Goal: Task Accomplishment & Management: Manage account settings

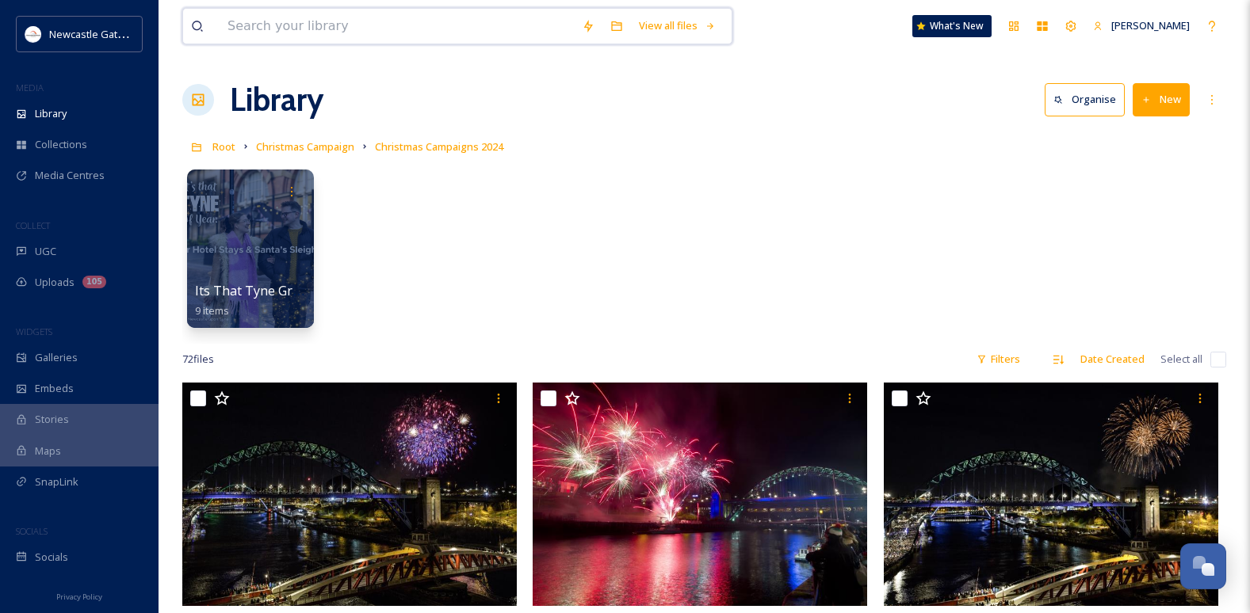
click at [382, 26] on input at bounding box center [397, 26] width 354 height 35
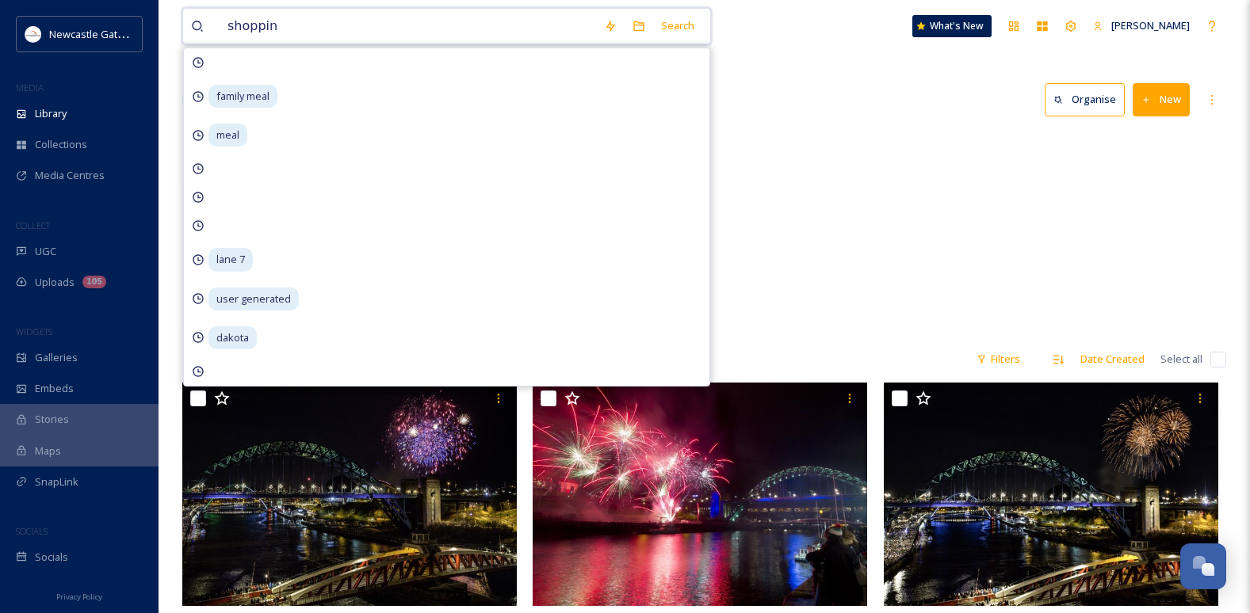
type input "shopping"
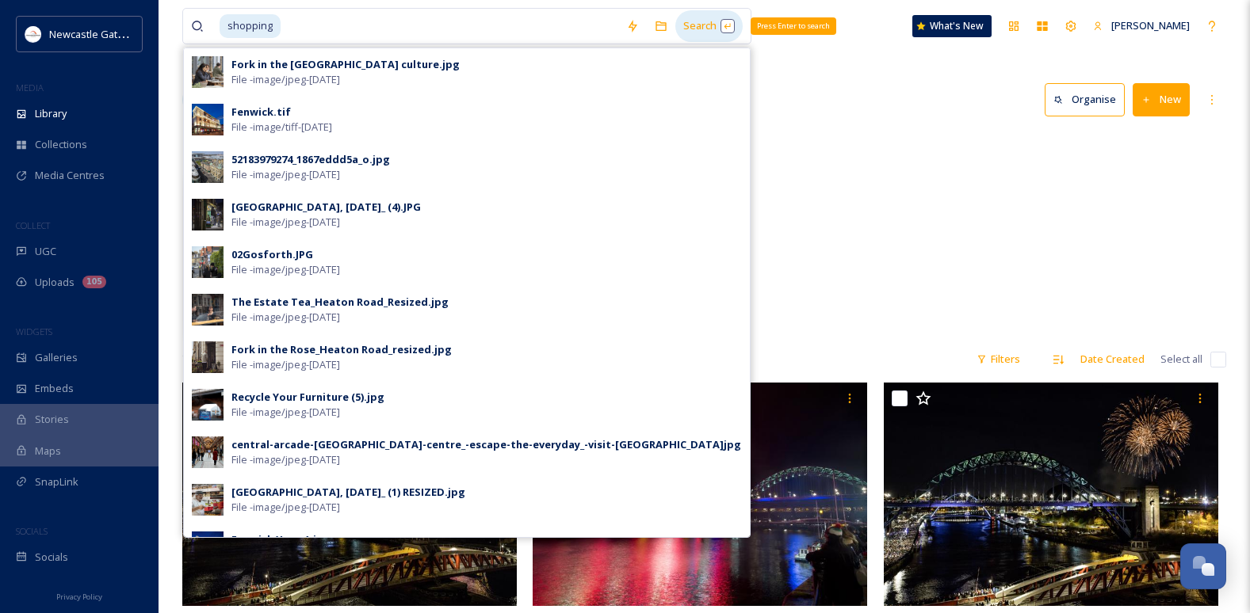
click at [709, 30] on div "Search Press Enter to search" at bounding box center [708, 25] width 67 height 31
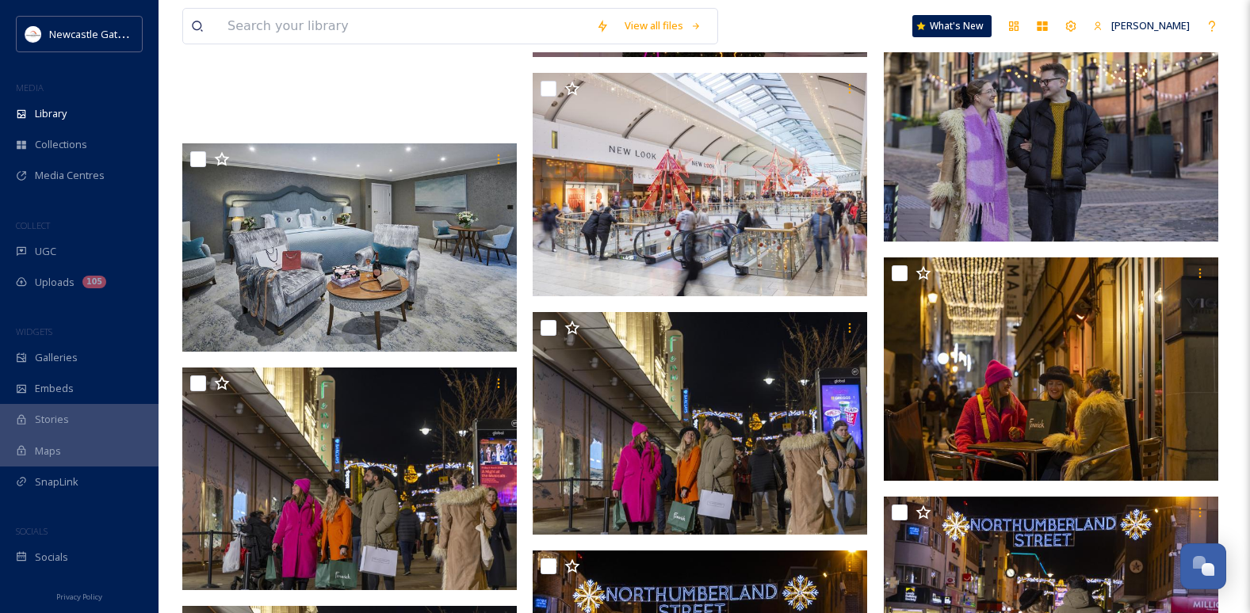
scroll to position [2298, 0]
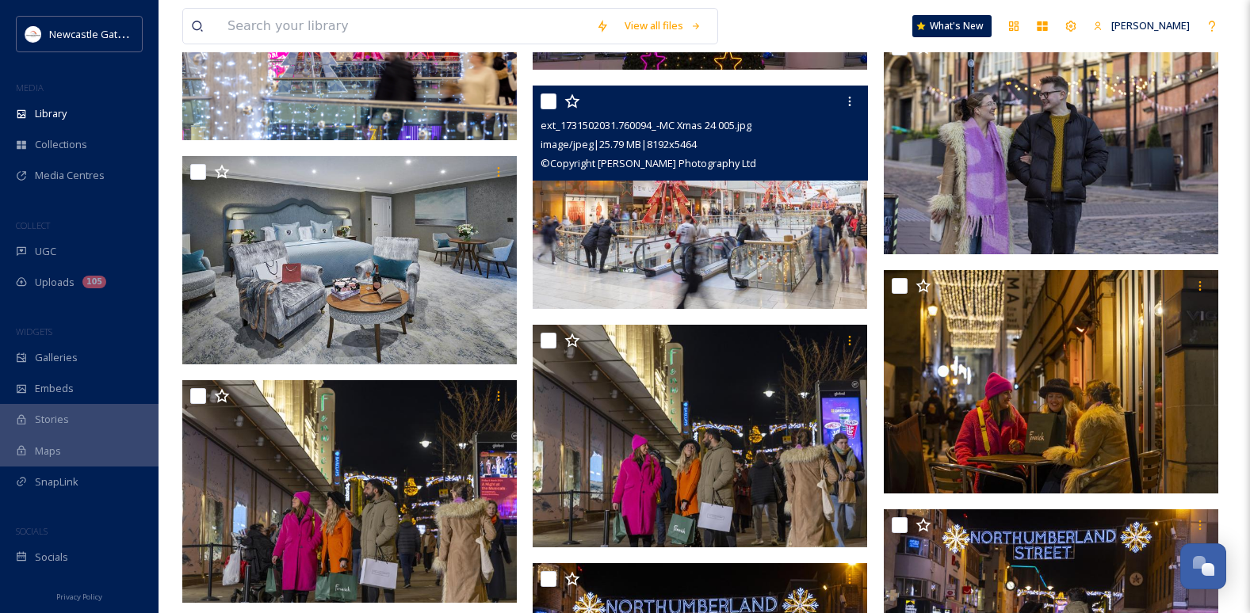
click at [735, 231] on img at bounding box center [700, 198] width 334 height 224
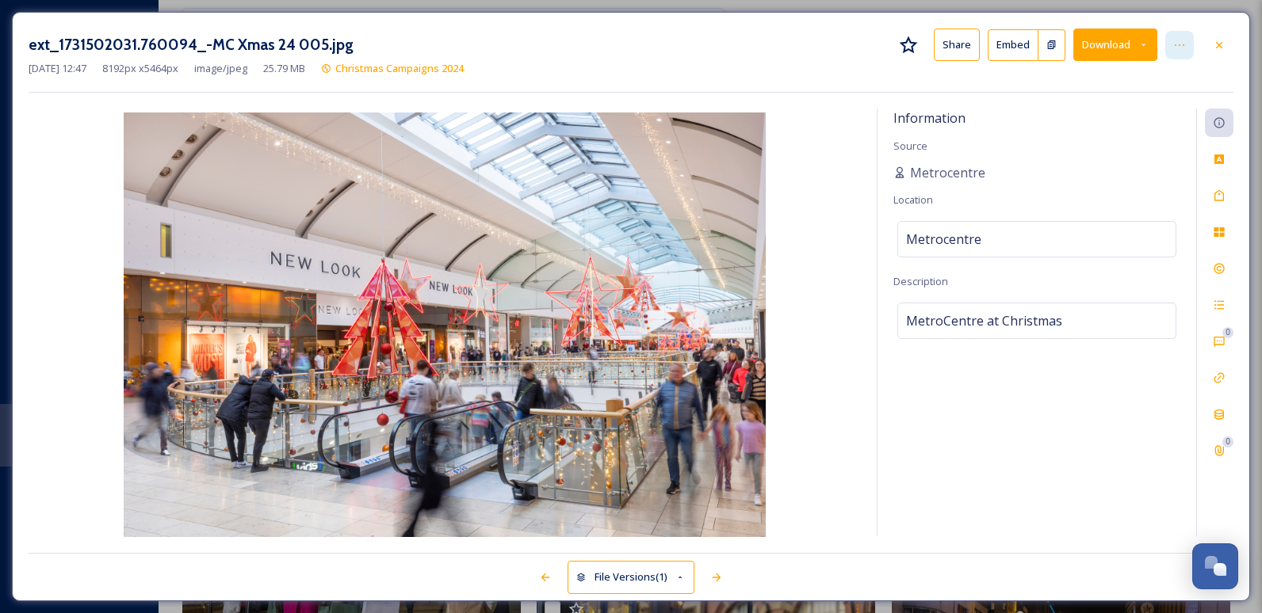
click at [1171, 44] on div at bounding box center [1179, 45] width 29 height 29
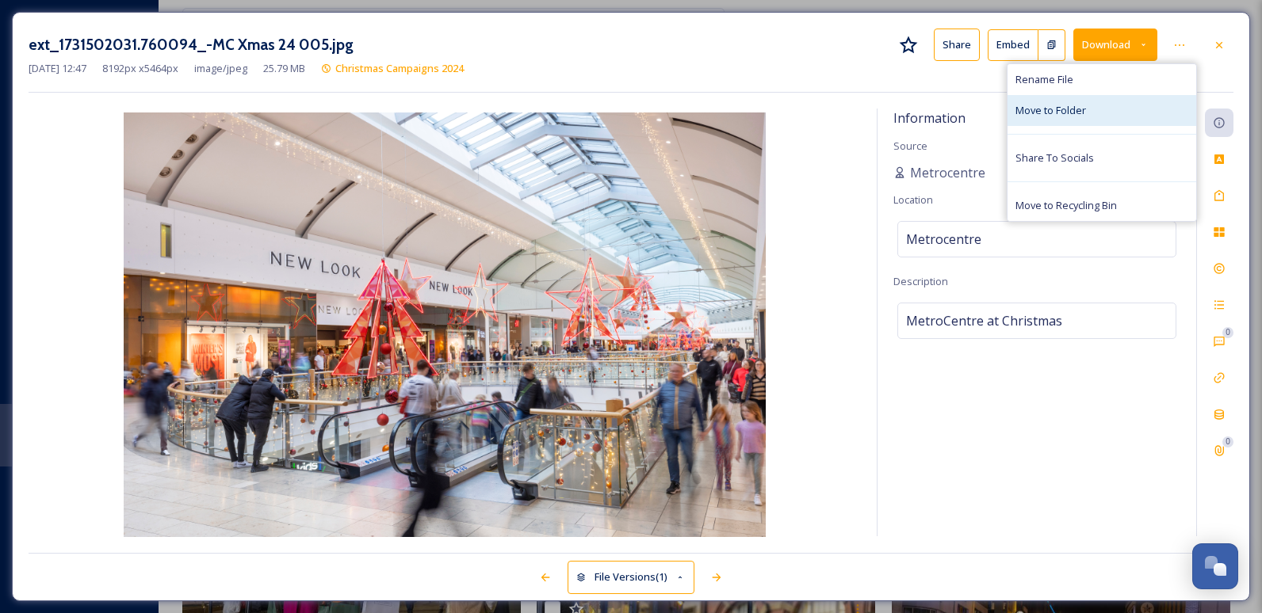
click at [1058, 117] on span "Move to Folder" at bounding box center [1050, 110] width 71 height 15
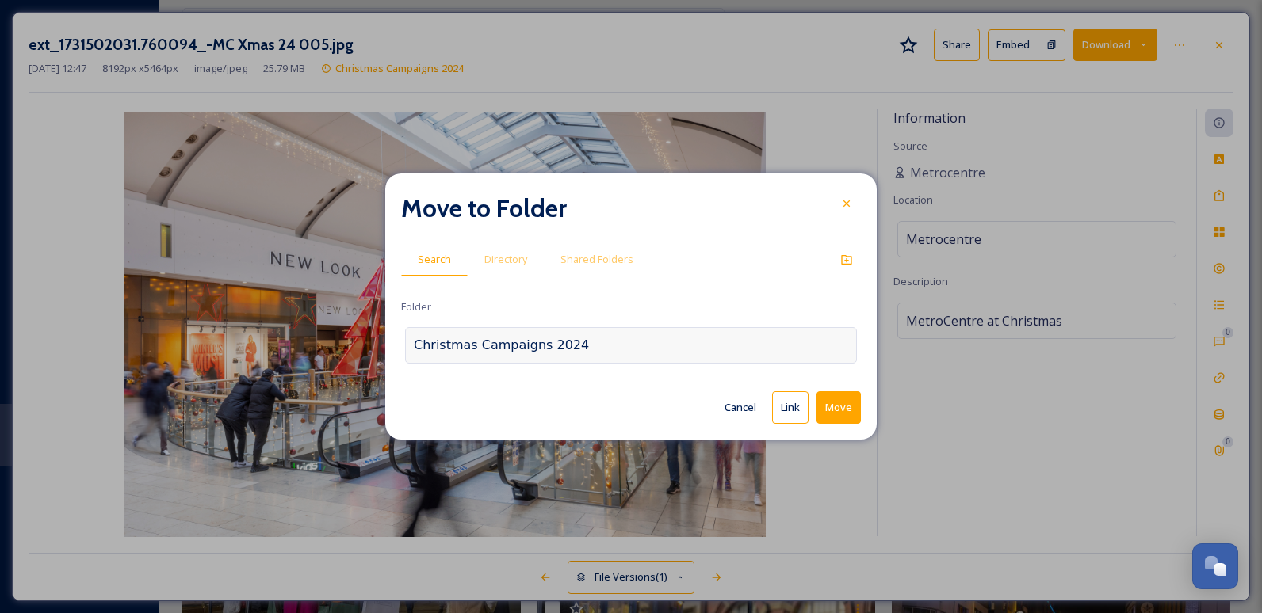
click at [594, 350] on div "Christmas Campaigns 2024" at bounding box center [631, 345] width 452 height 36
click at [500, 408] on div "Cancel Link Move" at bounding box center [631, 408] width 460 height 32
click at [430, 314] on span "Folder" at bounding box center [416, 307] width 30 height 15
click at [446, 351] on input at bounding box center [493, 345] width 174 height 35
click at [742, 405] on button "Cancel" at bounding box center [740, 407] width 48 height 31
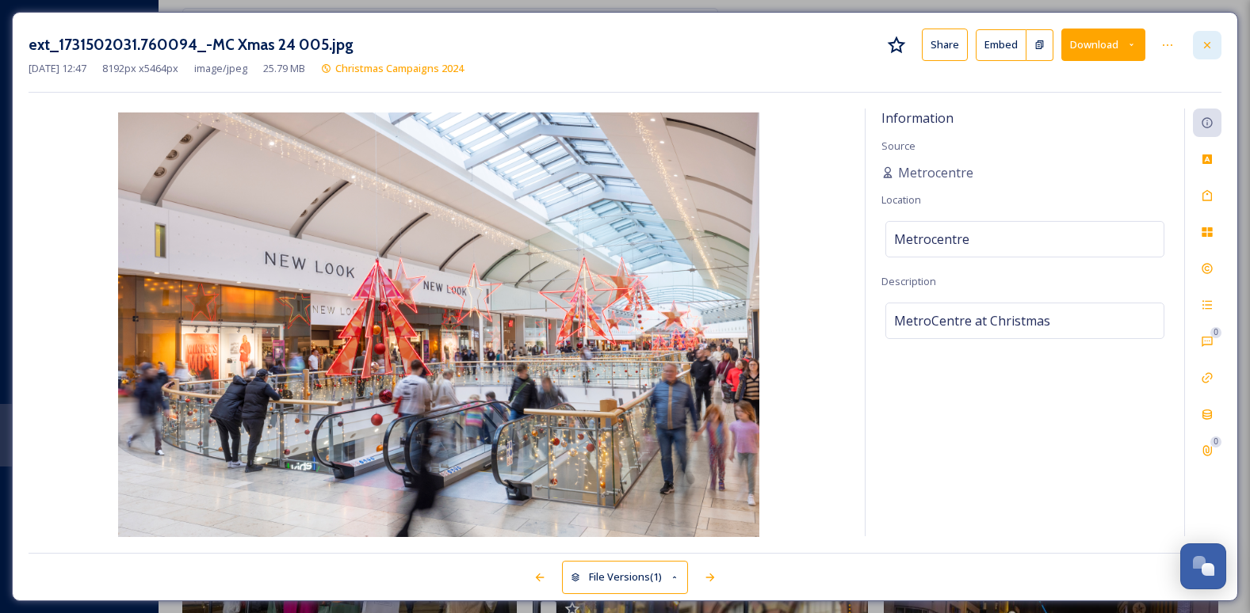
click at [1206, 41] on icon at bounding box center [1207, 45] width 13 height 13
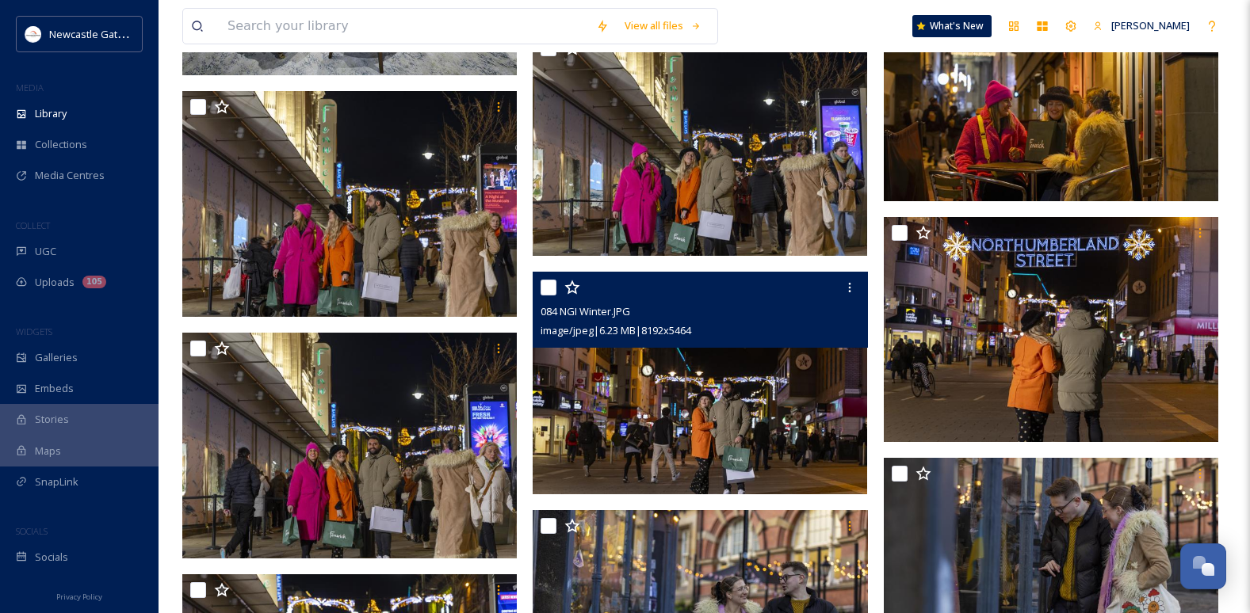
scroll to position [2616, 0]
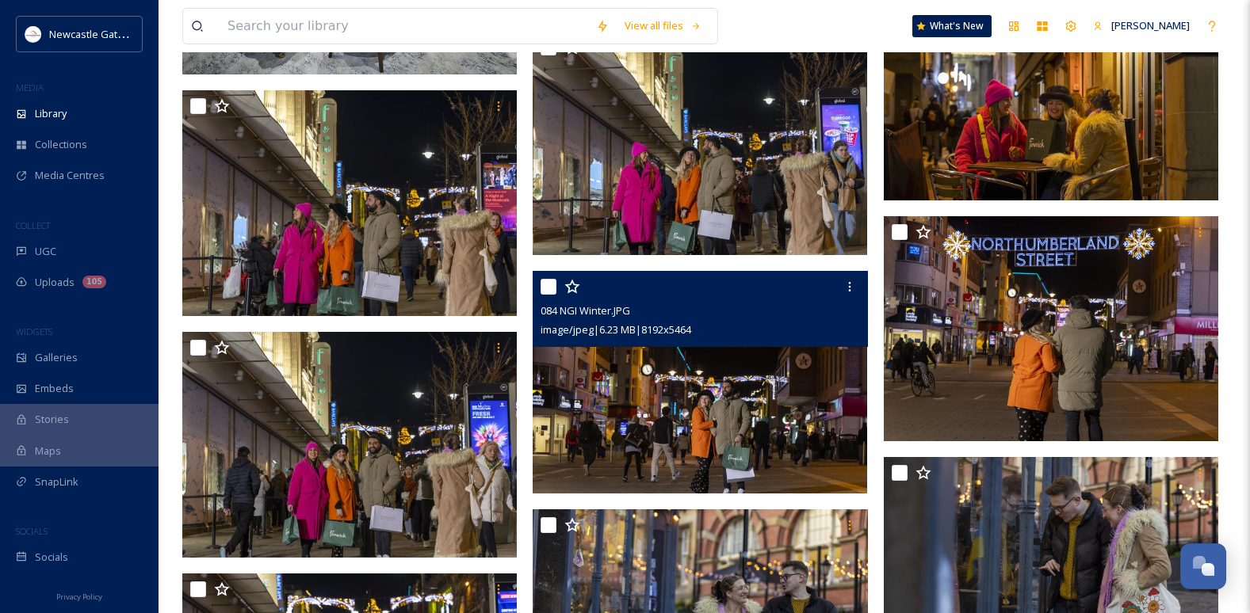
click at [779, 422] on img at bounding box center [700, 383] width 334 height 224
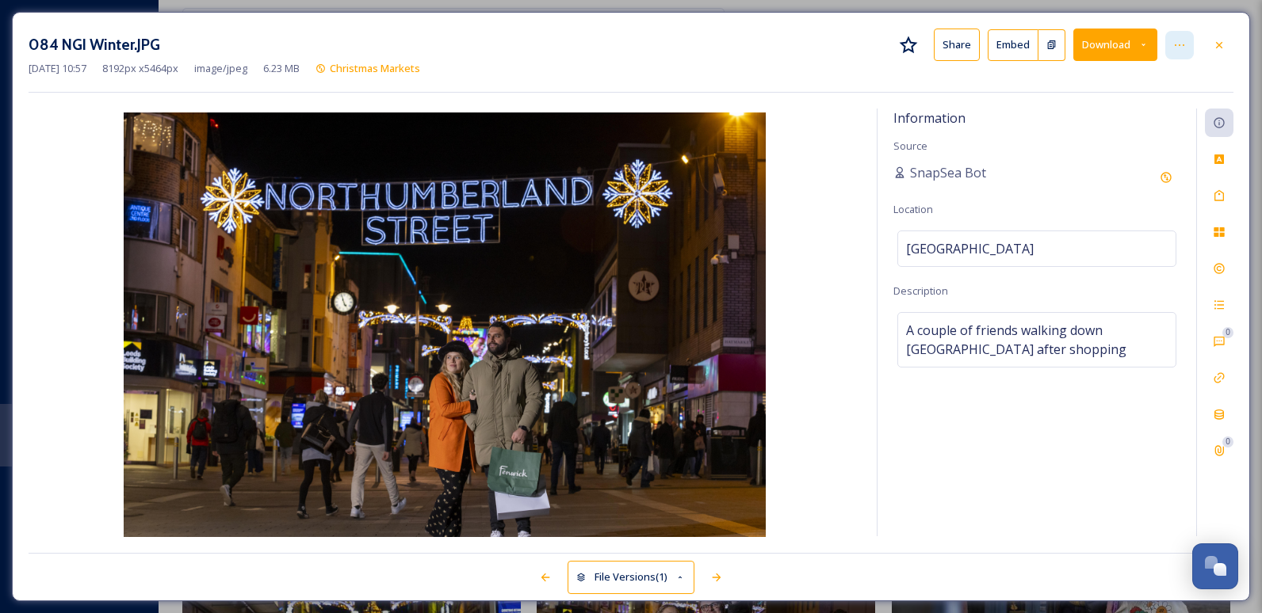
click at [1178, 48] on icon at bounding box center [1179, 45] width 13 height 13
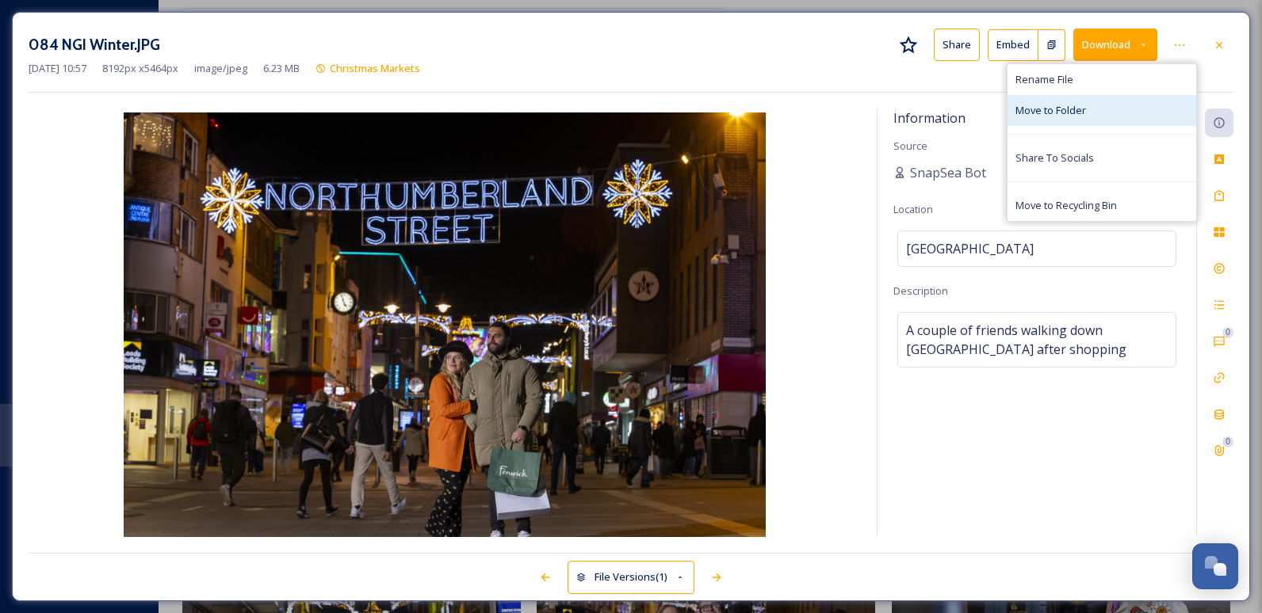
click at [1065, 117] on span "Move to Folder" at bounding box center [1050, 110] width 71 height 15
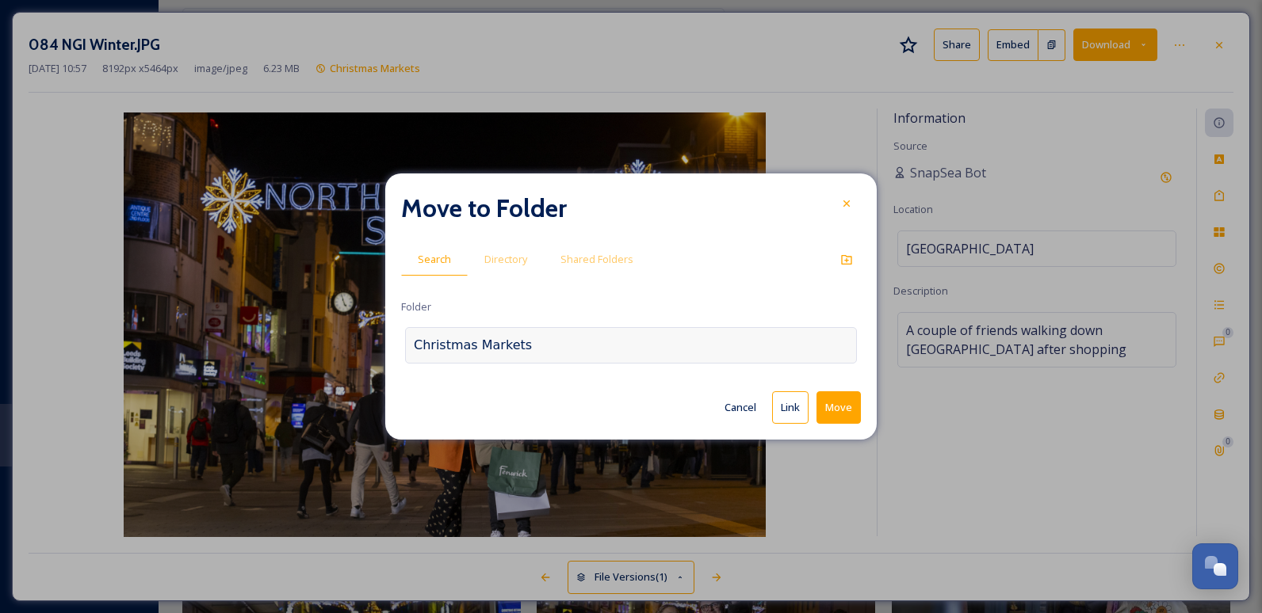
click at [525, 342] on div "Christmas Markets" at bounding box center [631, 345] width 452 height 36
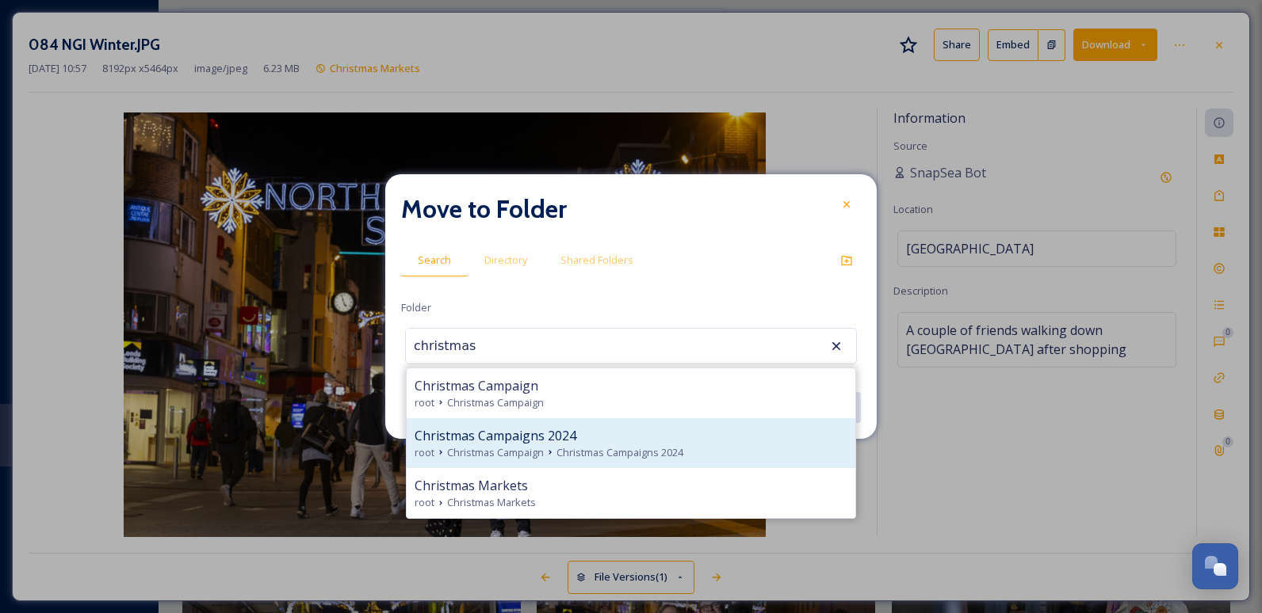
click at [564, 443] on span "Christmas Campaigns 2024" at bounding box center [496, 435] width 162 height 19
type input "Christmas Campaigns 2024"
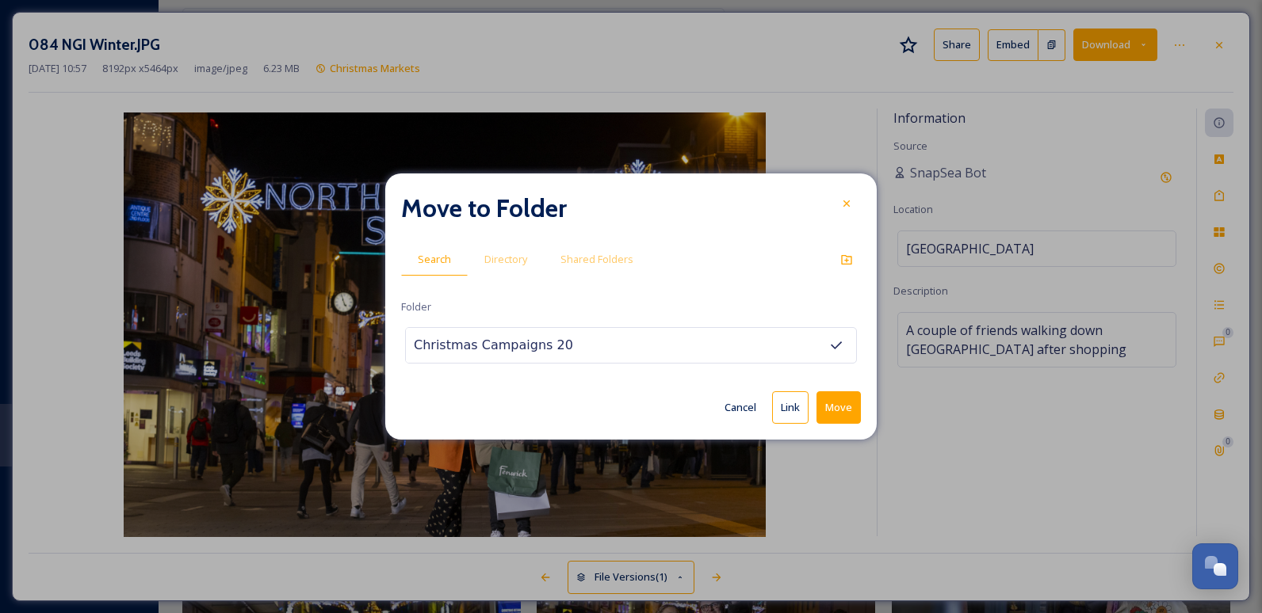
click at [848, 407] on button "Move" at bounding box center [838, 408] width 44 height 32
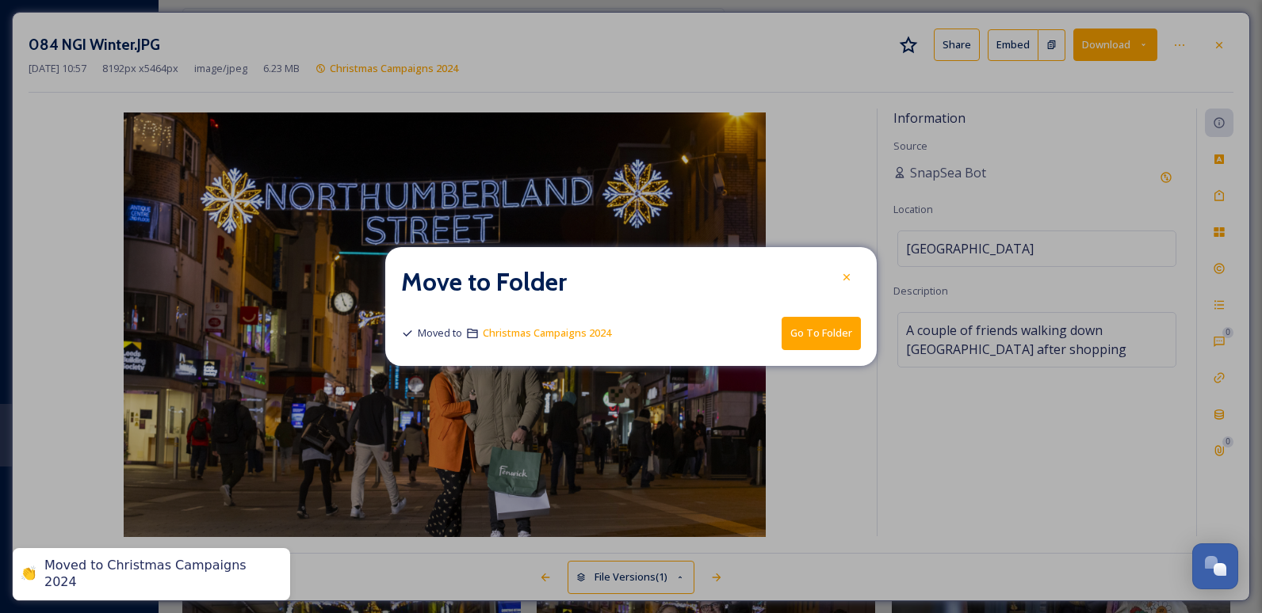
click at [839, 281] on div at bounding box center [846, 277] width 29 height 29
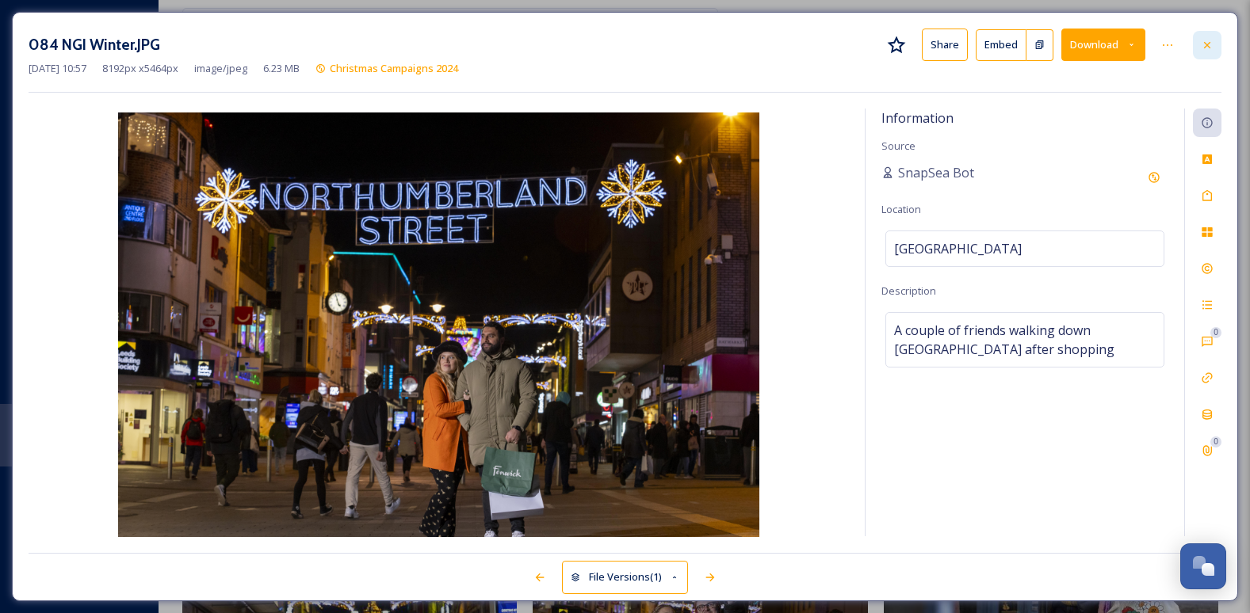
click at [1215, 49] on div at bounding box center [1207, 45] width 29 height 29
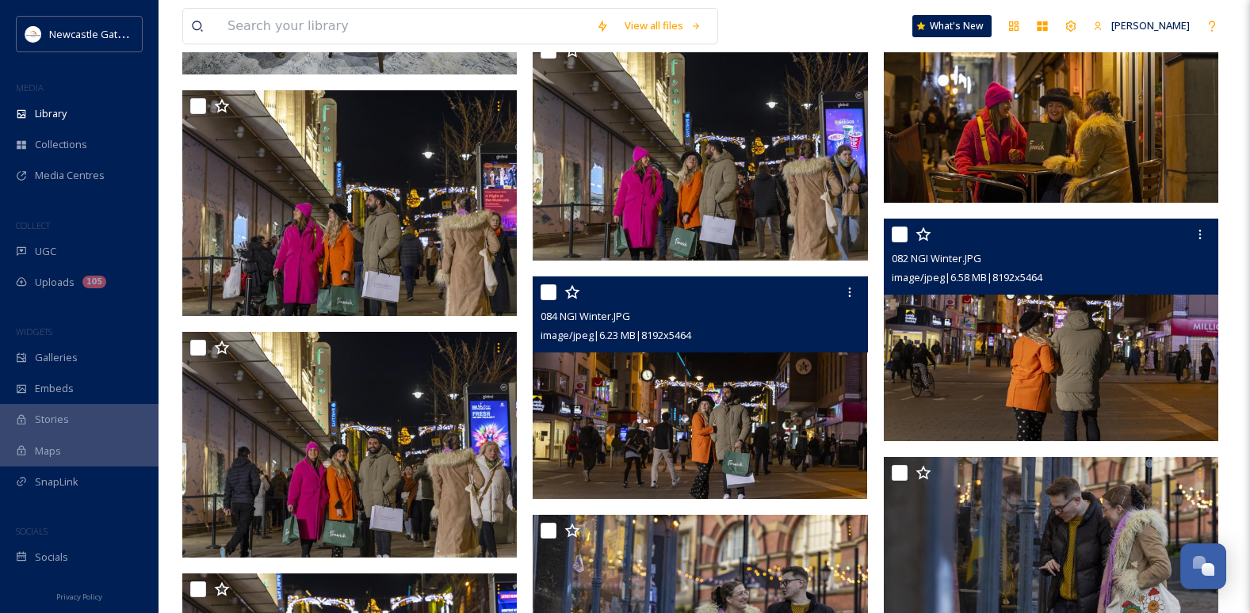
click at [1040, 357] on img at bounding box center [1051, 331] width 334 height 224
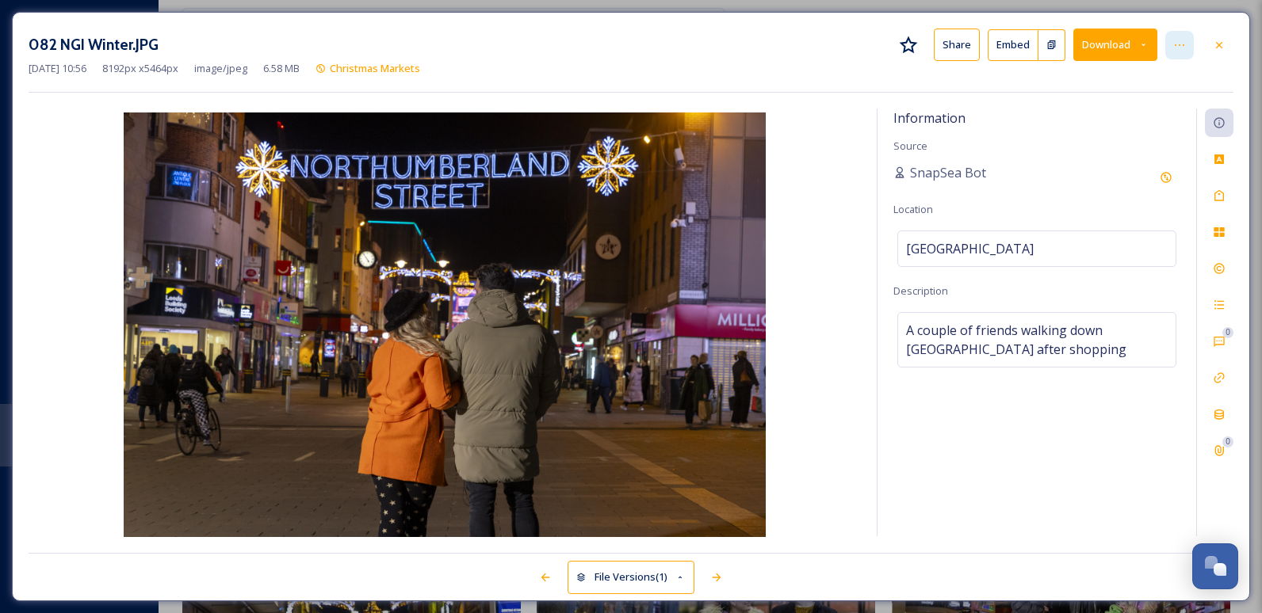
click at [1190, 43] on div at bounding box center [1179, 45] width 29 height 29
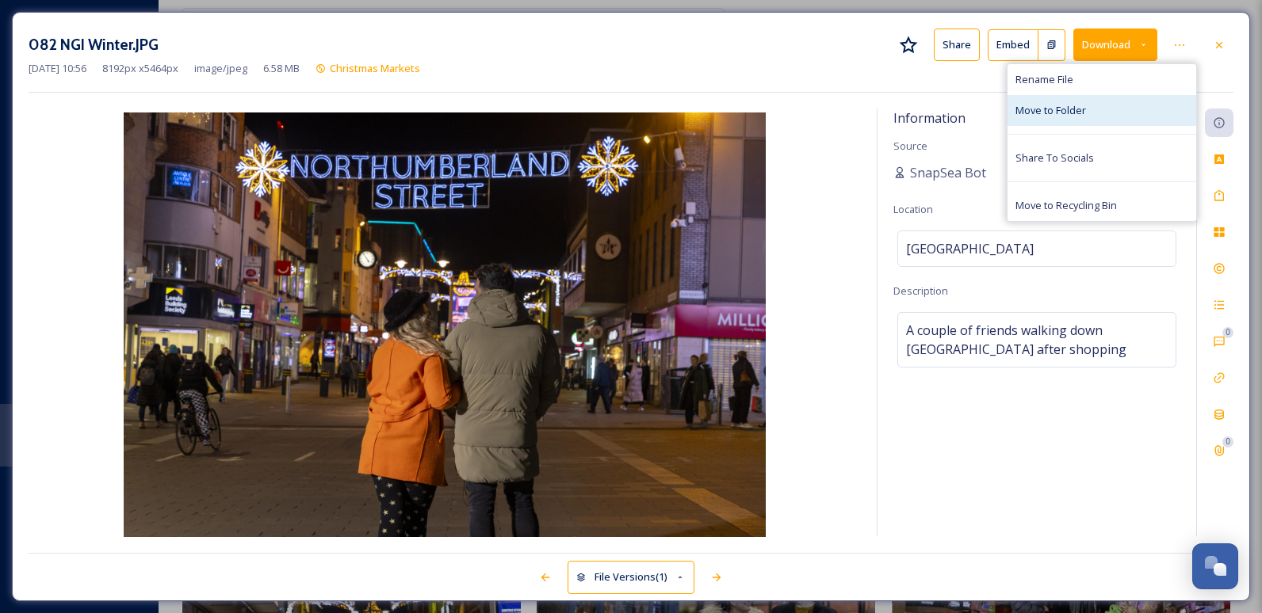
click at [1058, 110] on span "Move to Folder" at bounding box center [1050, 110] width 71 height 15
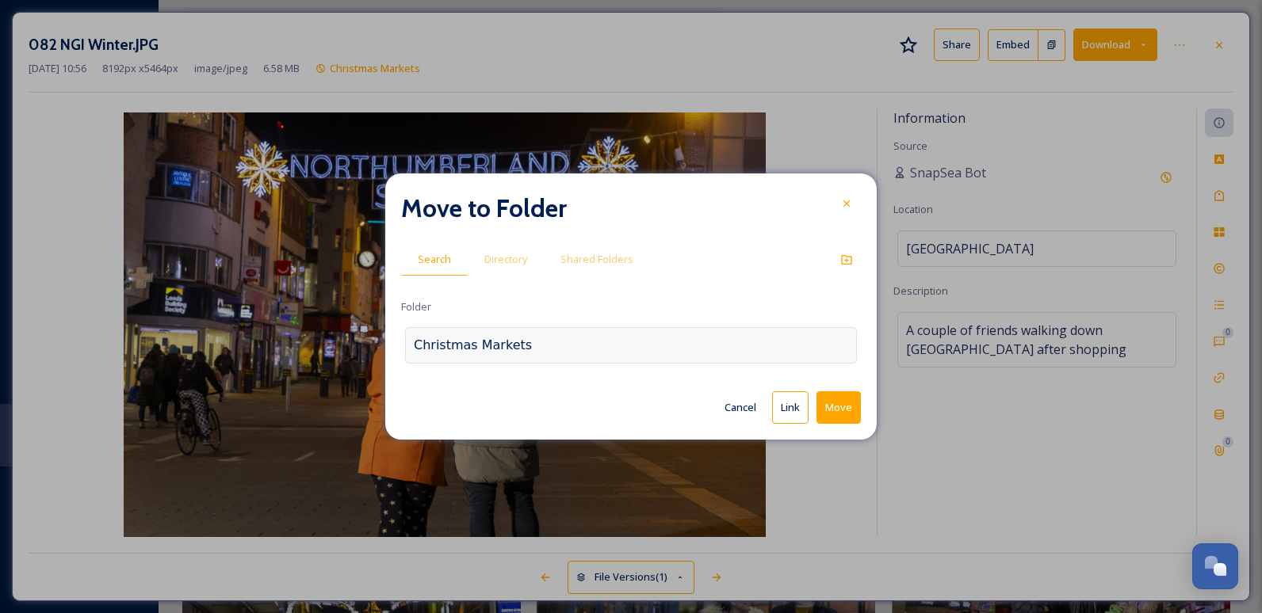
click at [548, 349] on div "Christmas Markets" at bounding box center [631, 345] width 452 height 36
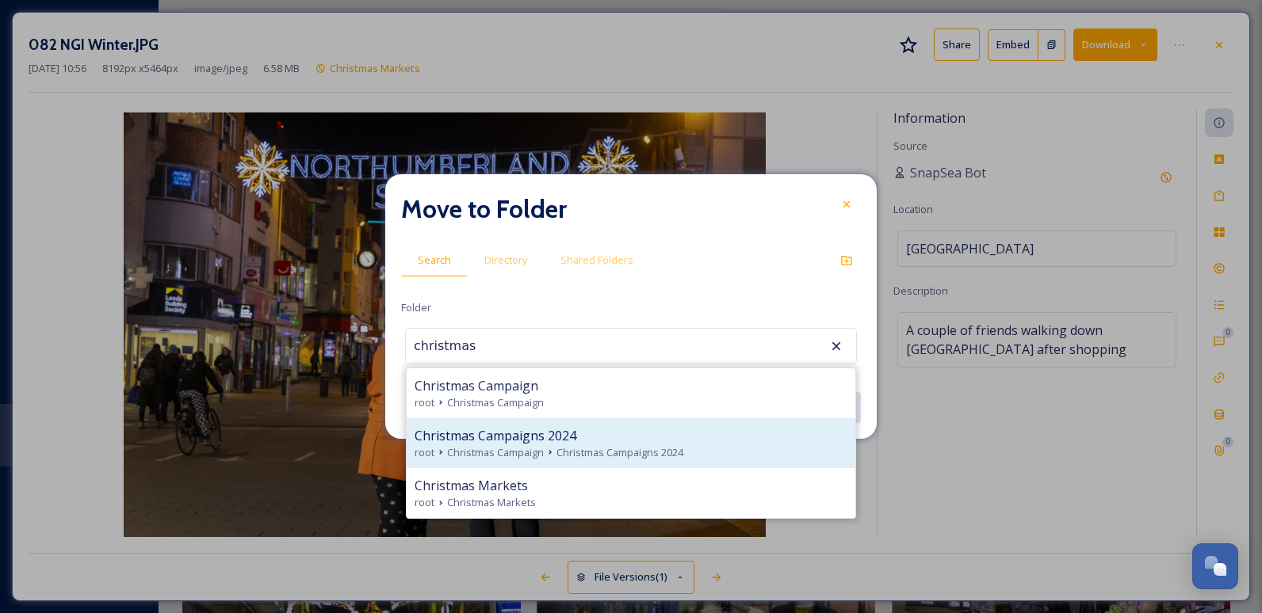
click at [536, 441] on span "Christmas Campaigns 2024" at bounding box center [496, 435] width 162 height 19
type input "Christmas Campaigns 2024"
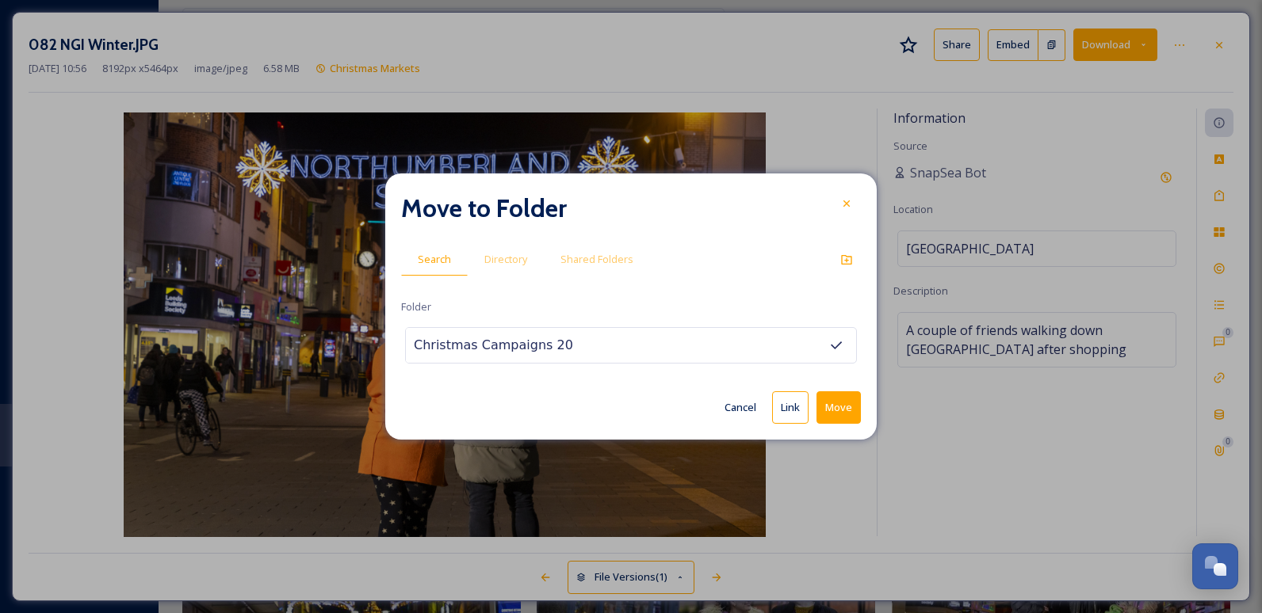
click at [846, 407] on button "Move" at bounding box center [838, 408] width 44 height 32
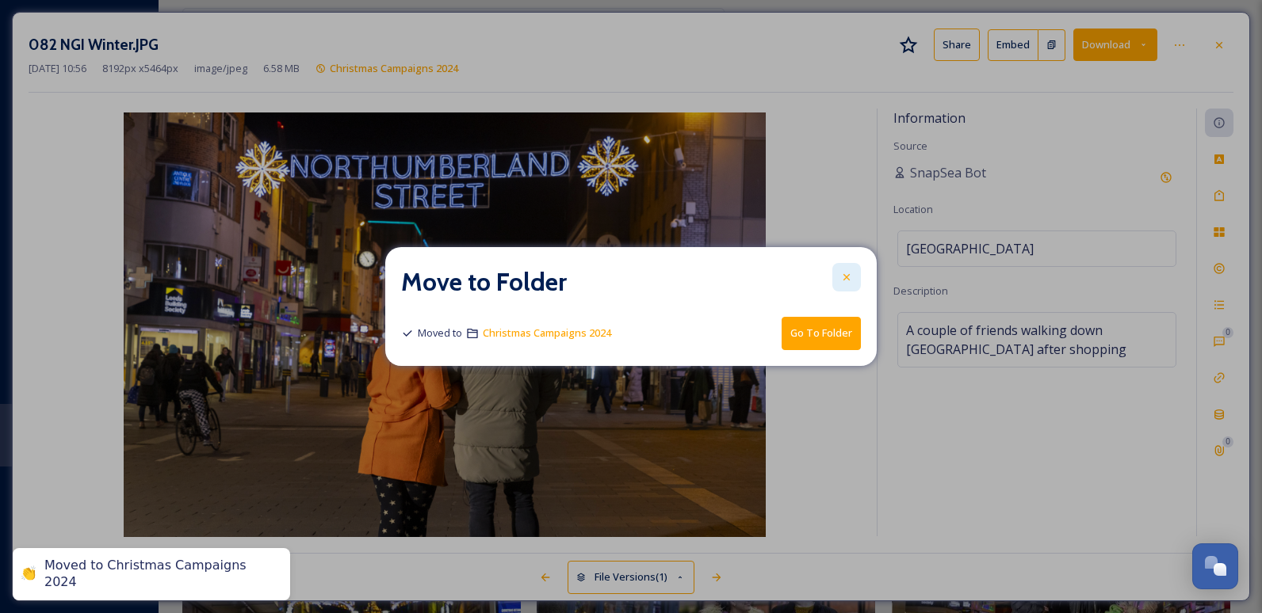
click at [849, 274] on icon at bounding box center [846, 277] width 13 height 13
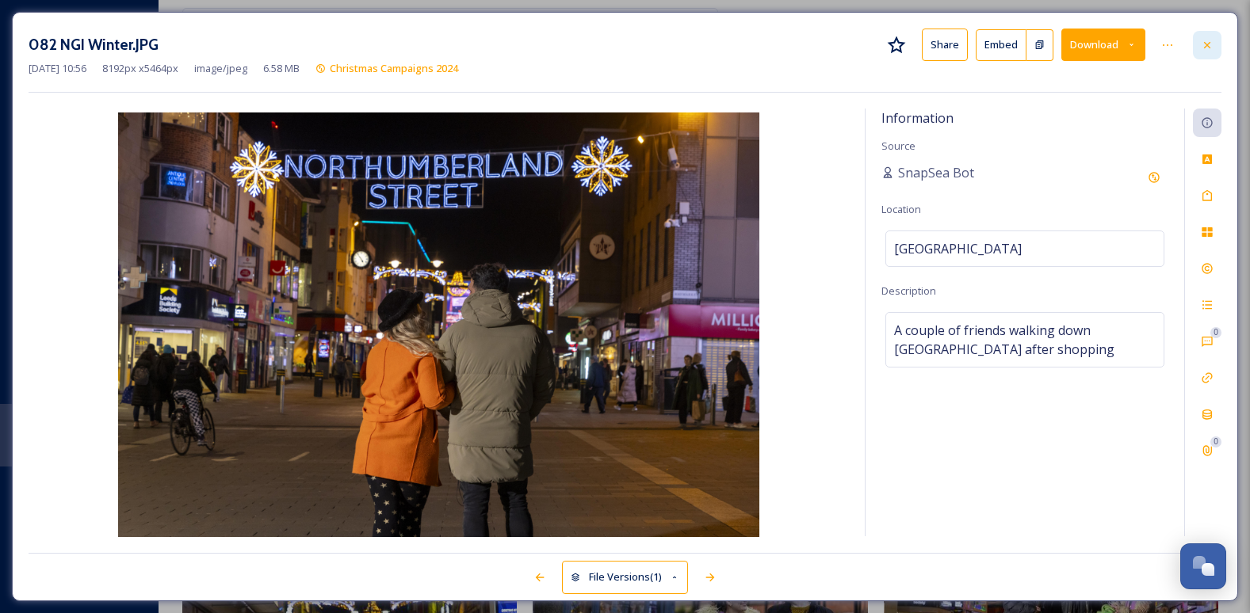
click at [1206, 46] on icon at bounding box center [1207, 44] width 6 height 6
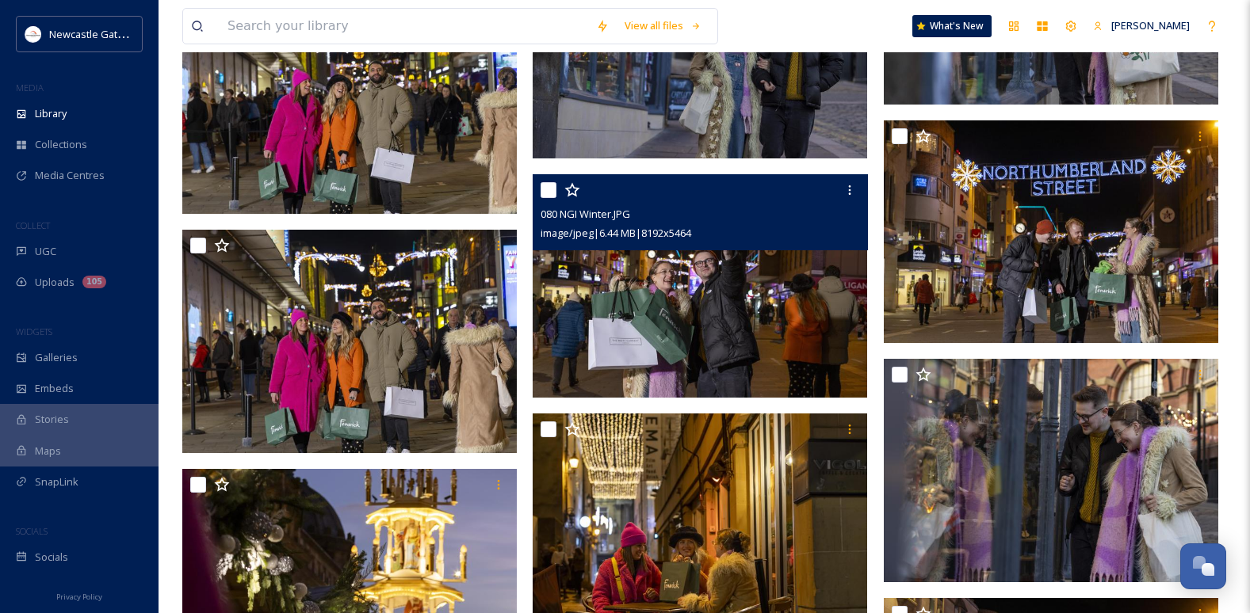
scroll to position [3250, 0]
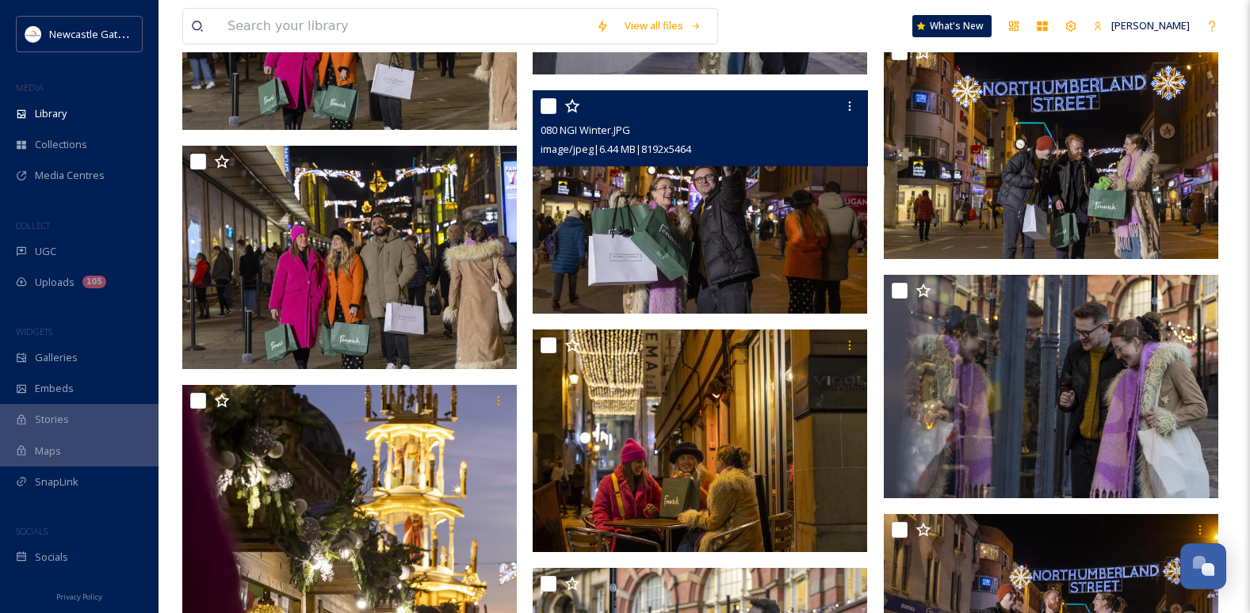
click at [720, 275] on img at bounding box center [700, 202] width 334 height 224
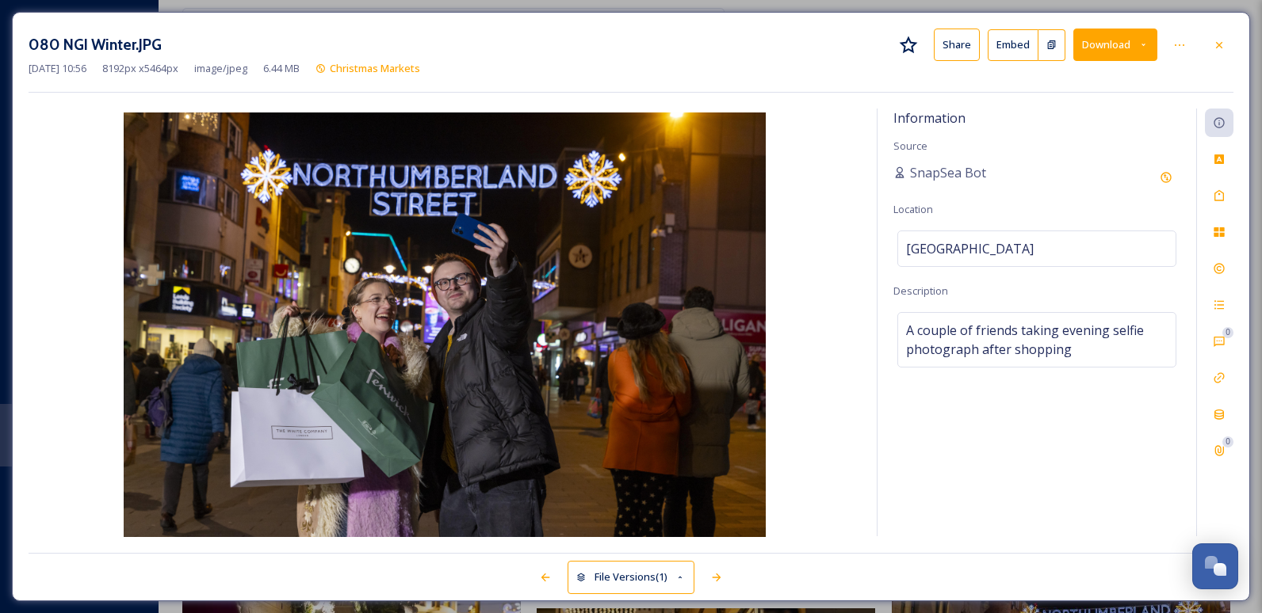
click at [1194, 41] on div at bounding box center [1181, 45] width 32 height 29
click at [1188, 44] on div at bounding box center [1179, 45] width 29 height 29
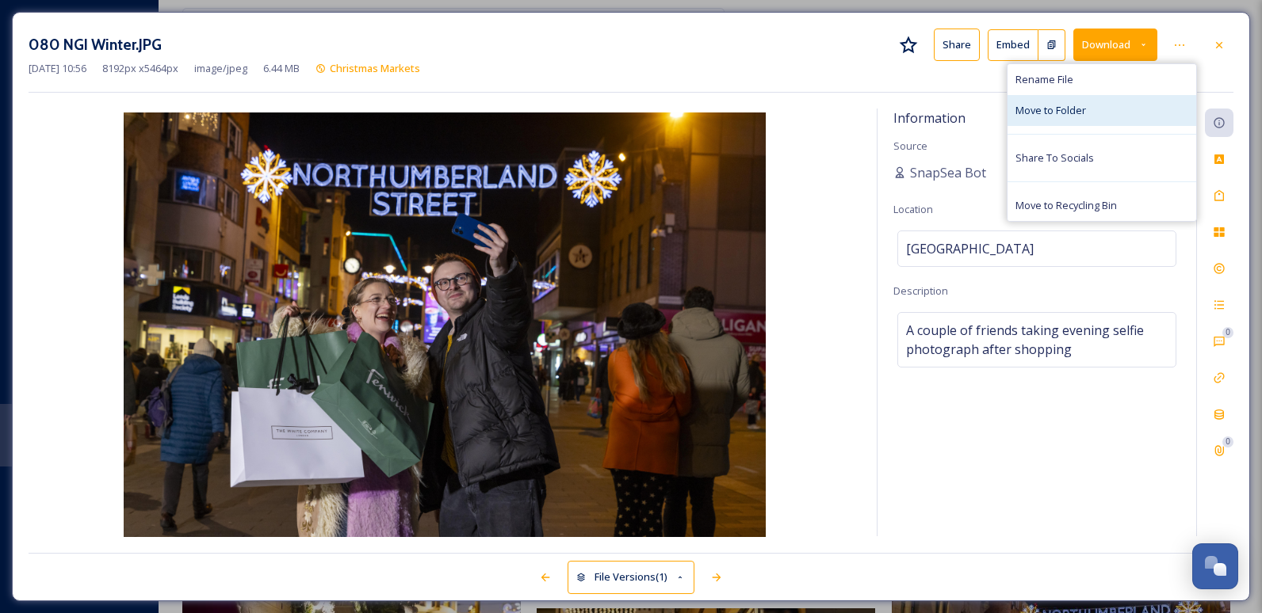
click at [1066, 119] on div "Move to Folder" at bounding box center [1101, 110] width 189 height 31
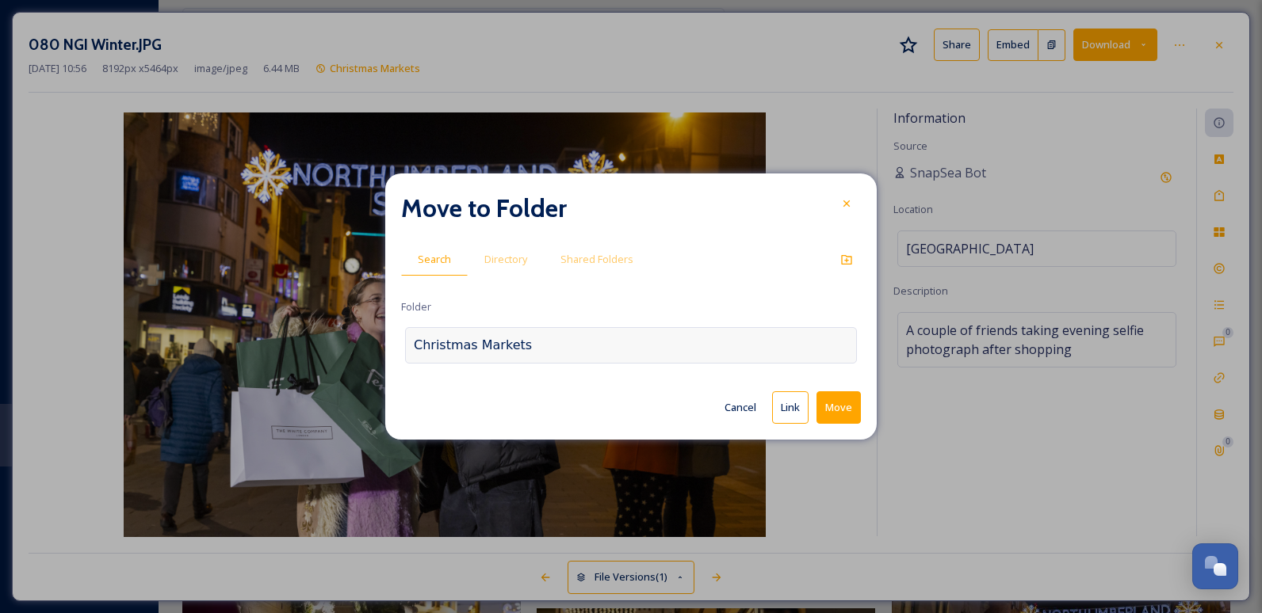
click at [575, 351] on div "Christmas Markets" at bounding box center [631, 345] width 452 height 36
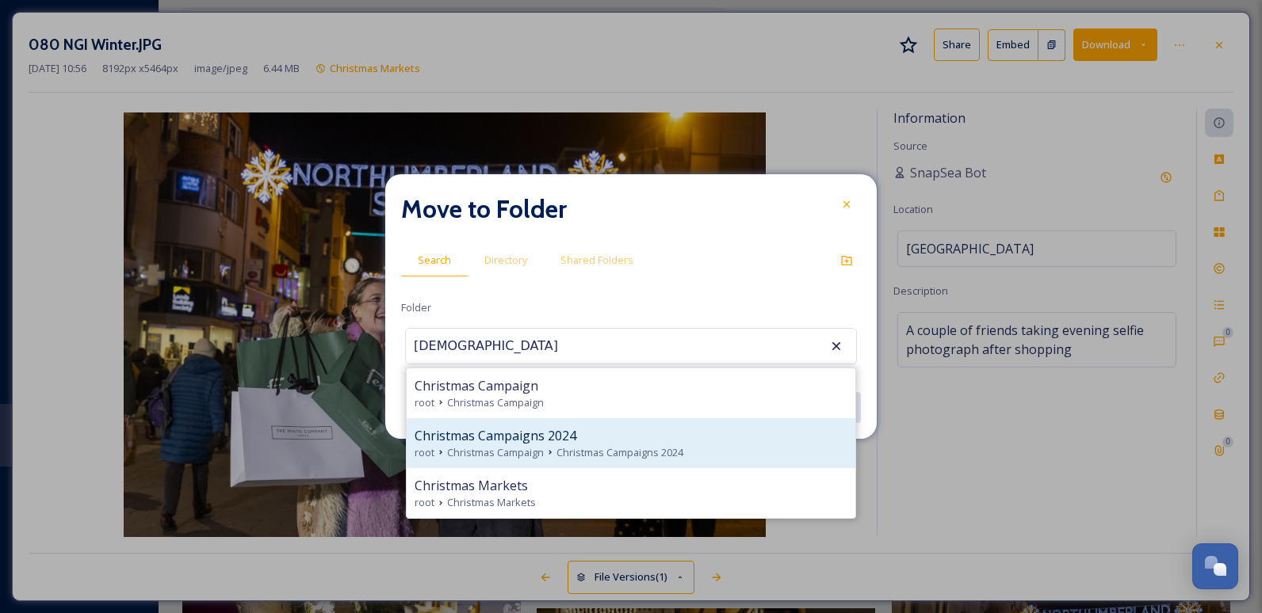
click at [565, 445] on span "Christmas Campaigns 2024" at bounding box center [619, 452] width 127 height 15
type input "Christmas Campaigns 2024"
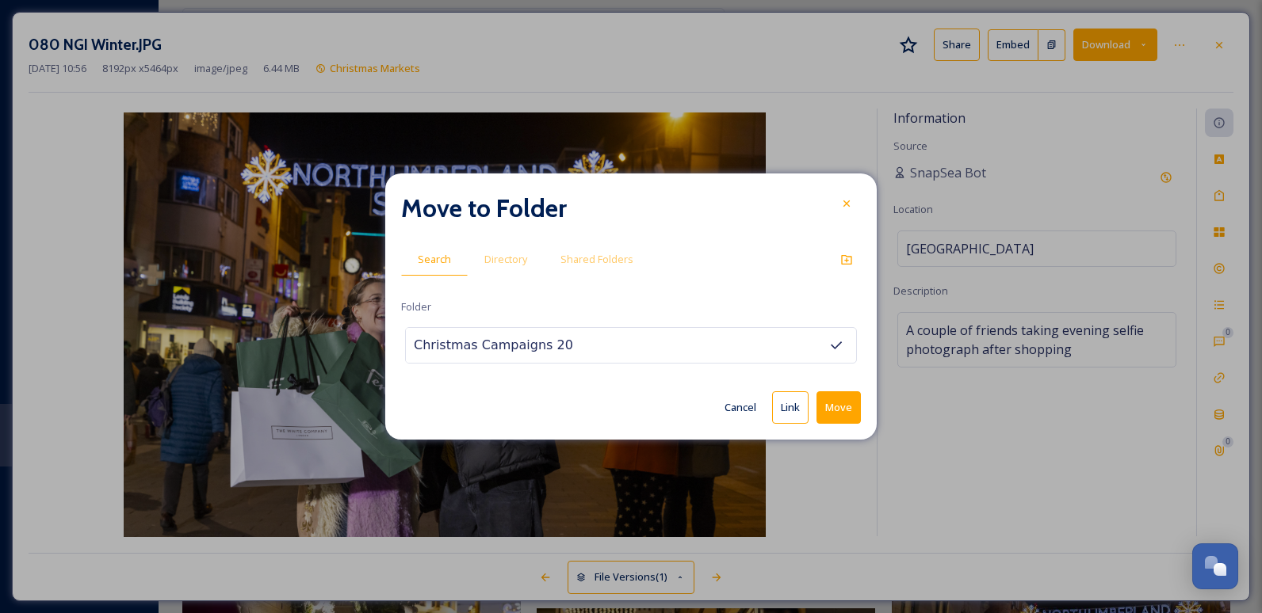
click at [861, 403] on div "Move to Folder Search Directory Shared Folders Folder Christmas Campaigns 2024 …" at bounding box center [630, 307] width 491 height 266
click at [854, 407] on button "Move" at bounding box center [838, 408] width 44 height 32
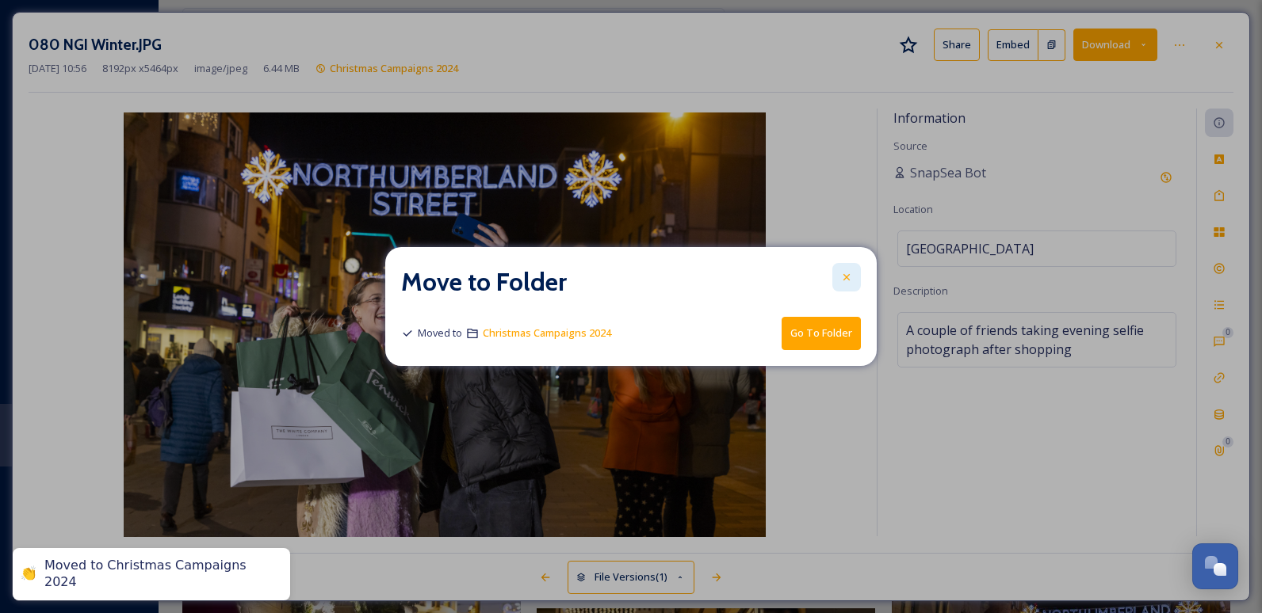
click at [855, 281] on div at bounding box center [846, 277] width 29 height 29
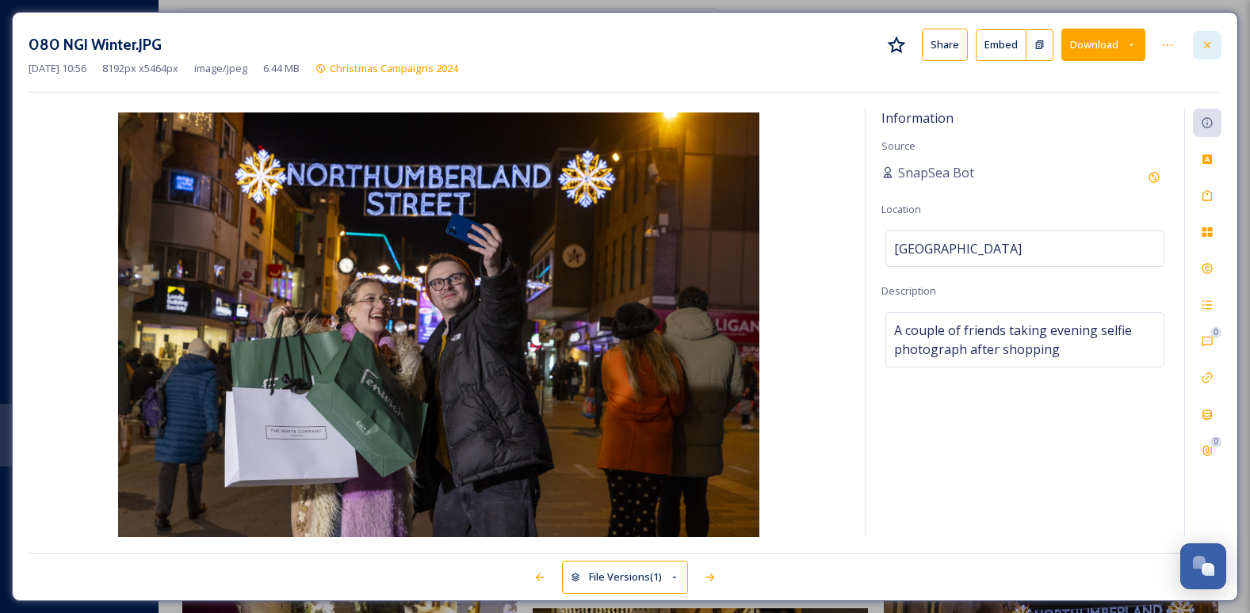
click at [1207, 49] on icon at bounding box center [1207, 45] width 13 height 13
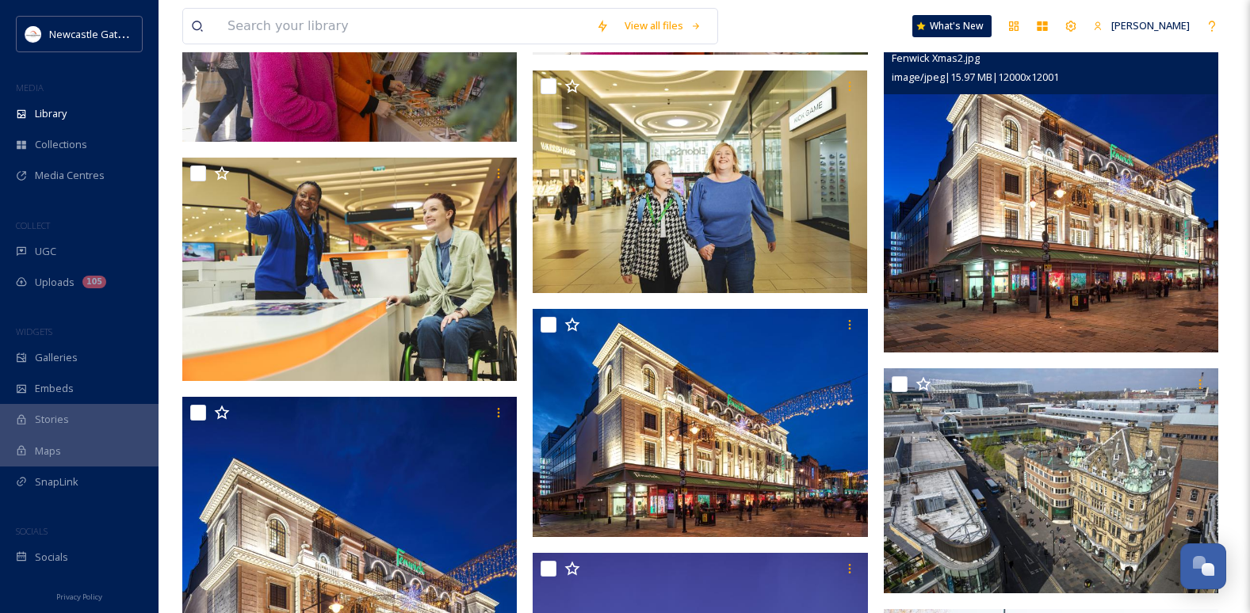
scroll to position [5072, 0]
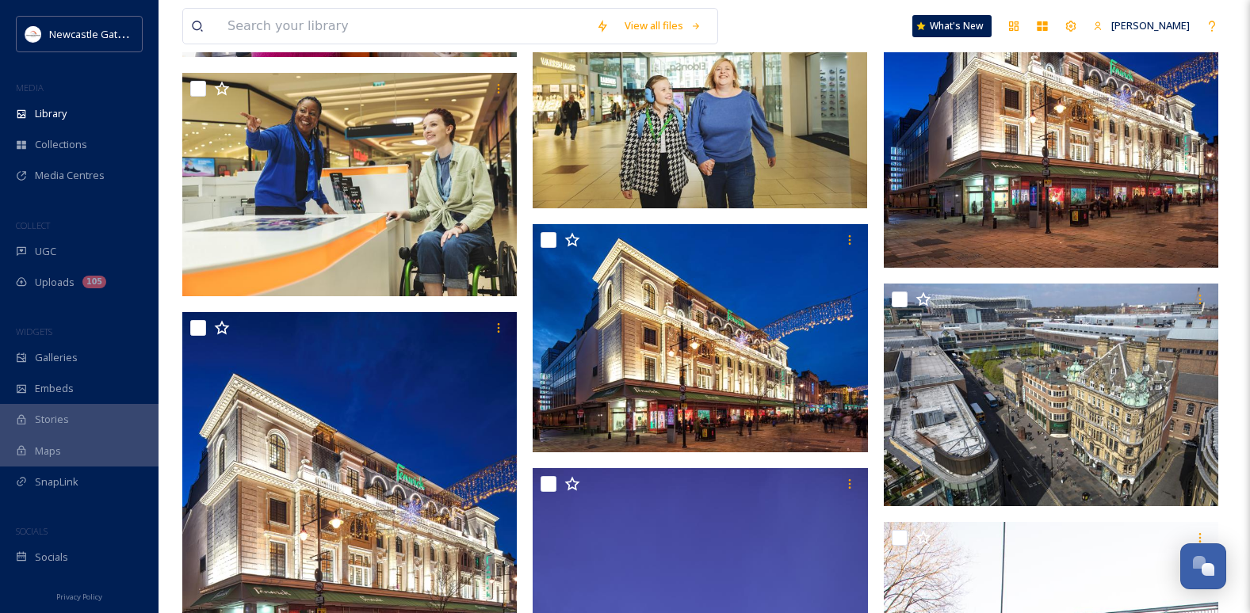
click at [1067, 192] on img at bounding box center [1051, 100] width 334 height 334
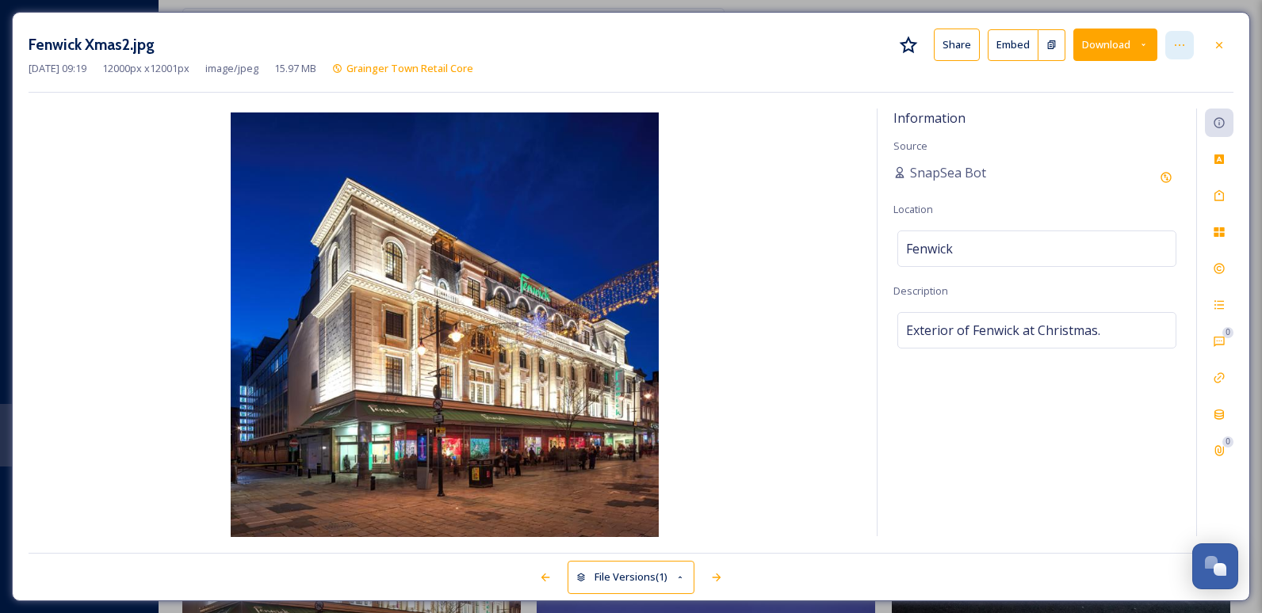
click at [1186, 42] on div at bounding box center [1179, 45] width 29 height 29
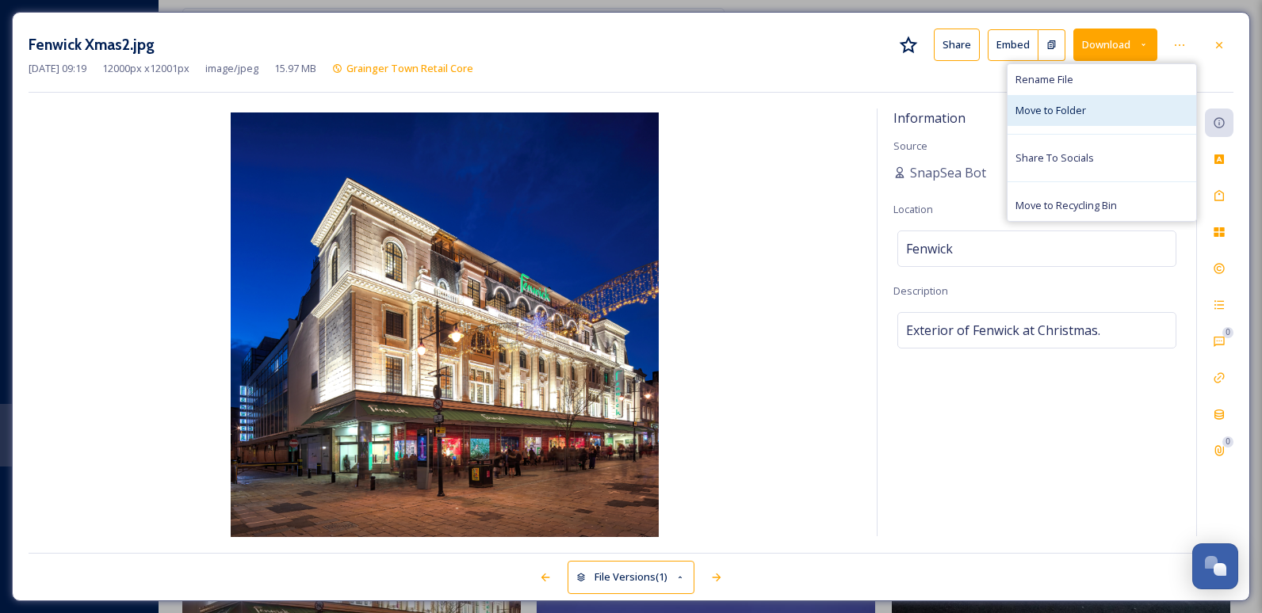
click at [1067, 117] on span "Move to Folder" at bounding box center [1050, 110] width 71 height 15
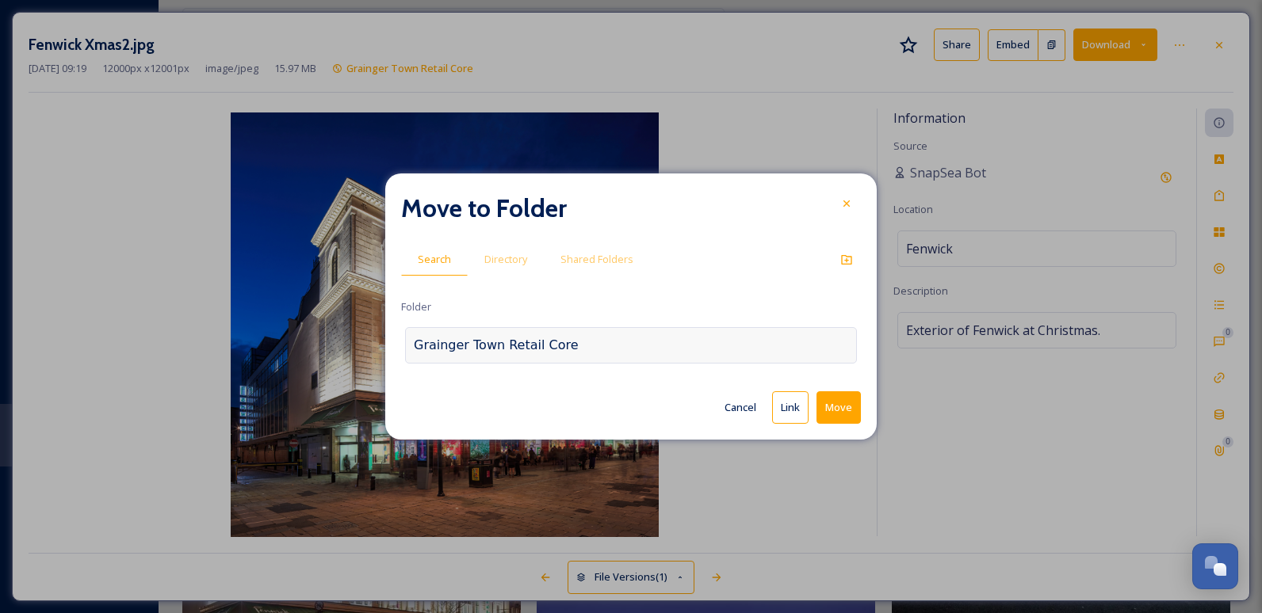
click at [525, 342] on div "Grainger Town Retail Core" at bounding box center [496, 345] width 165 height 19
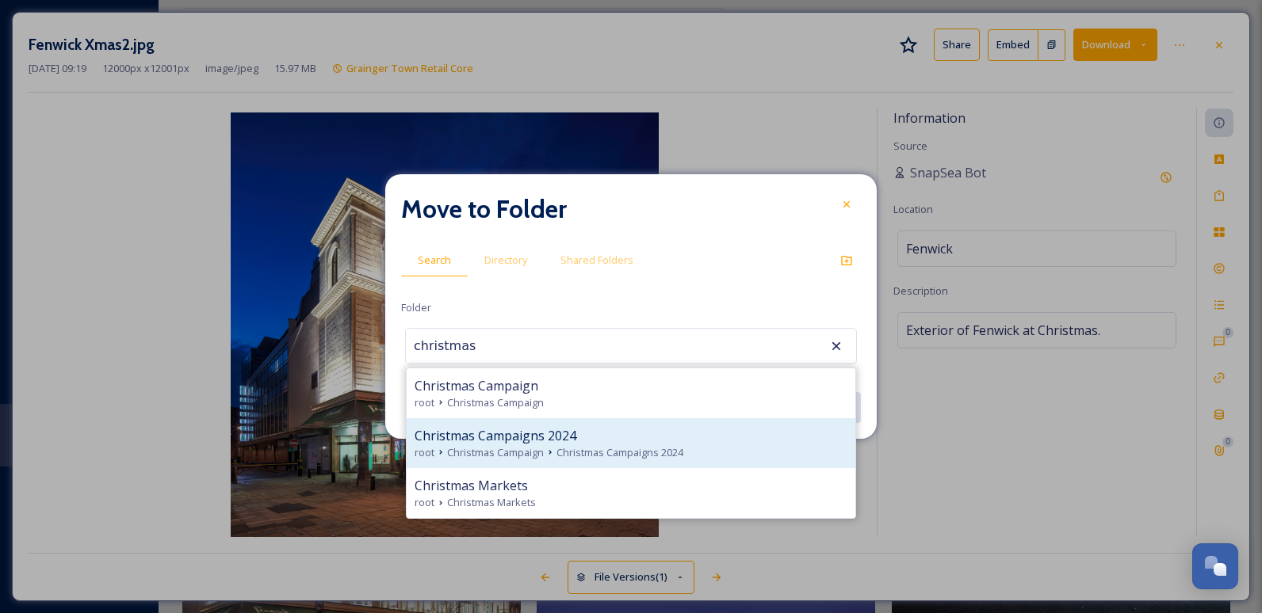
click at [599, 459] on span "Christmas Campaigns 2024" at bounding box center [619, 452] width 127 height 15
type input "Christmas Campaigns 2024"
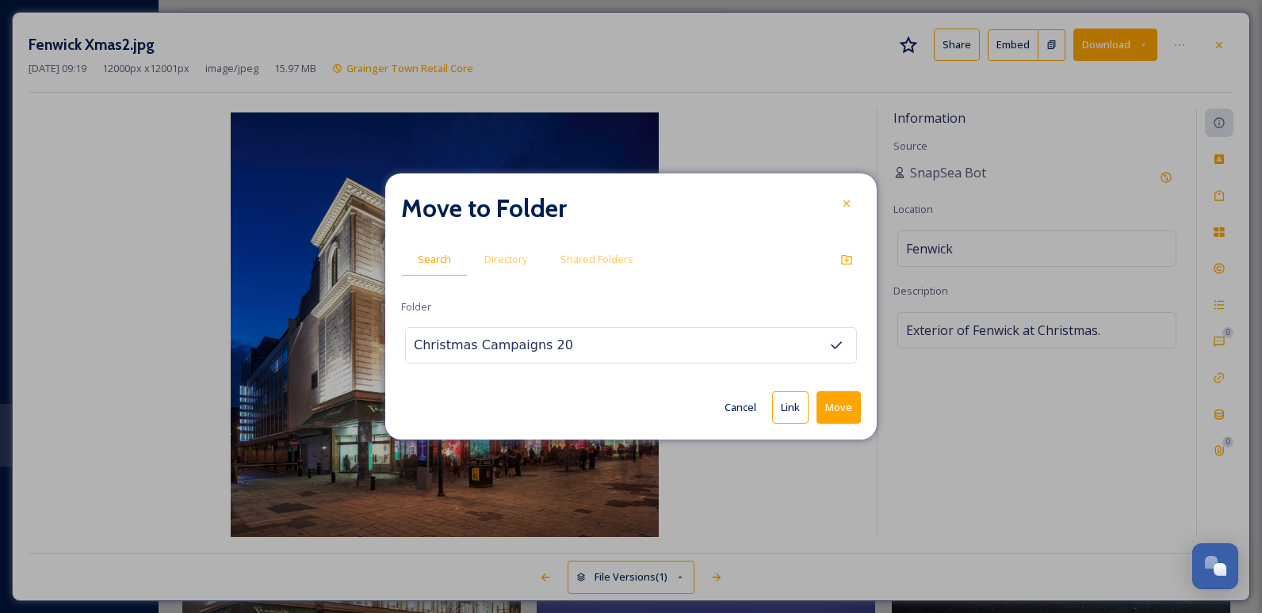
click at [846, 398] on button "Move" at bounding box center [838, 408] width 44 height 32
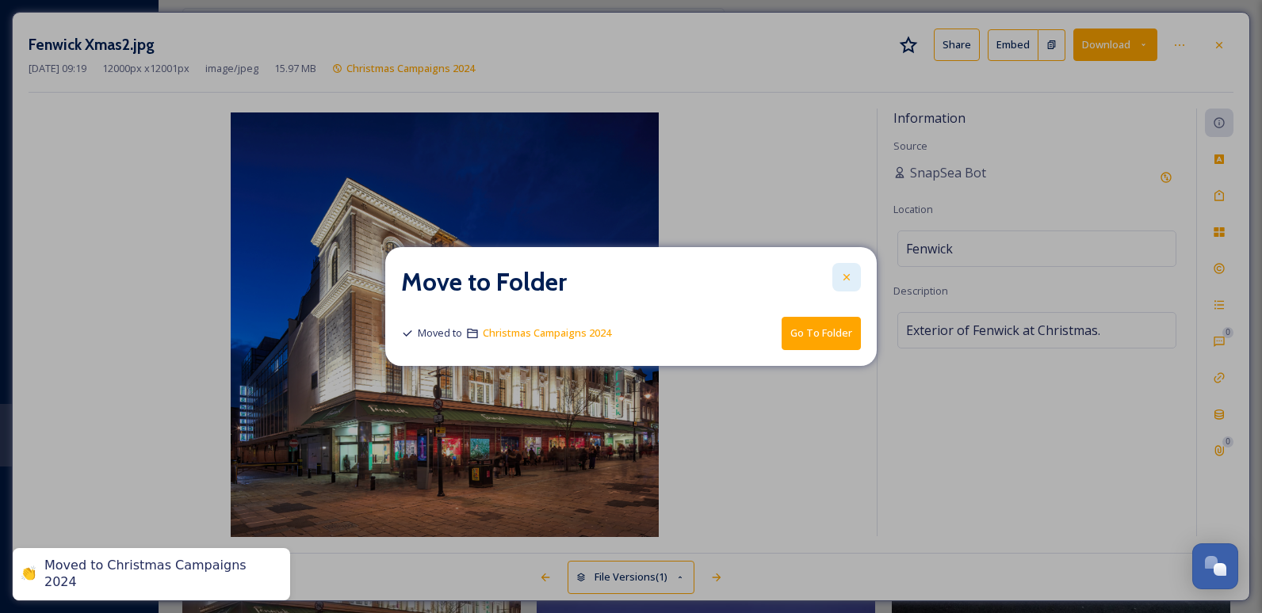
click at [840, 282] on icon at bounding box center [846, 277] width 13 height 13
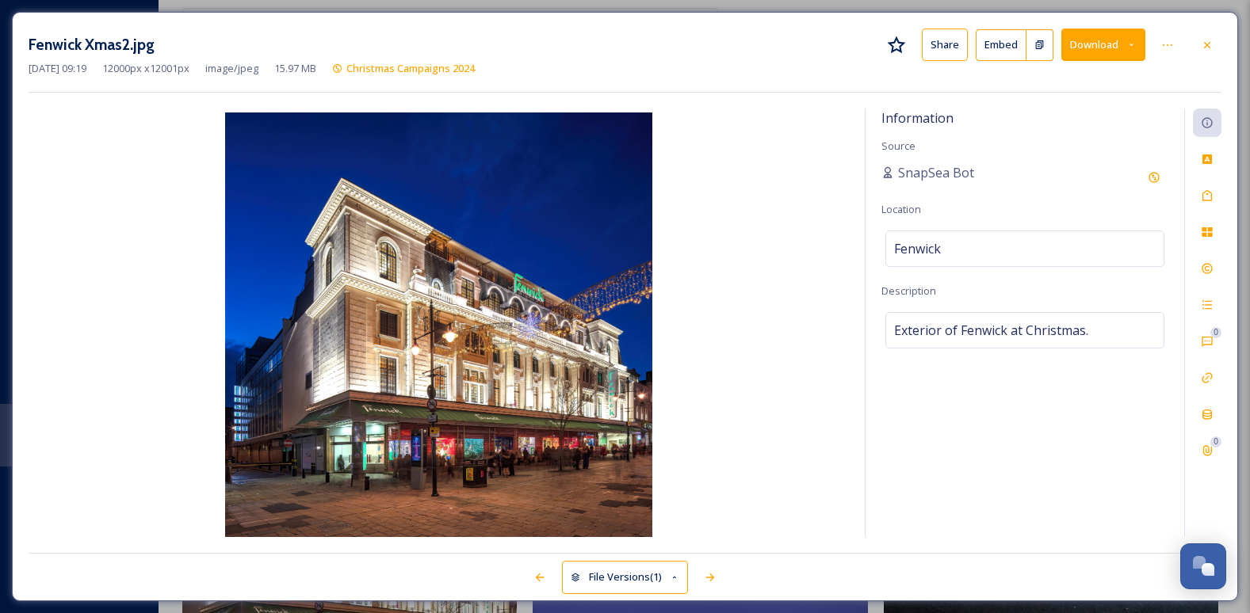
click at [1202, 46] on icon at bounding box center [1207, 45] width 13 height 13
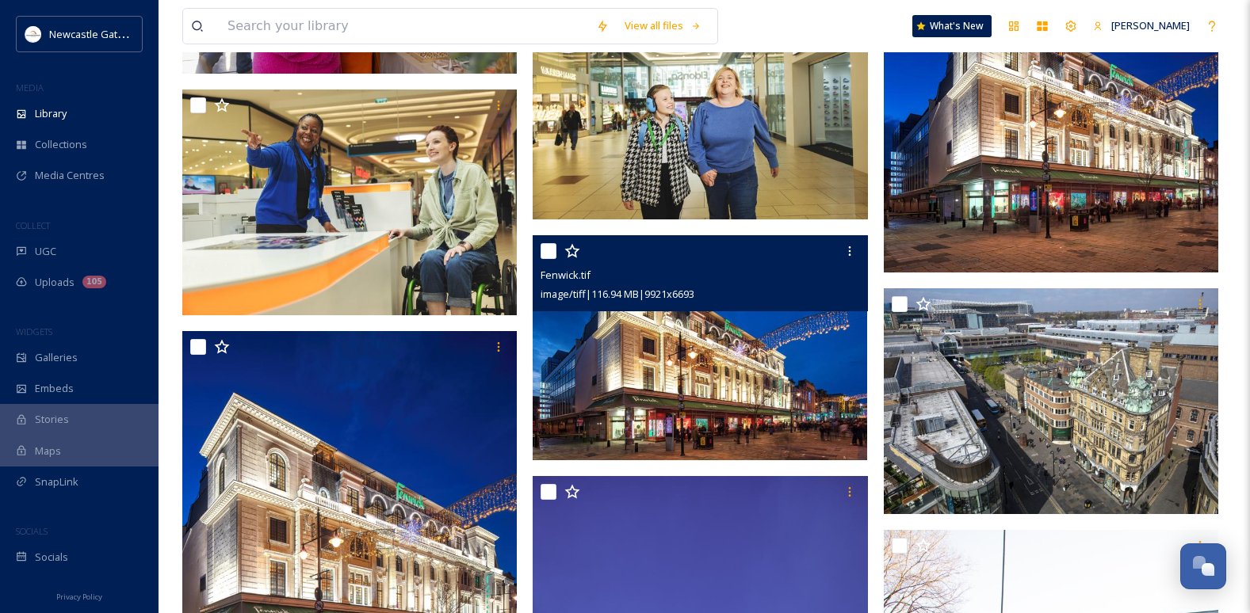
scroll to position [5310, 0]
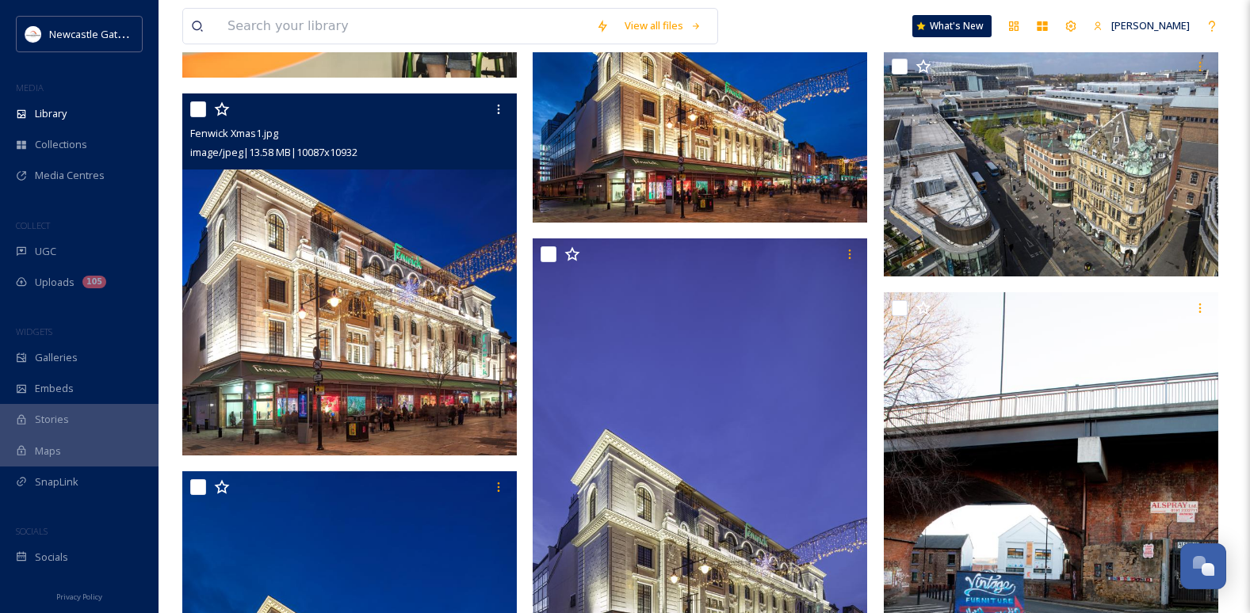
click at [438, 347] on img at bounding box center [349, 275] width 334 height 363
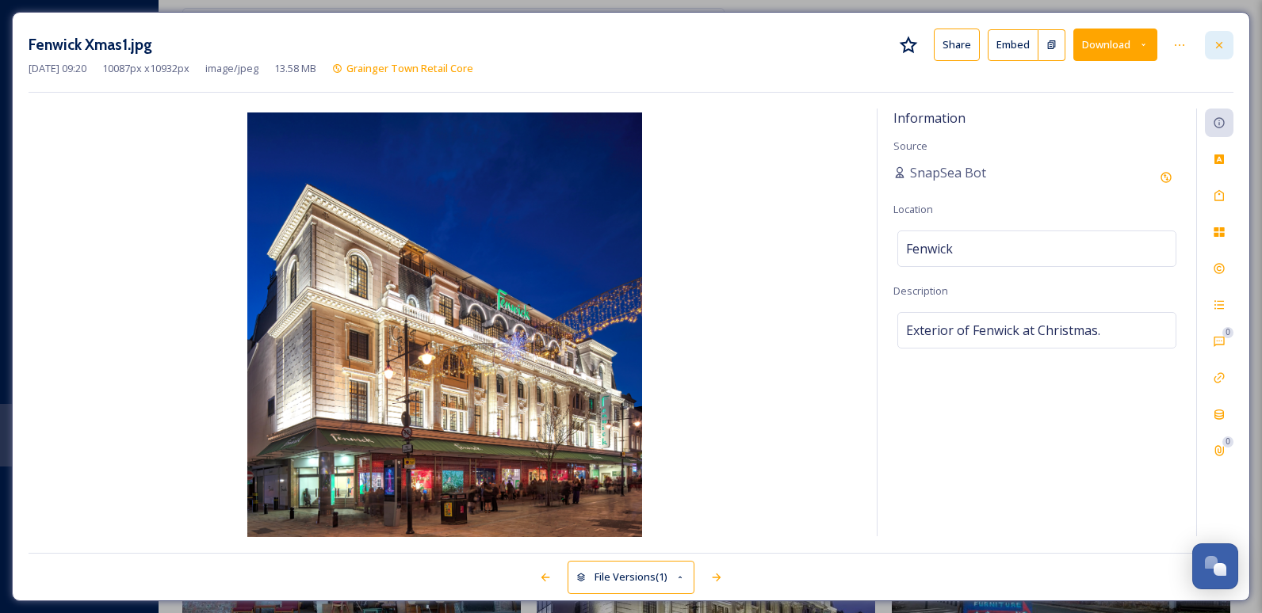
click at [1217, 46] on icon at bounding box center [1219, 44] width 6 height 6
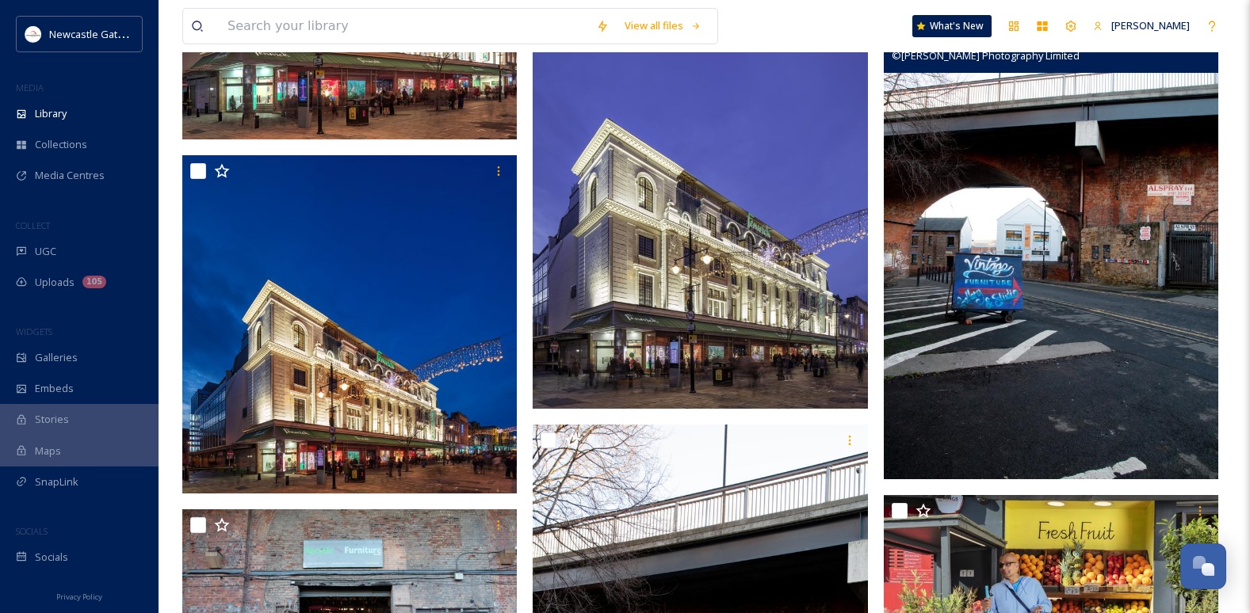
scroll to position [5627, 0]
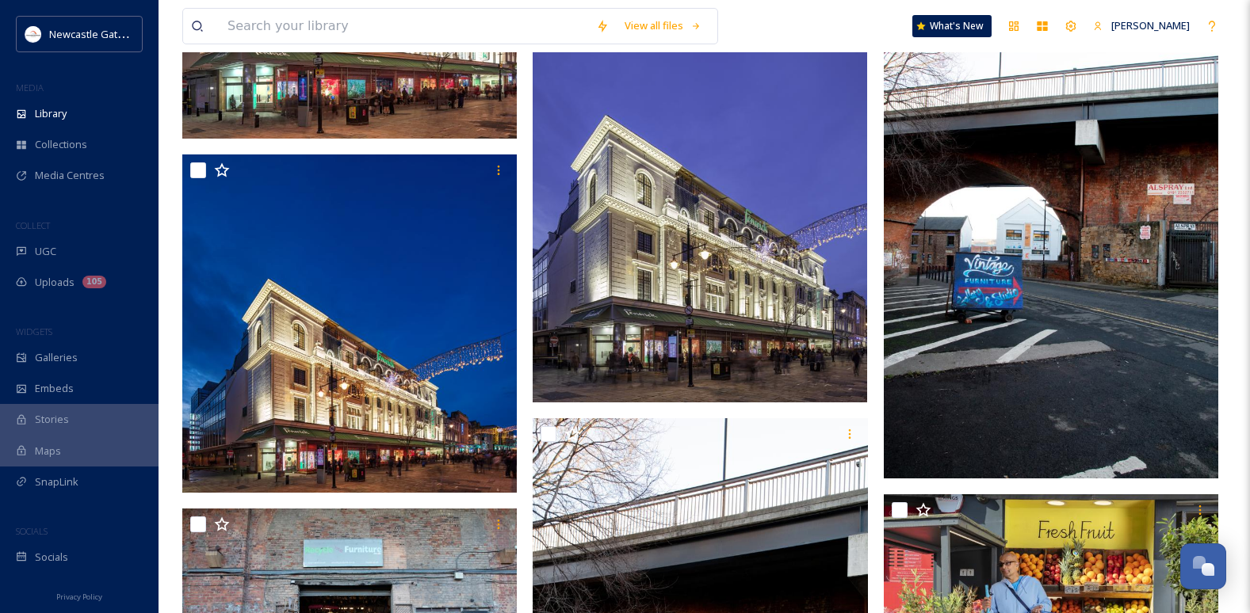
click at [753, 298] on img at bounding box center [700, 164] width 334 height 478
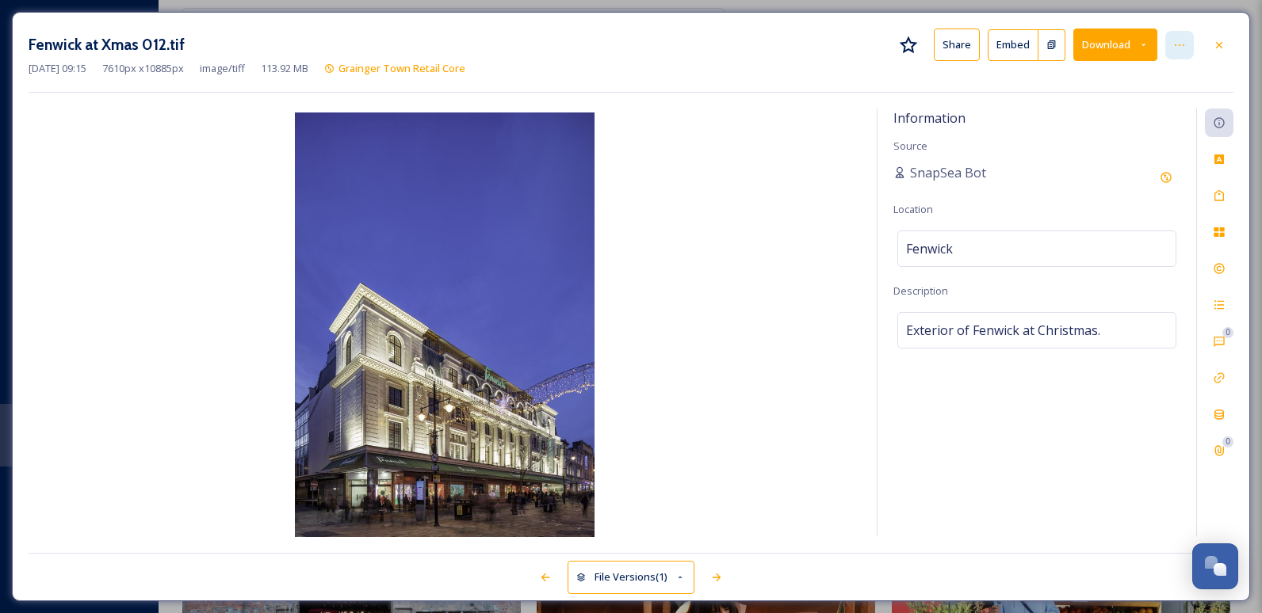
click at [1191, 44] on div at bounding box center [1179, 45] width 29 height 29
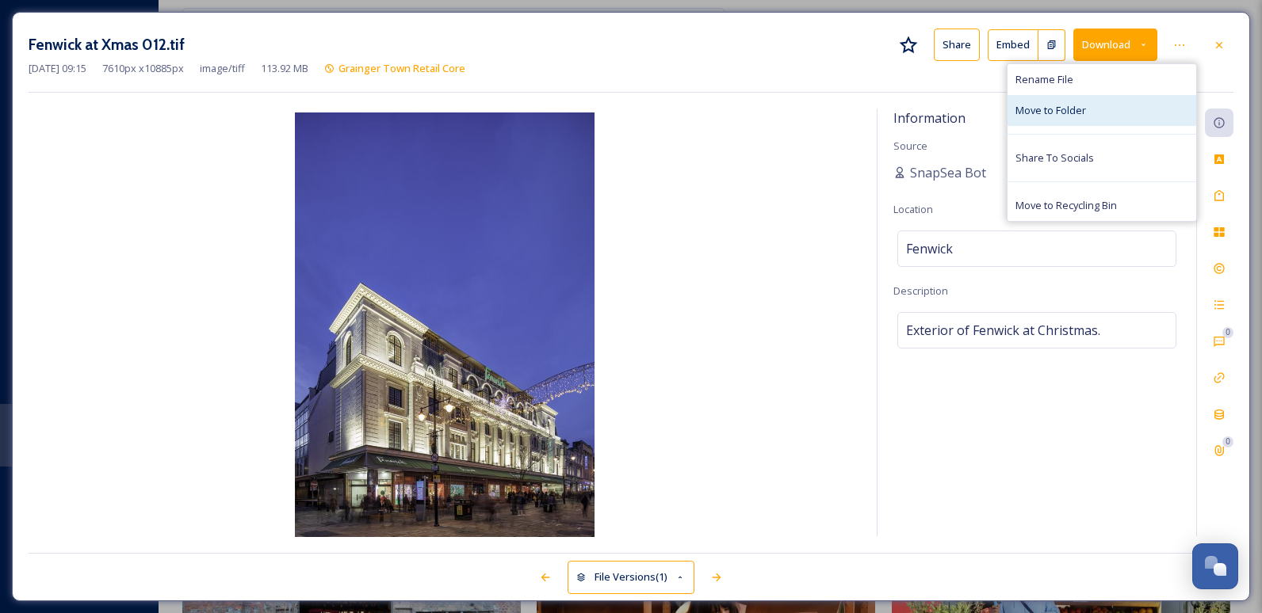
click at [1072, 109] on span "Move to Folder" at bounding box center [1050, 110] width 71 height 15
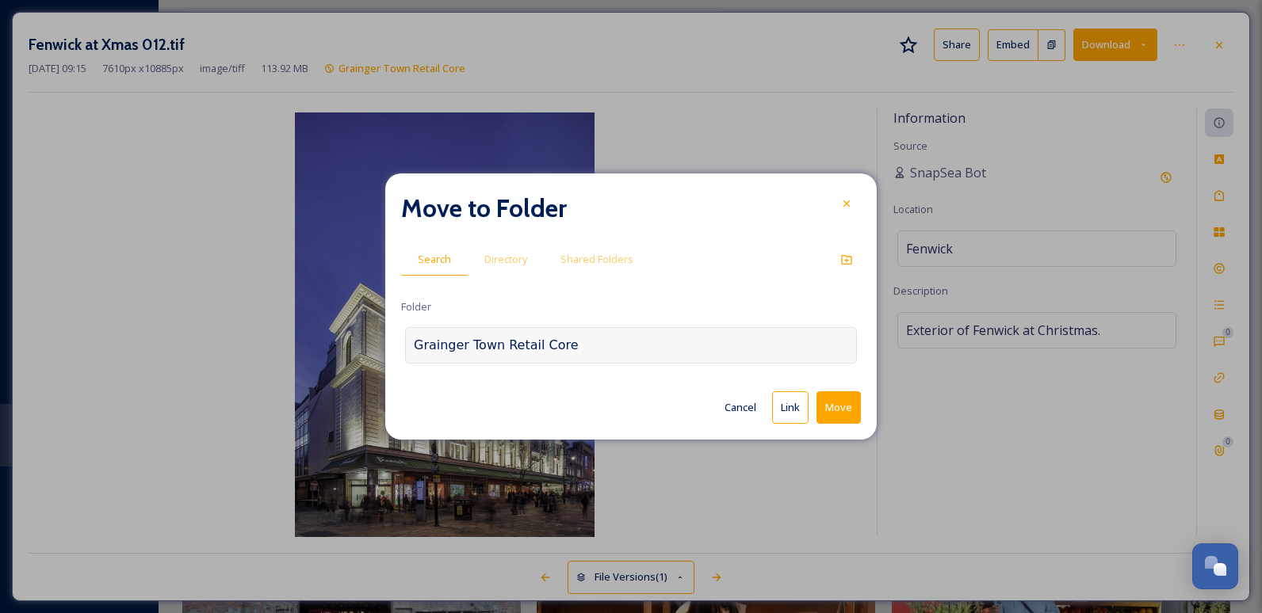
click at [583, 336] on div "Grainger Town Retail Core" at bounding box center [631, 345] width 452 height 36
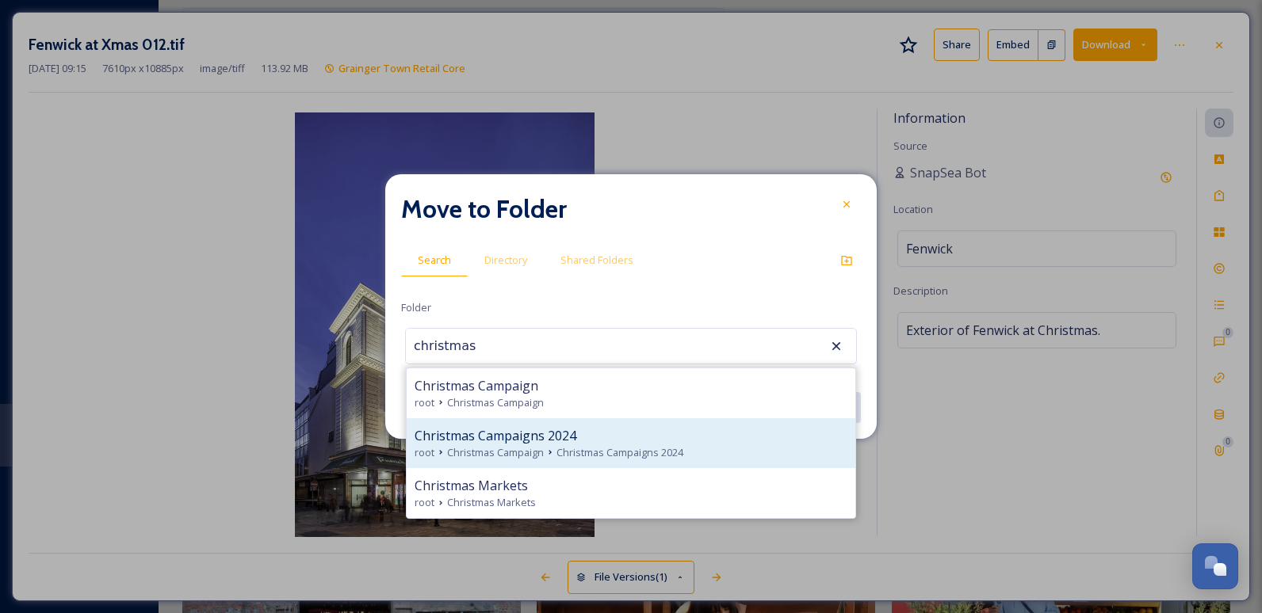
click at [604, 437] on div "Christmas Campaigns 2024" at bounding box center [631, 435] width 433 height 19
type input "Christmas Campaigns 2024"
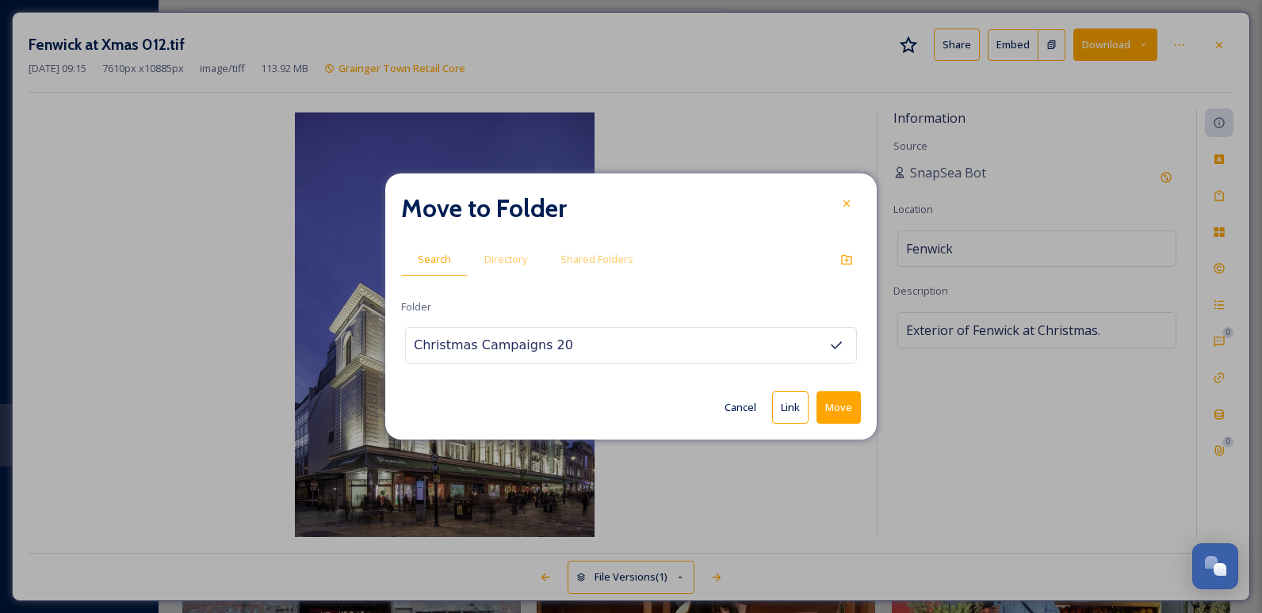
click at [828, 405] on button "Move" at bounding box center [838, 408] width 44 height 32
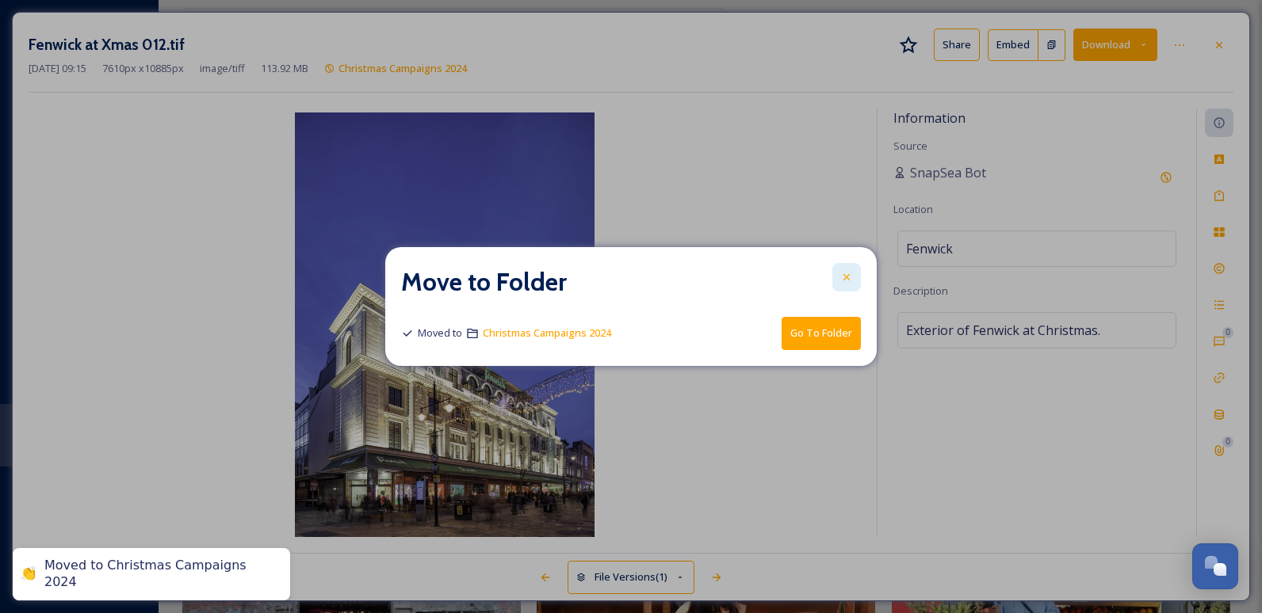
click at [849, 269] on div at bounding box center [846, 277] width 29 height 29
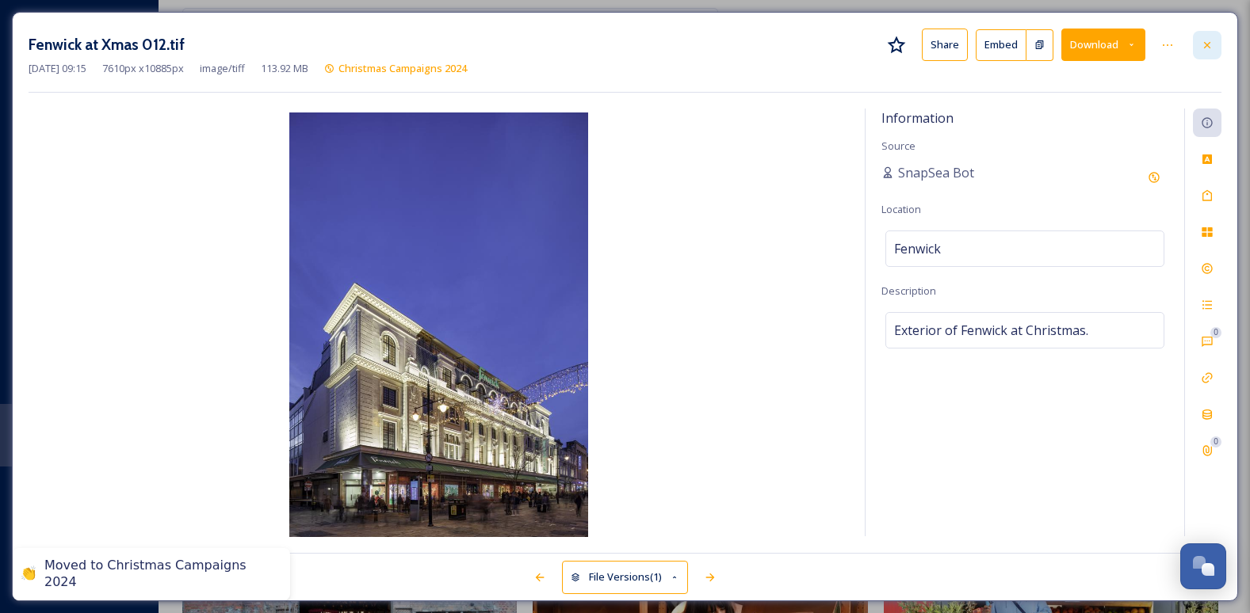
click at [1201, 44] on icon at bounding box center [1207, 45] width 13 height 13
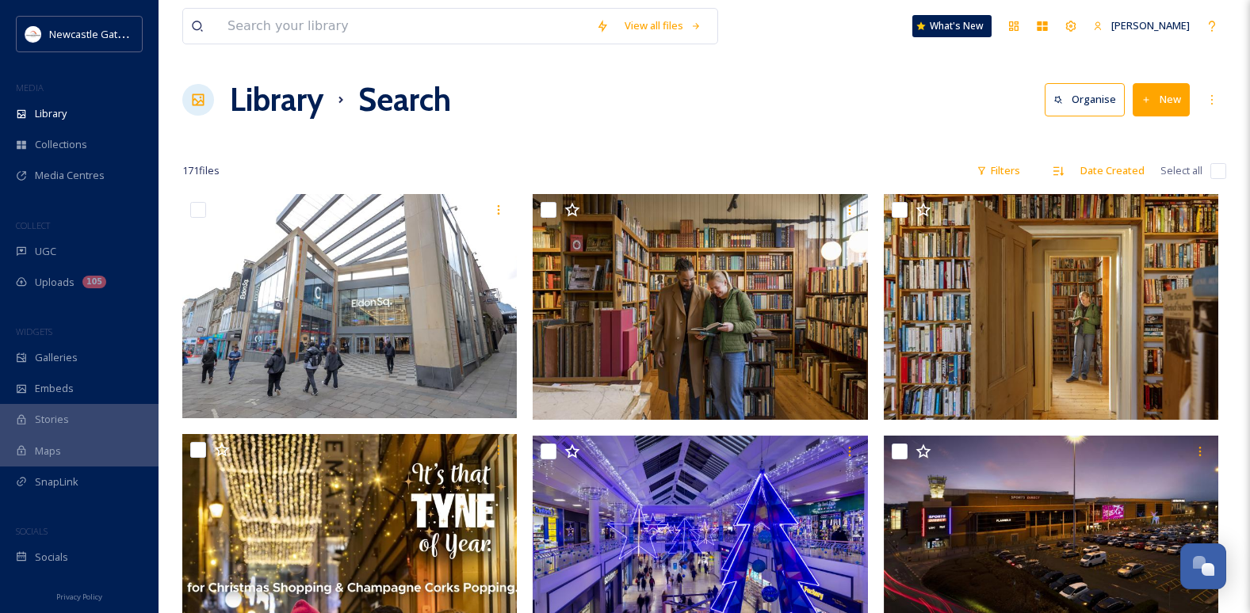
click at [261, 6] on div "View all files What's New [PERSON_NAME]" at bounding box center [704, 26] width 1044 height 52
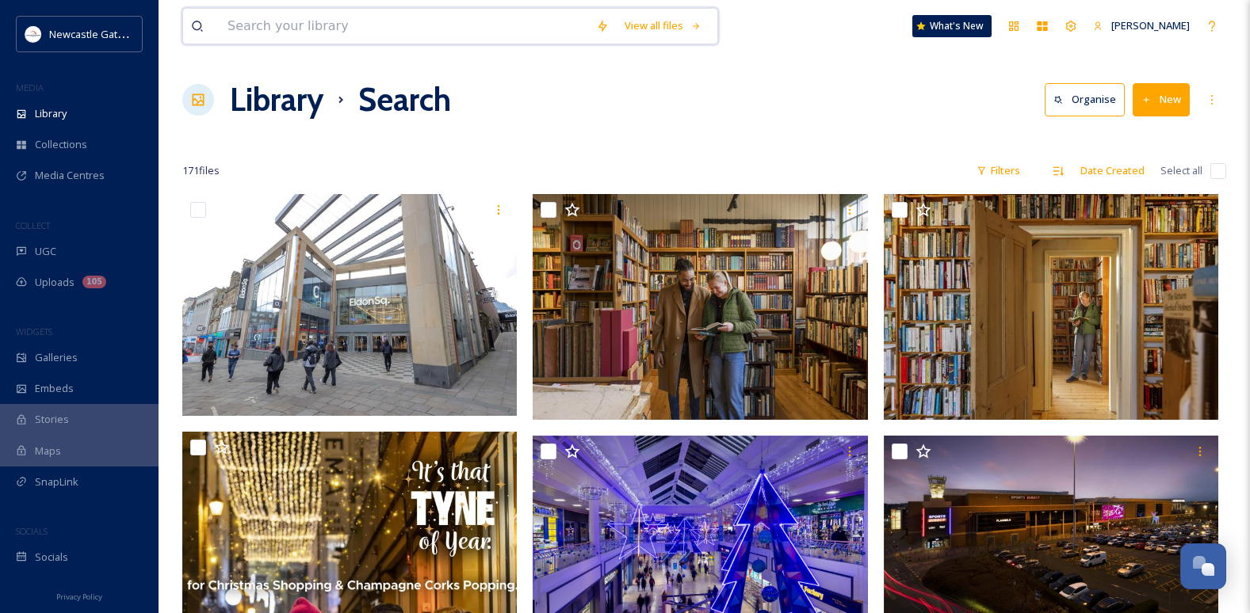
click at [338, 34] on input at bounding box center [404, 26] width 369 height 35
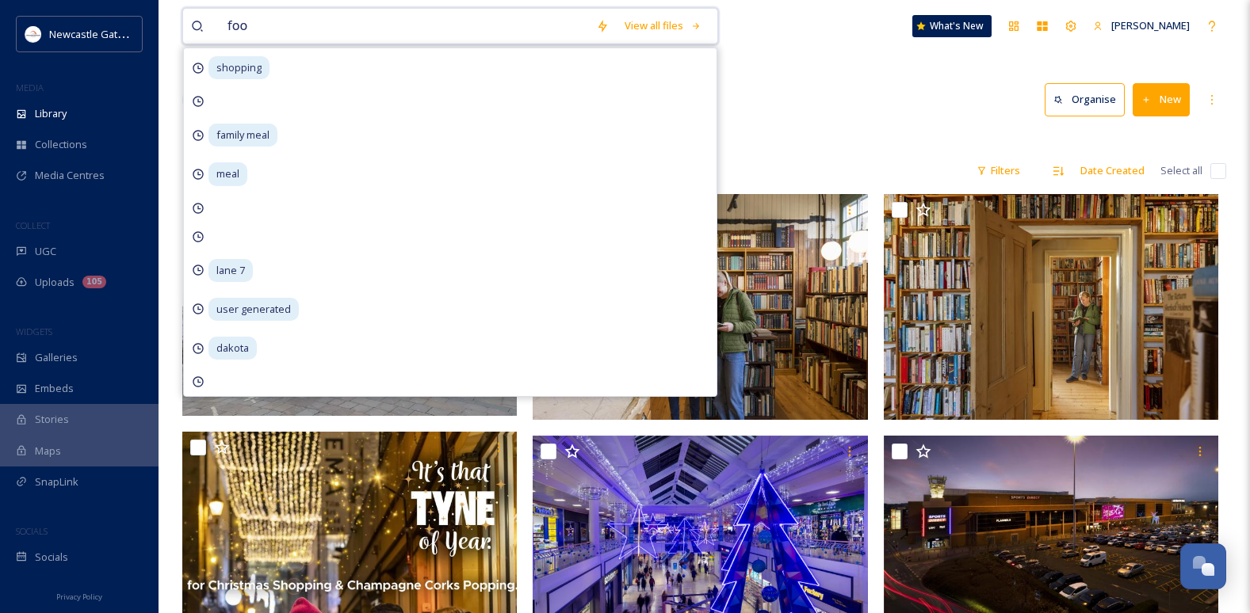
type input "food"
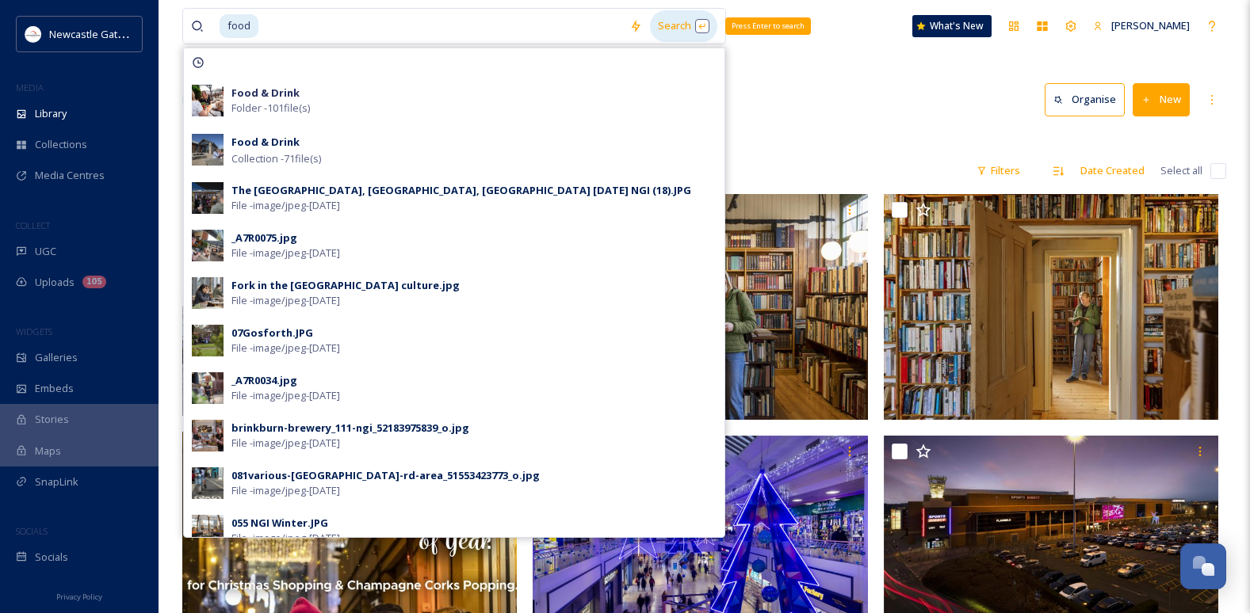
click at [686, 25] on div "Search Press Enter to search" at bounding box center [683, 25] width 67 height 31
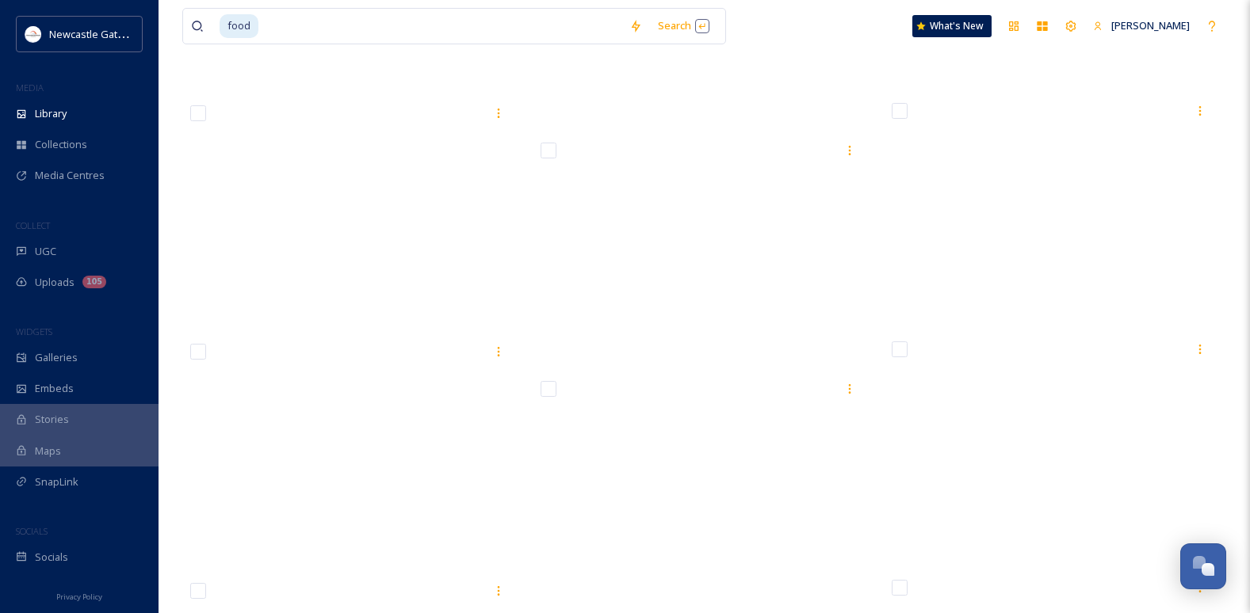
scroll to position [26868, 0]
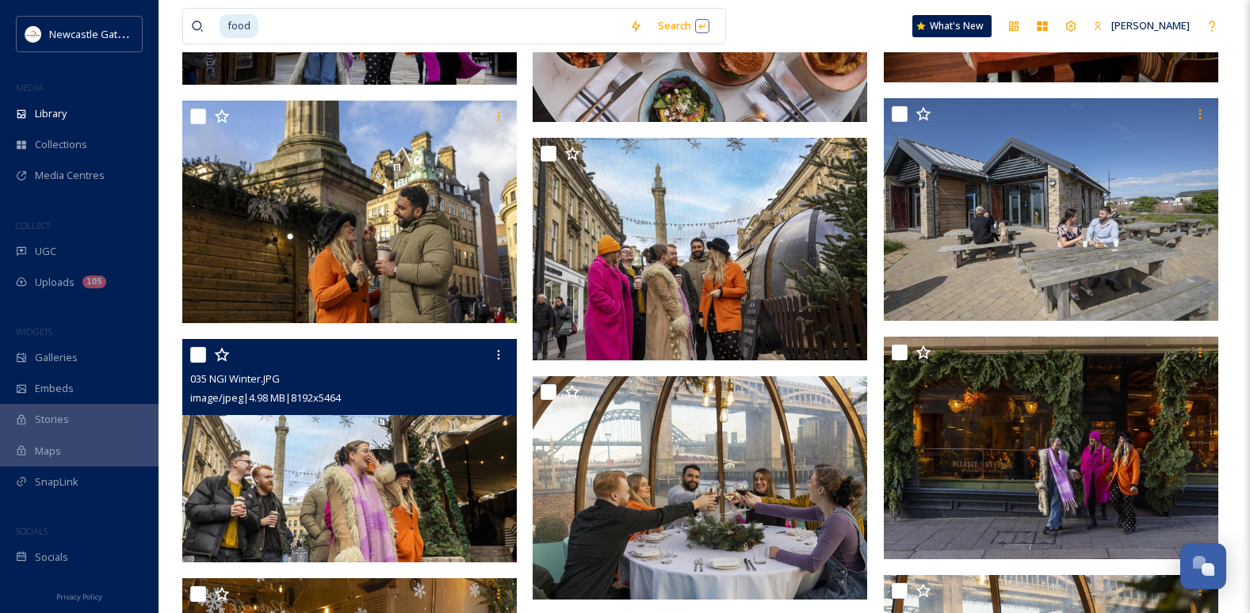
click at [201, 356] on input "checkbox" at bounding box center [198, 355] width 16 height 16
checkbox input "true"
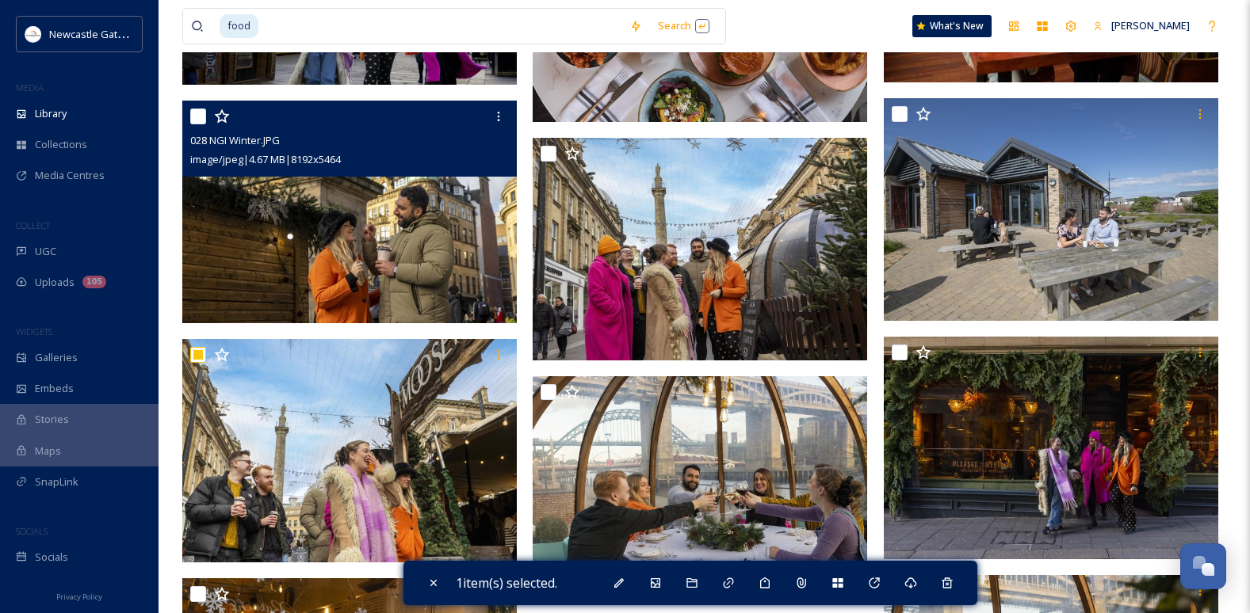
click at [197, 113] on input "checkbox" at bounding box center [198, 117] width 16 height 16
checkbox input "true"
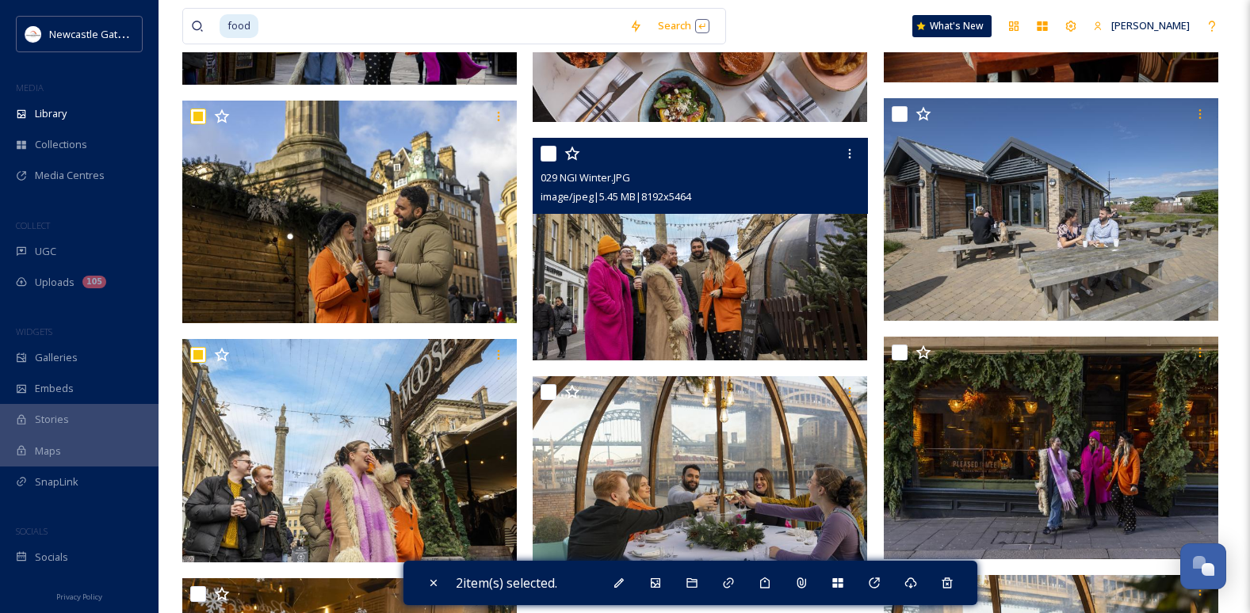
click at [549, 153] on input "checkbox" at bounding box center [549, 154] width 16 height 16
checkbox input "true"
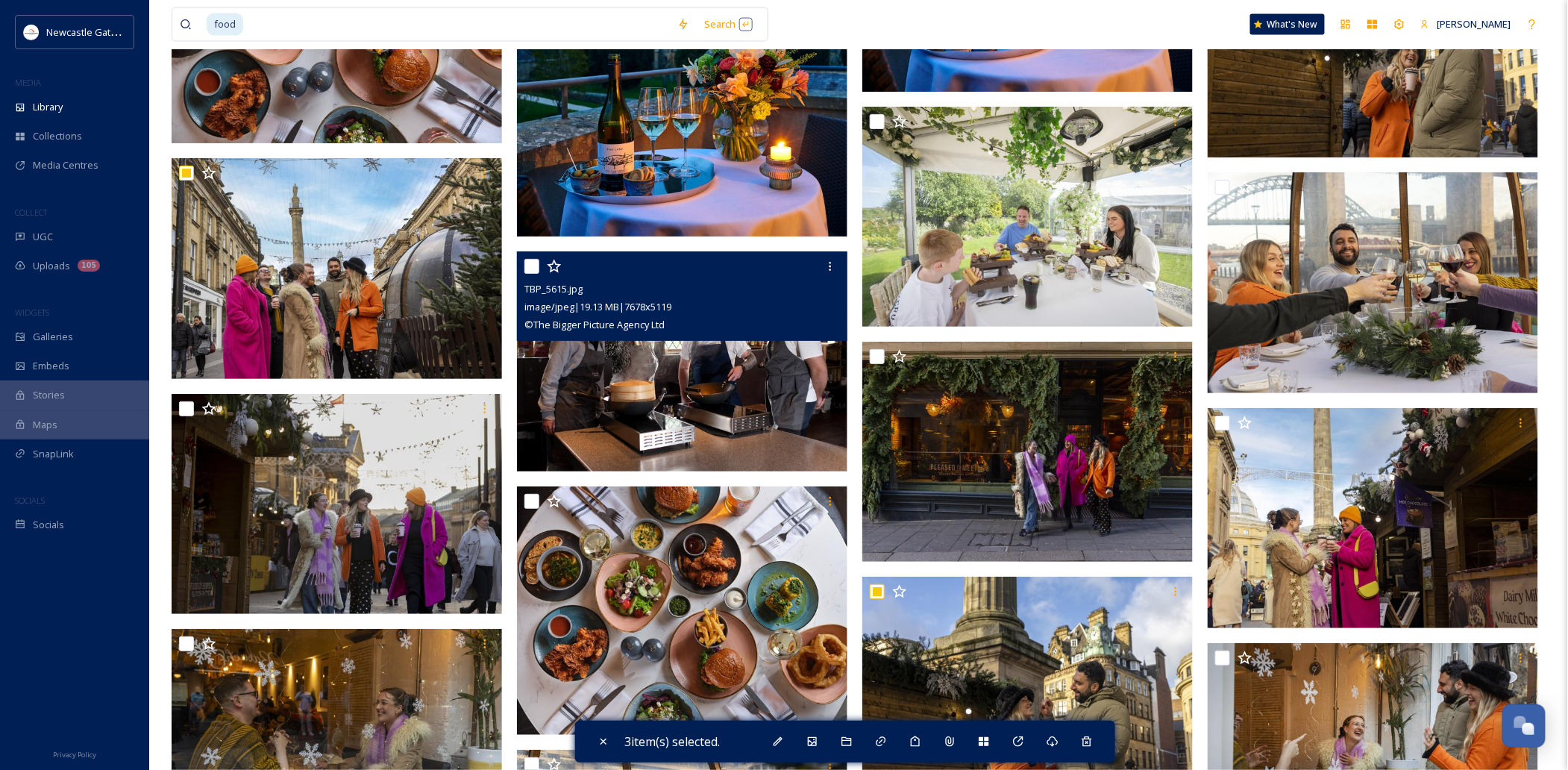
scroll to position [19852, 0]
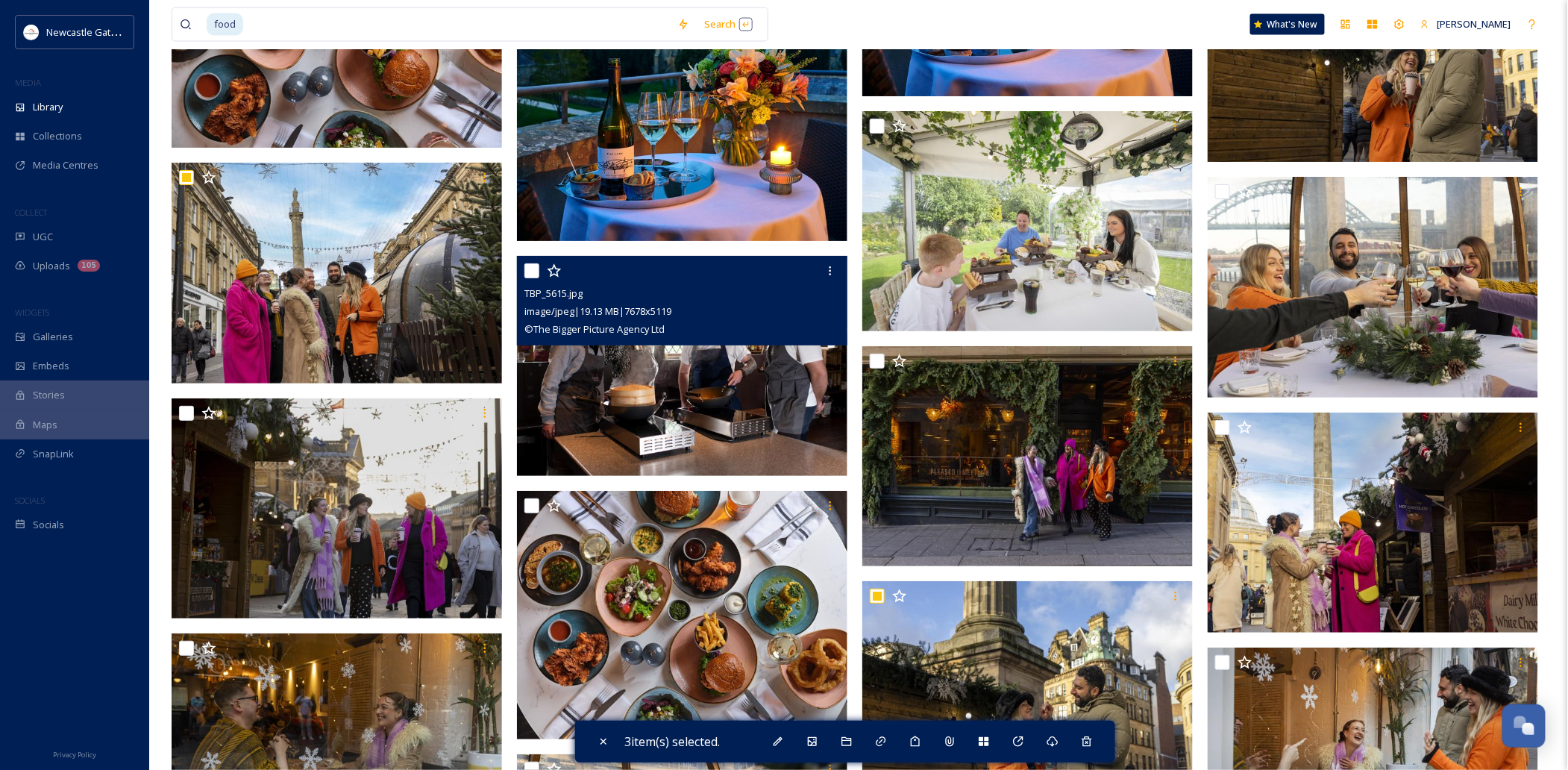
click at [532, 265] on input "checkbox" at bounding box center [532, 271] width 15 height 15
checkbox input "true"
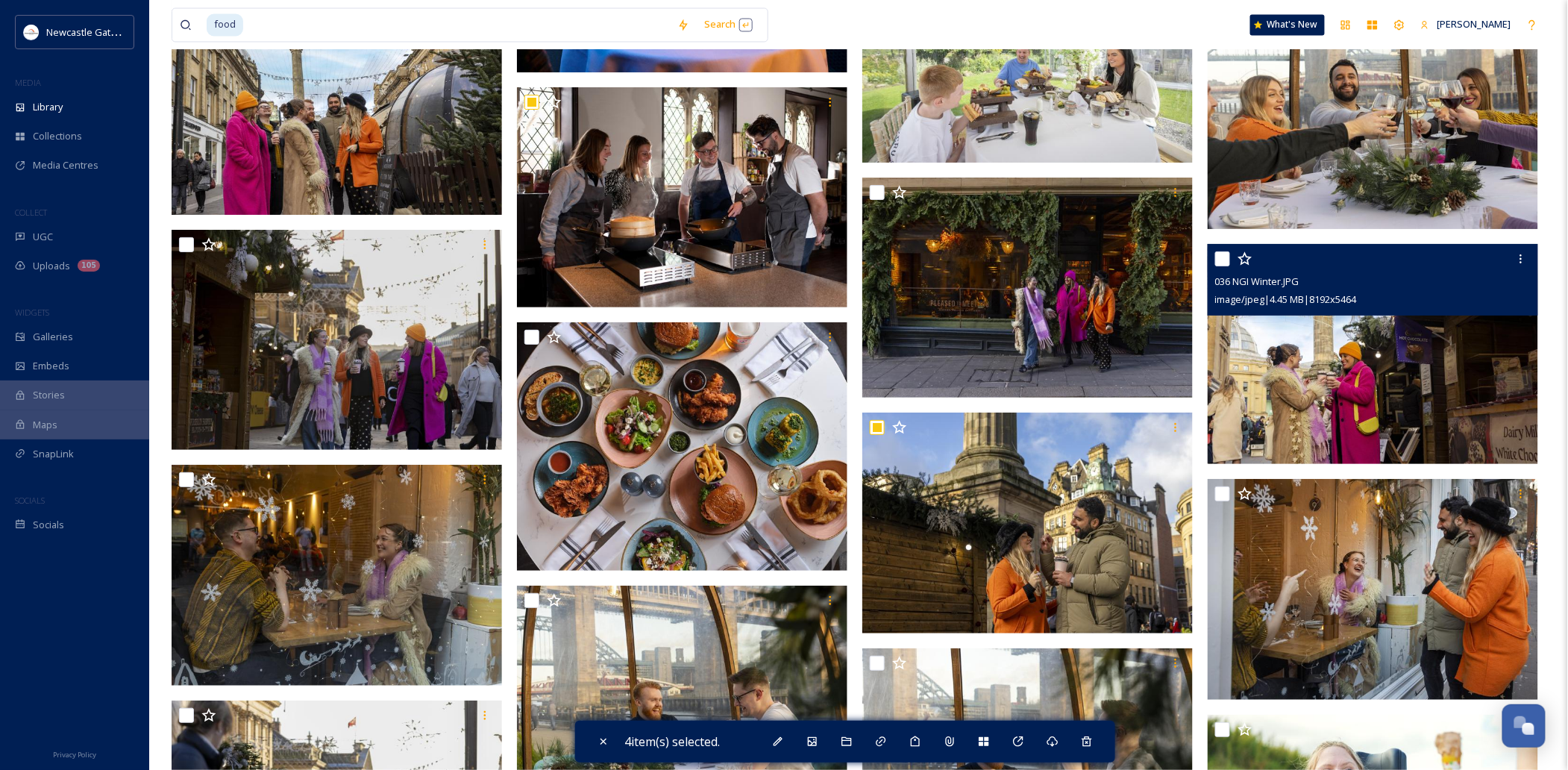
scroll to position [19953, 0]
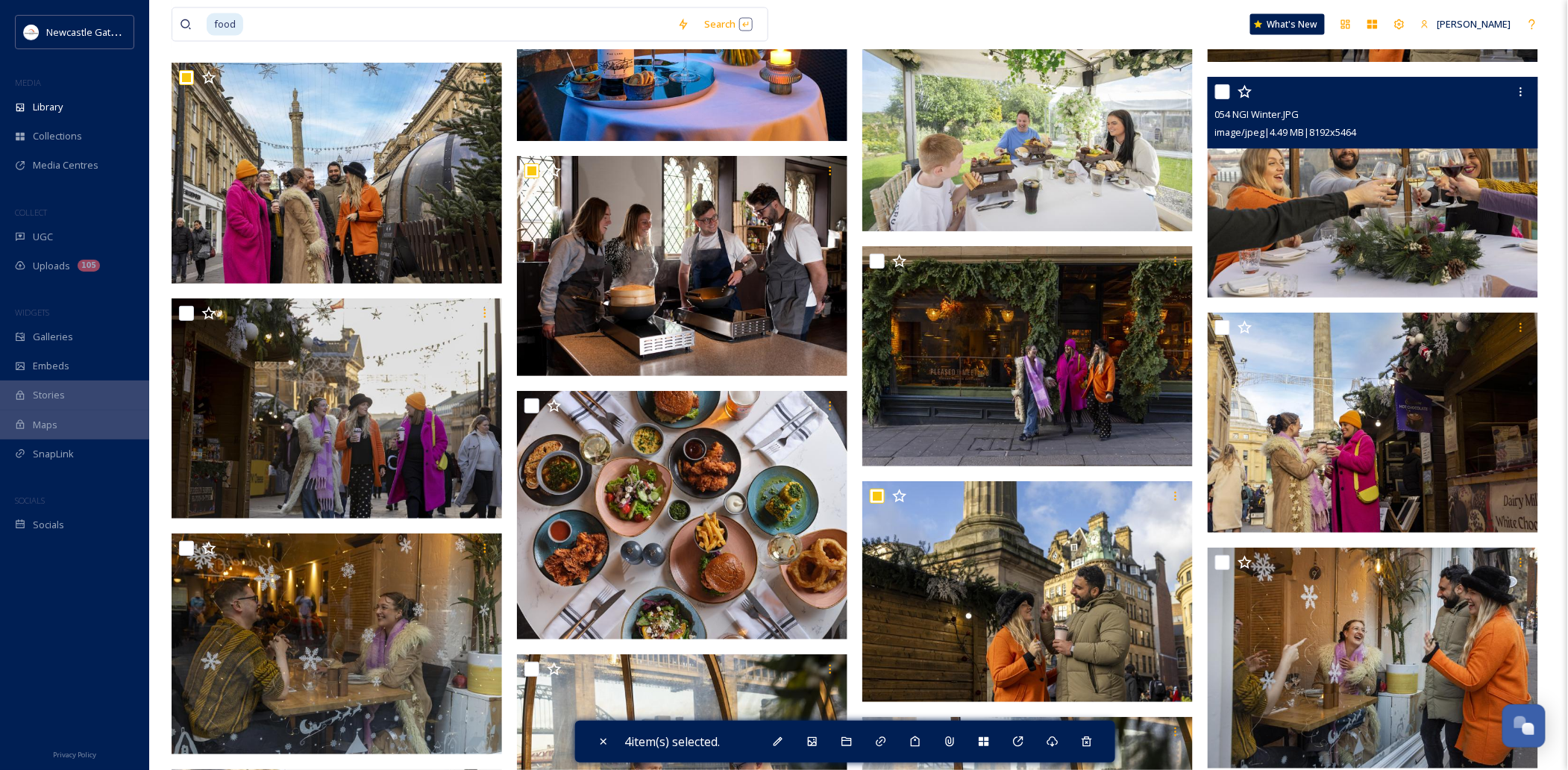
click at [1176, 95] on input "checkbox" at bounding box center [1223, 92] width 15 height 15
checkbox input "true"
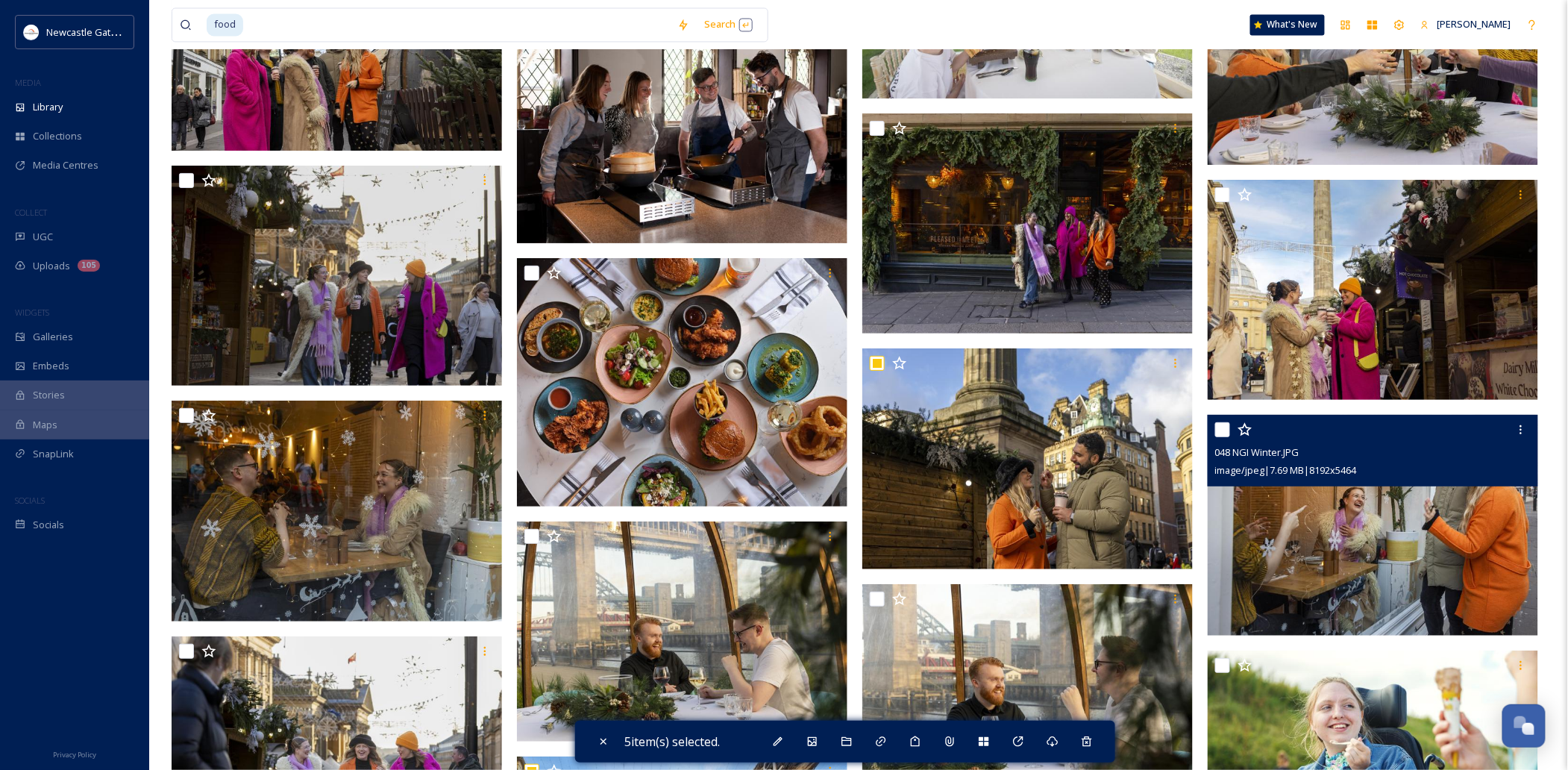
scroll to position [20252, 0]
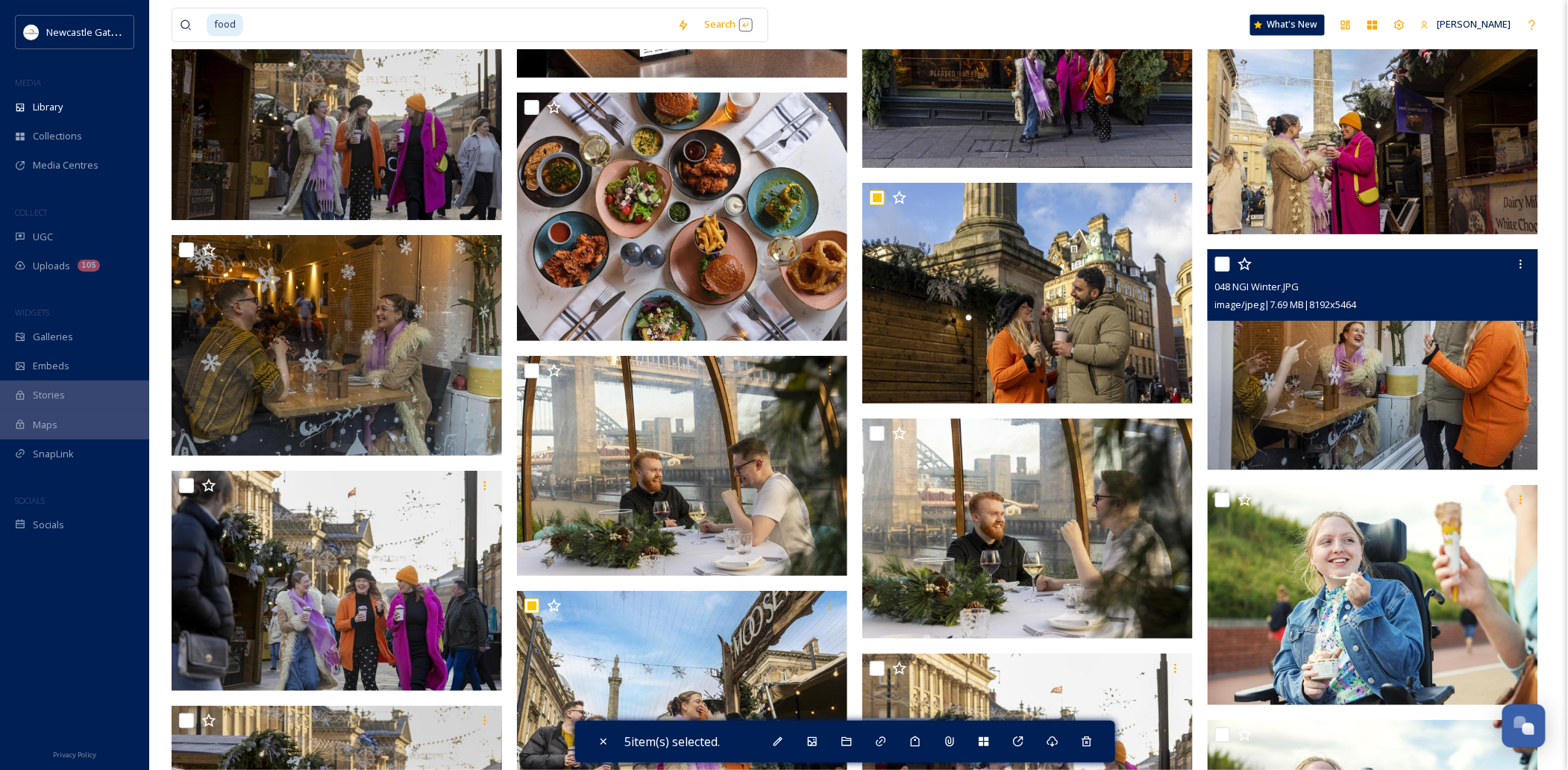
click at [1176, 261] on input "checkbox" at bounding box center [1223, 265] width 15 height 15
checkbox input "true"
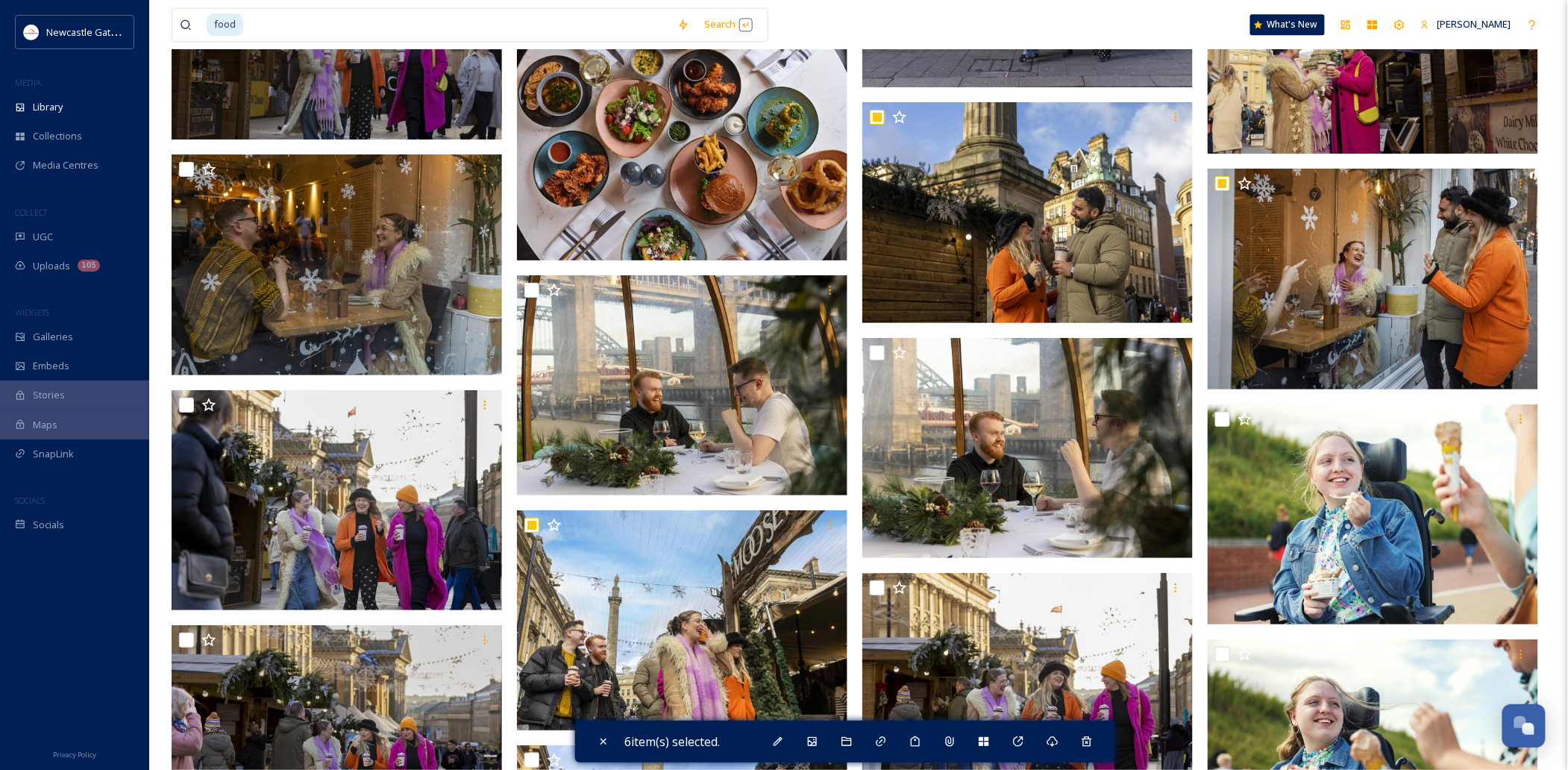
scroll to position [20450, 0]
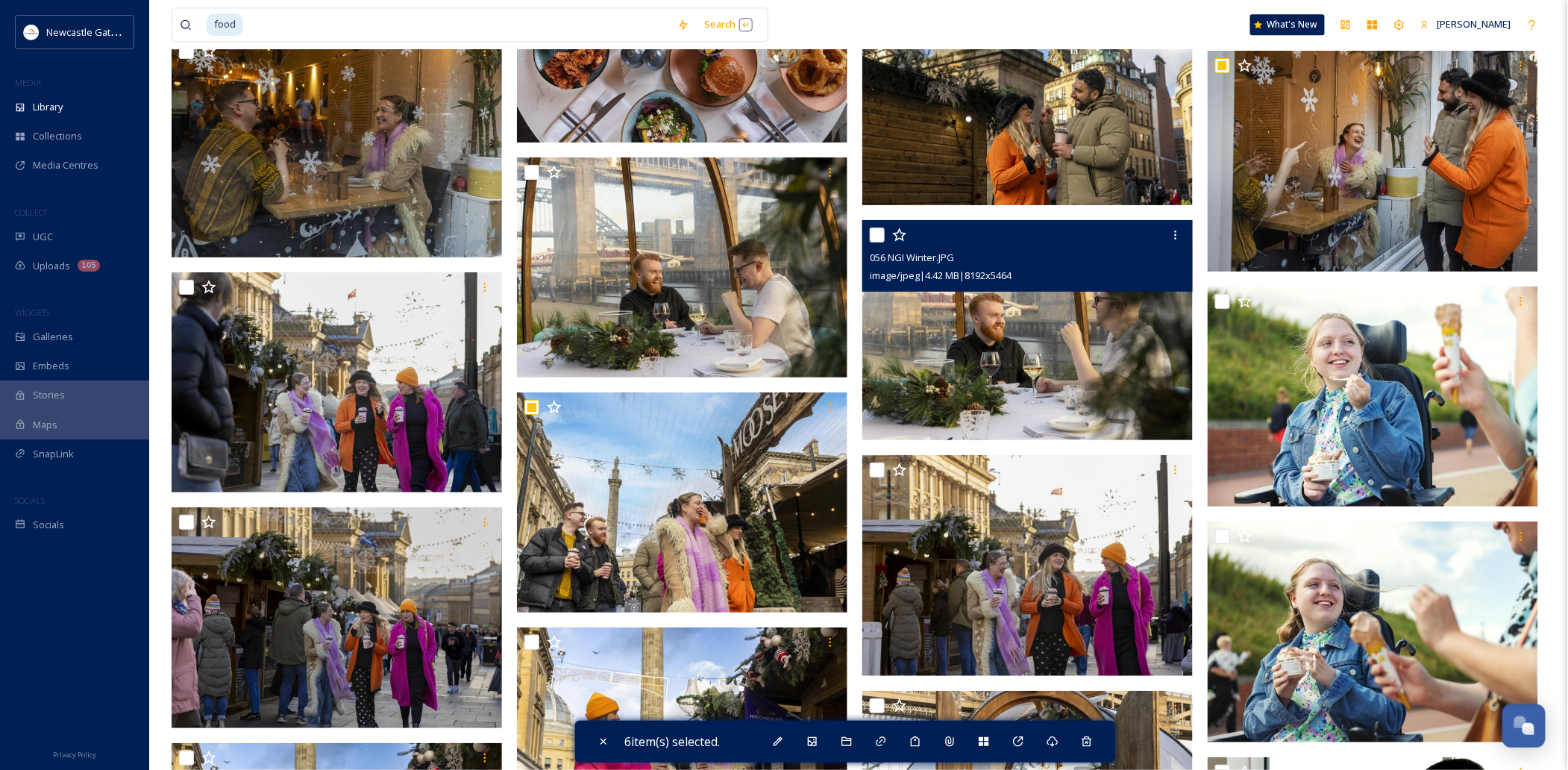
click at [872, 235] on input "checkbox" at bounding box center [877, 235] width 15 height 15
checkbox input "true"
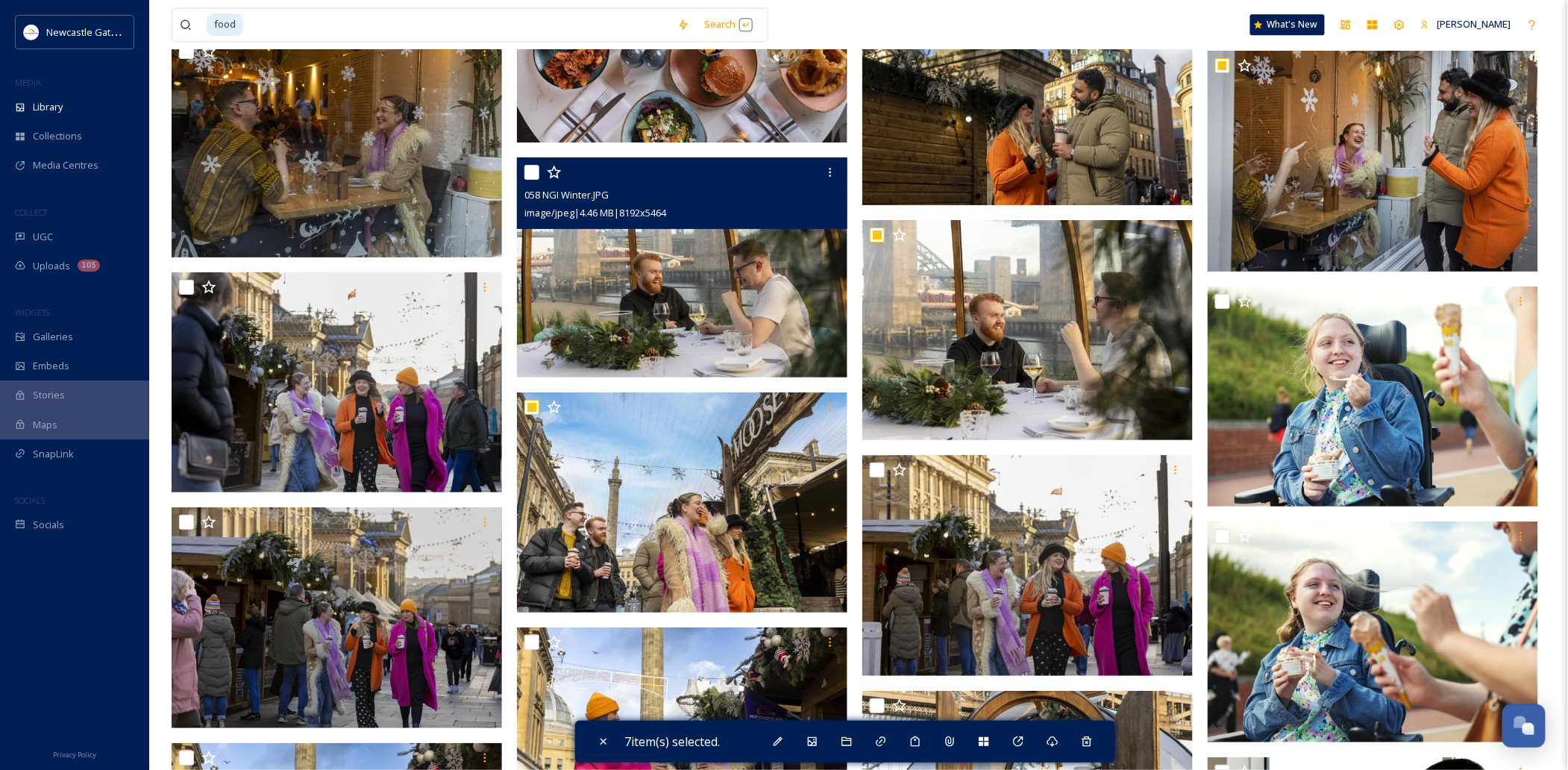
click at [531, 174] on input "checkbox" at bounding box center [532, 172] width 15 height 15
checkbox input "true"
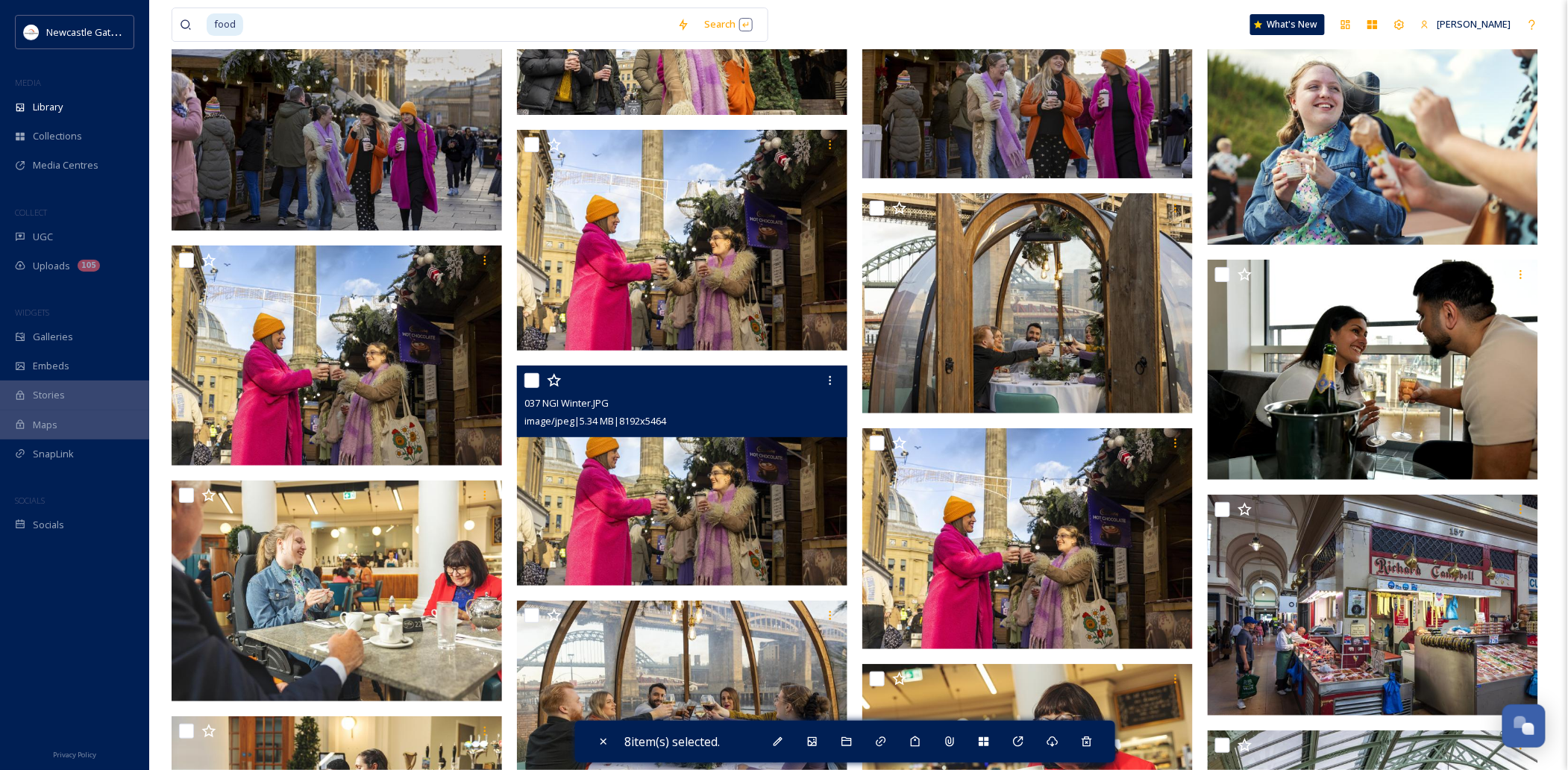
scroll to position [21047, 0]
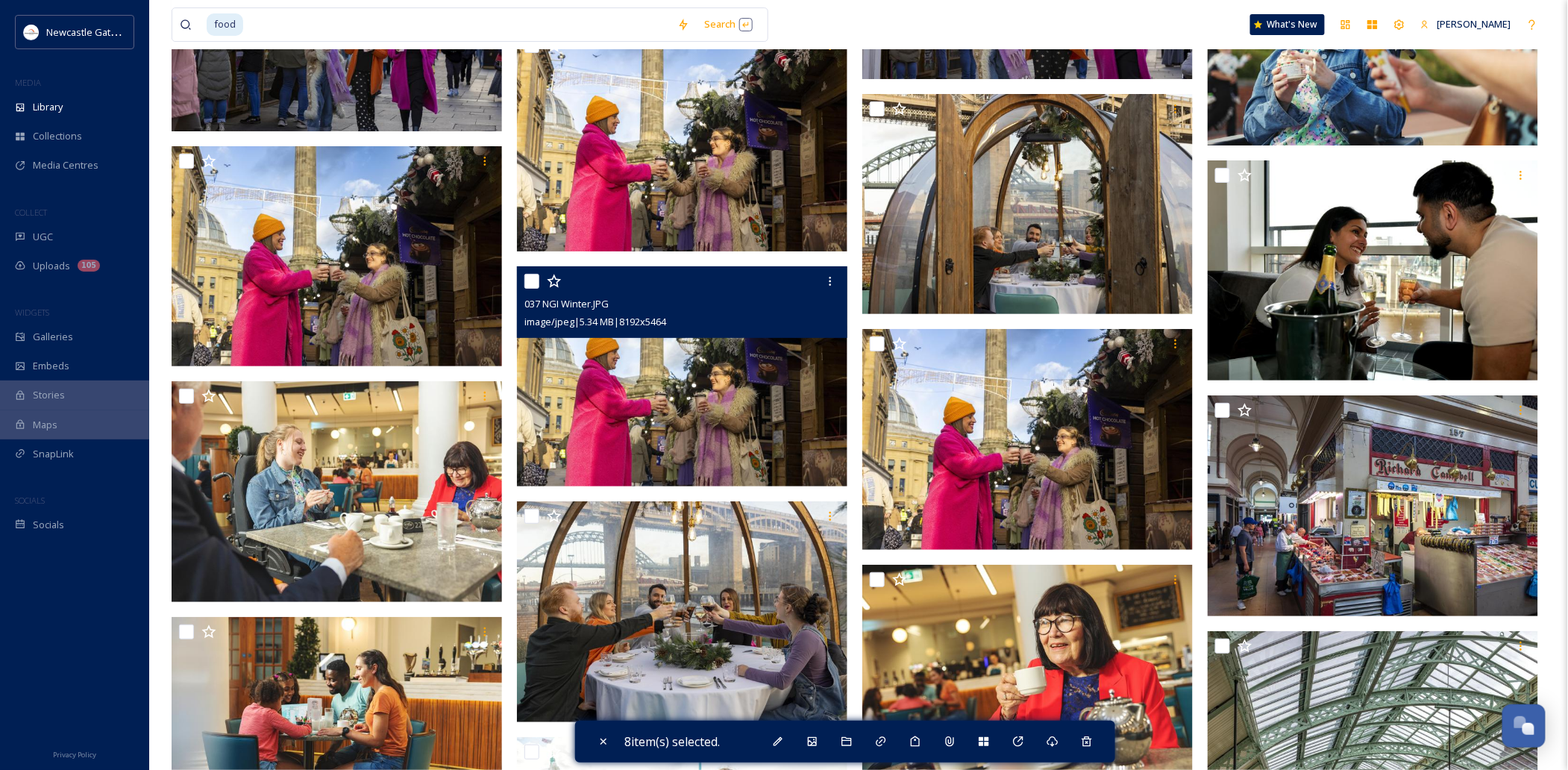
click at [537, 282] on input "checkbox" at bounding box center [532, 281] width 15 height 15
checkbox input "true"
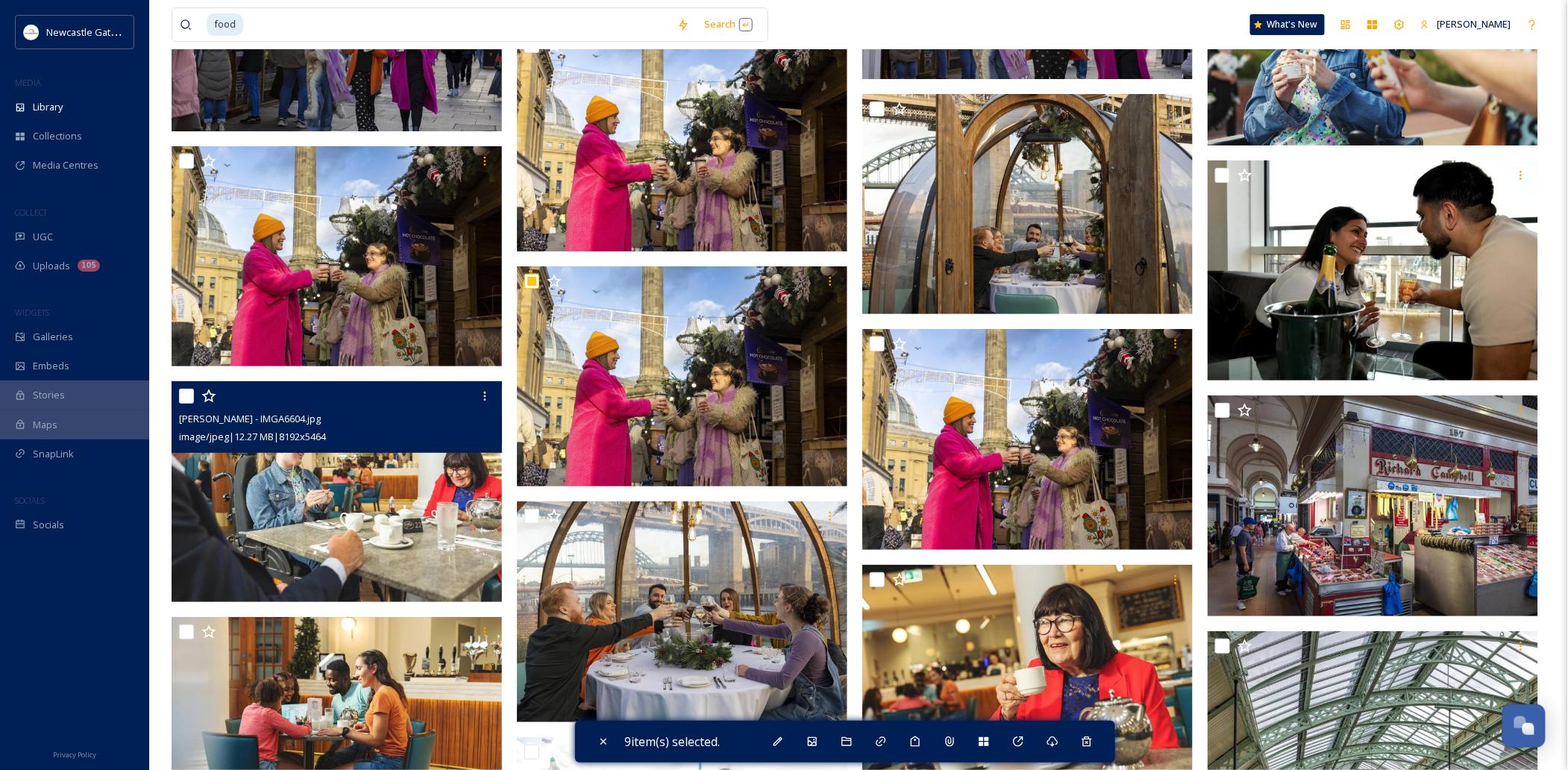
click at [182, 393] on input "checkbox" at bounding box center [186, 396] width 15 height 15
checkbox input "true"
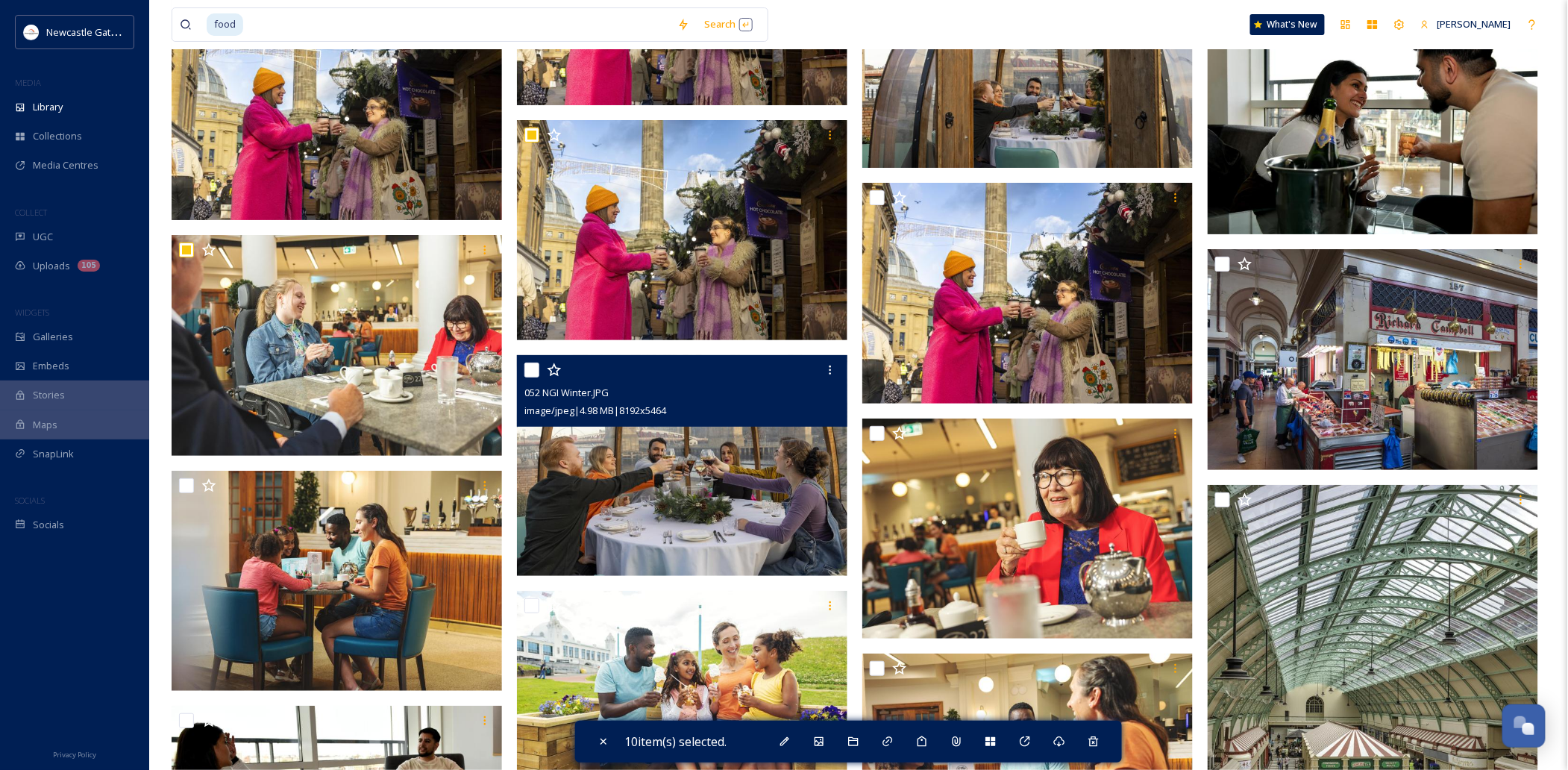
scroll to position [21246, 0]
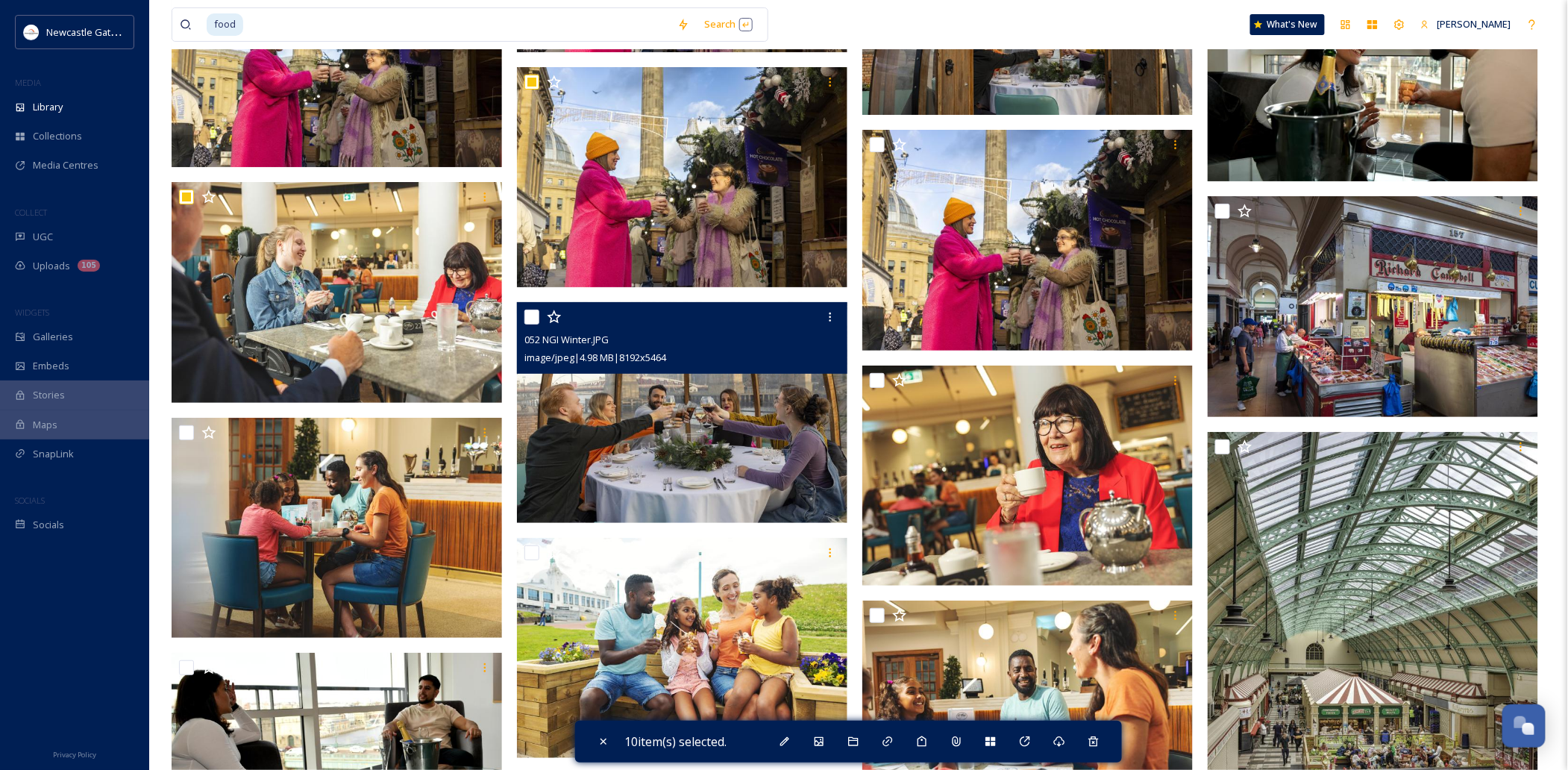
click at [530, 313] on input "checkbox" at bounding box center [532, 317] width 15 height 15
checkbox input "false"
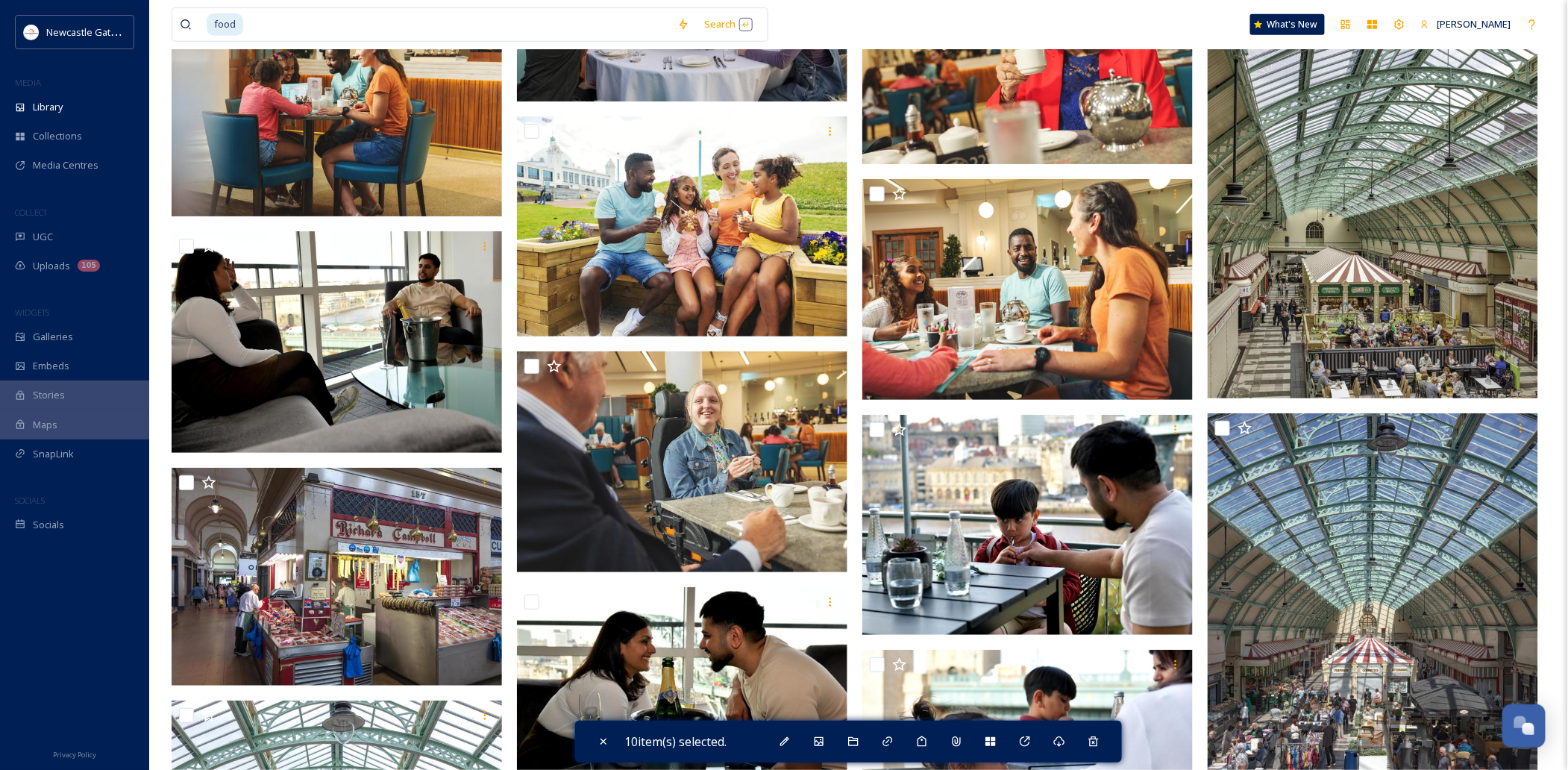
scroll to position [21445, 0]
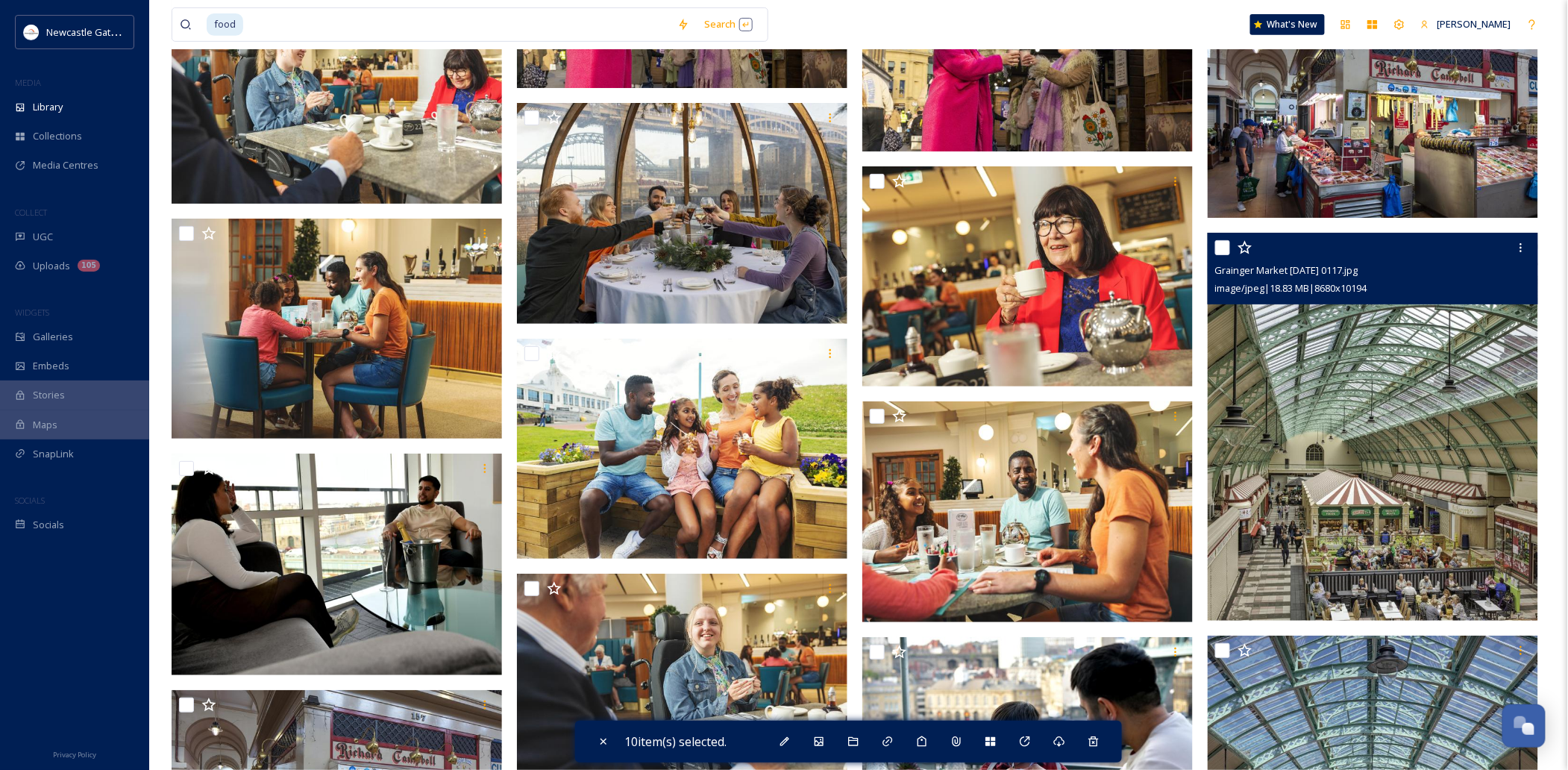
click at [1176, 252] on input "checkbox" at bounding box center [1223, 248] width 15 height 15
checkbox input "true"
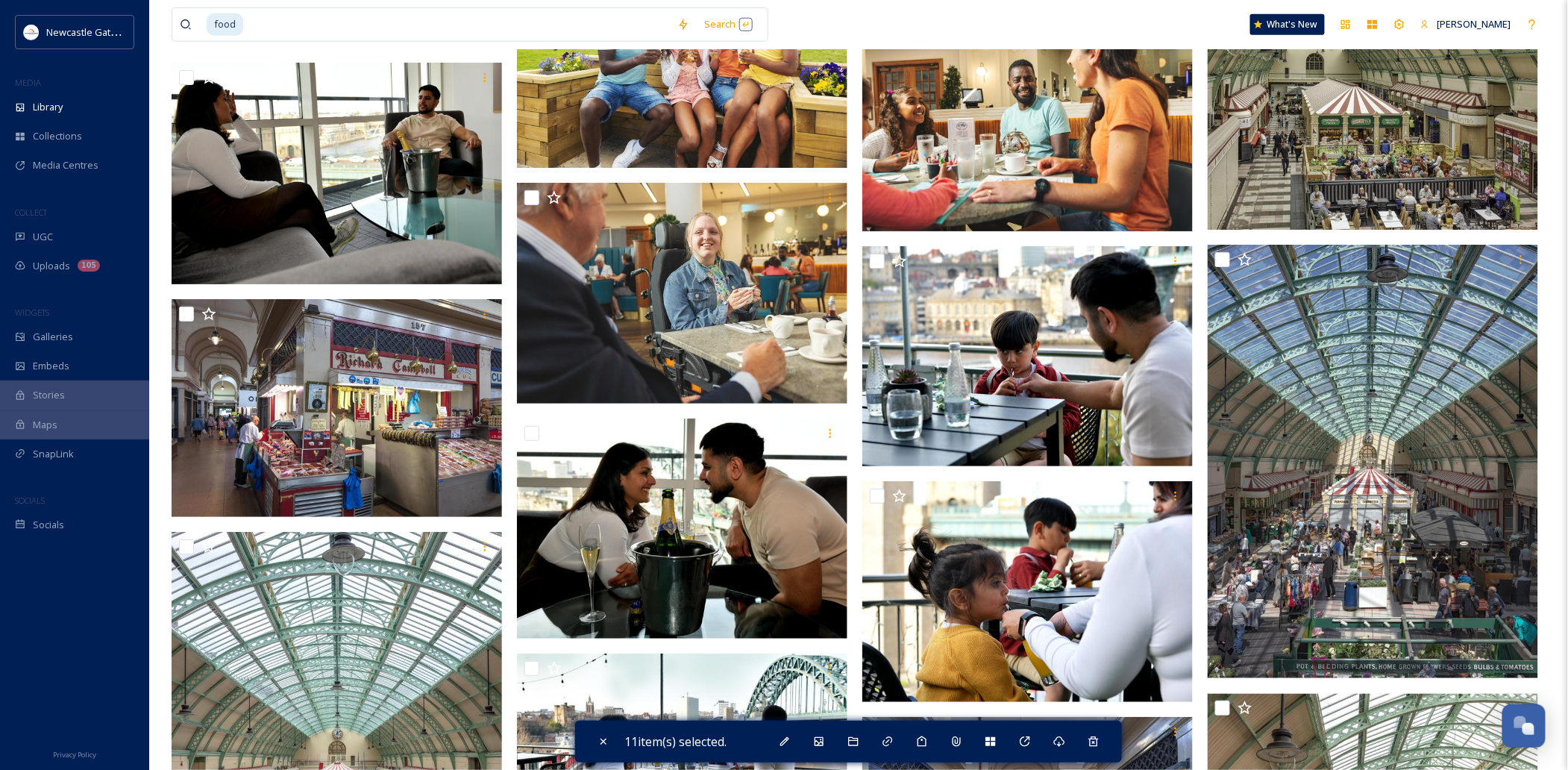
scroll to position [21942, 0]
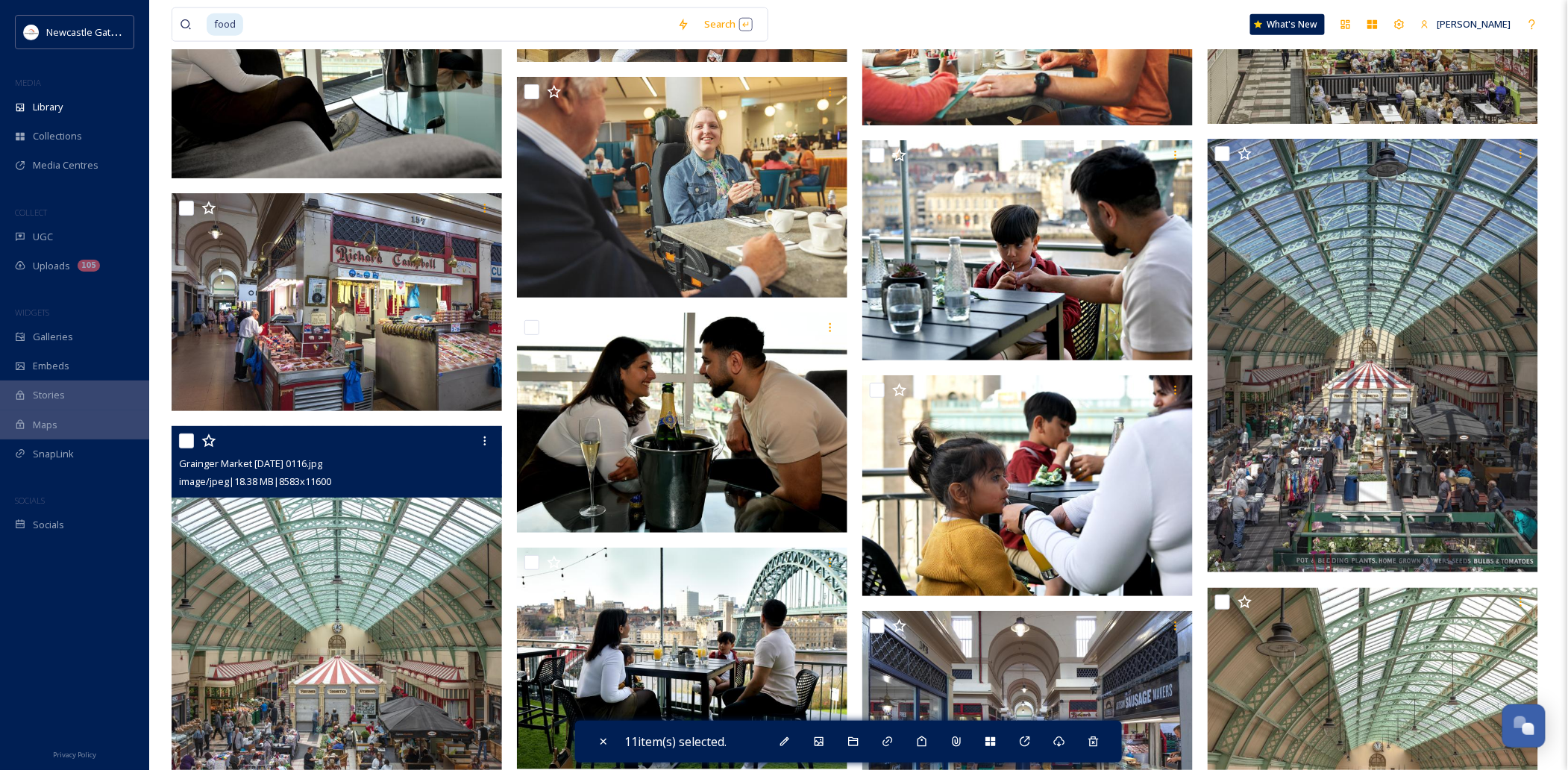
click at [192, 443] on input "checkbox" at bounding box center [186, 441] width 15 height 15
checkbox input "true"
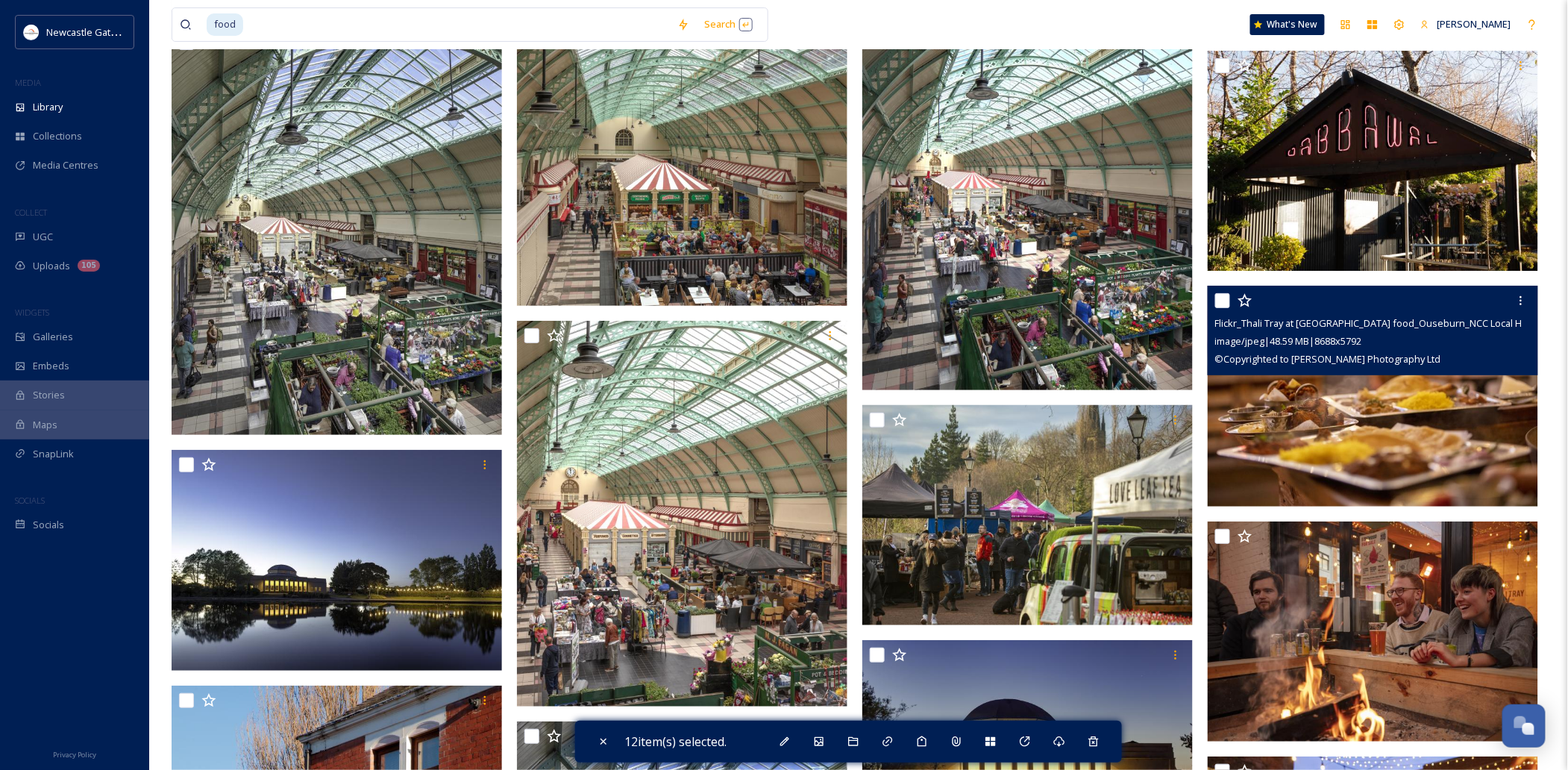
scroll to position [23633, 0]
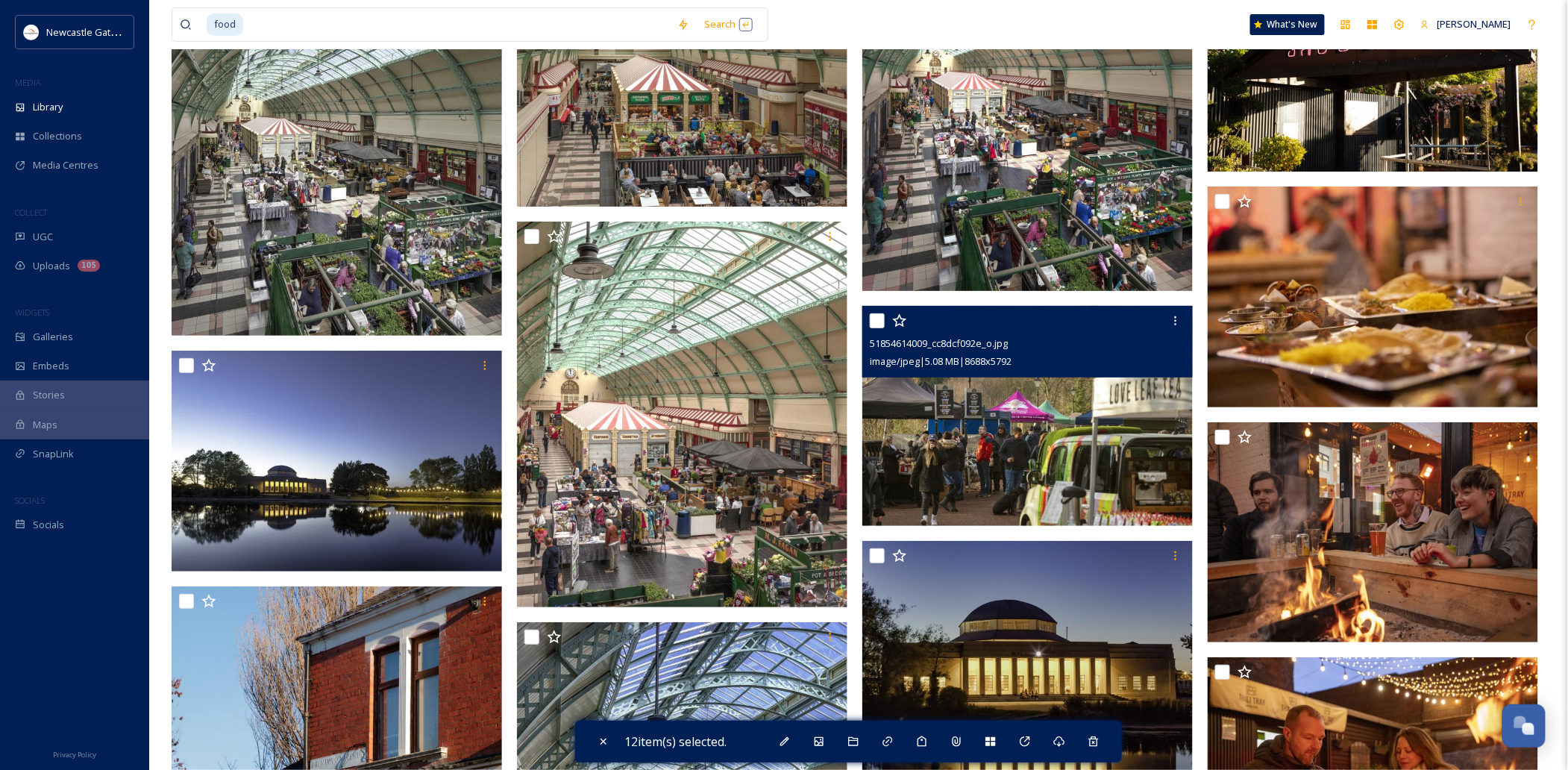
click at [875, 319] on input "checkbox" at bounding box center [877, 321] width 15 height 15
checkbox input "true"
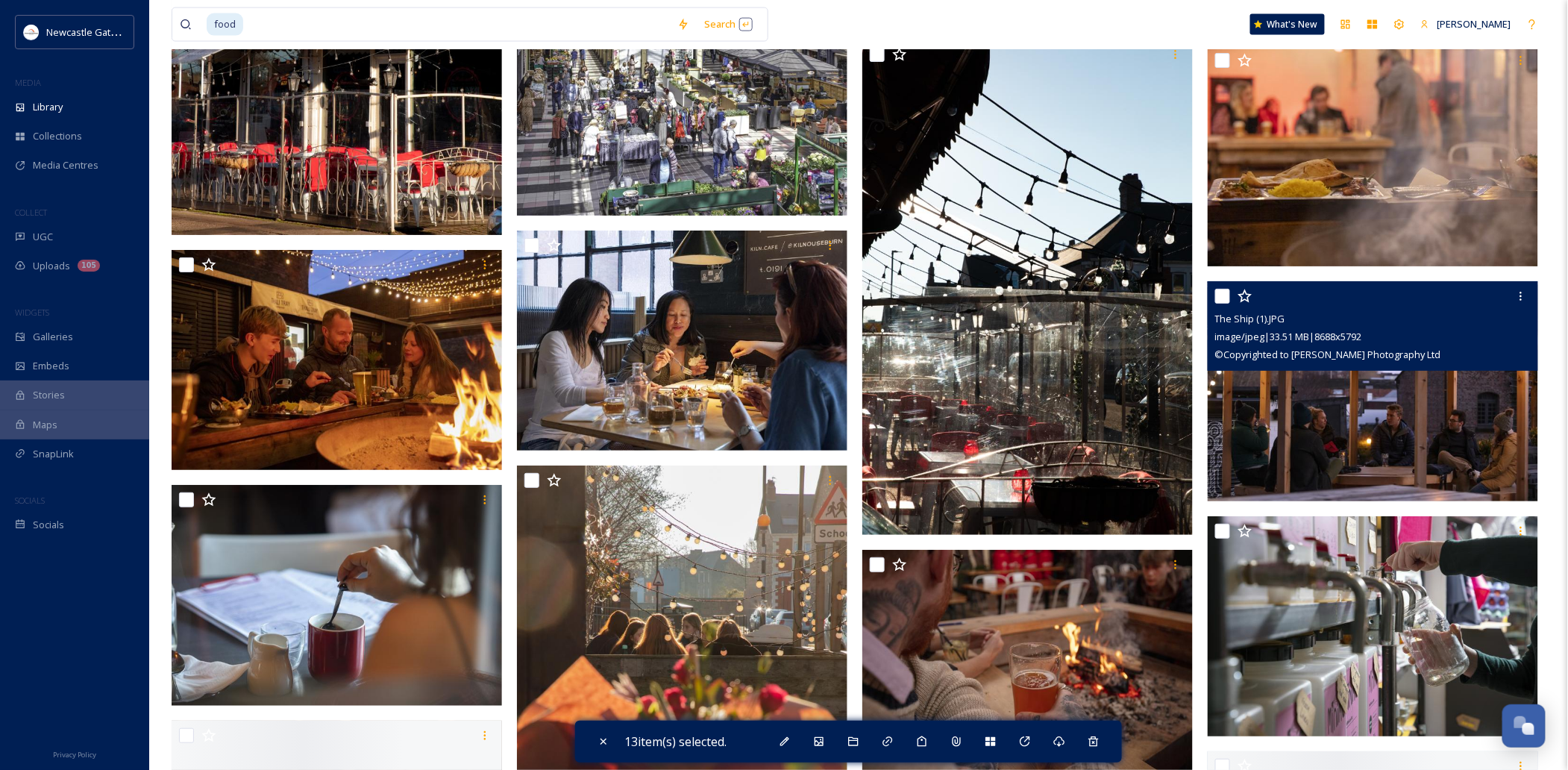
scroll to position [24529, 0]
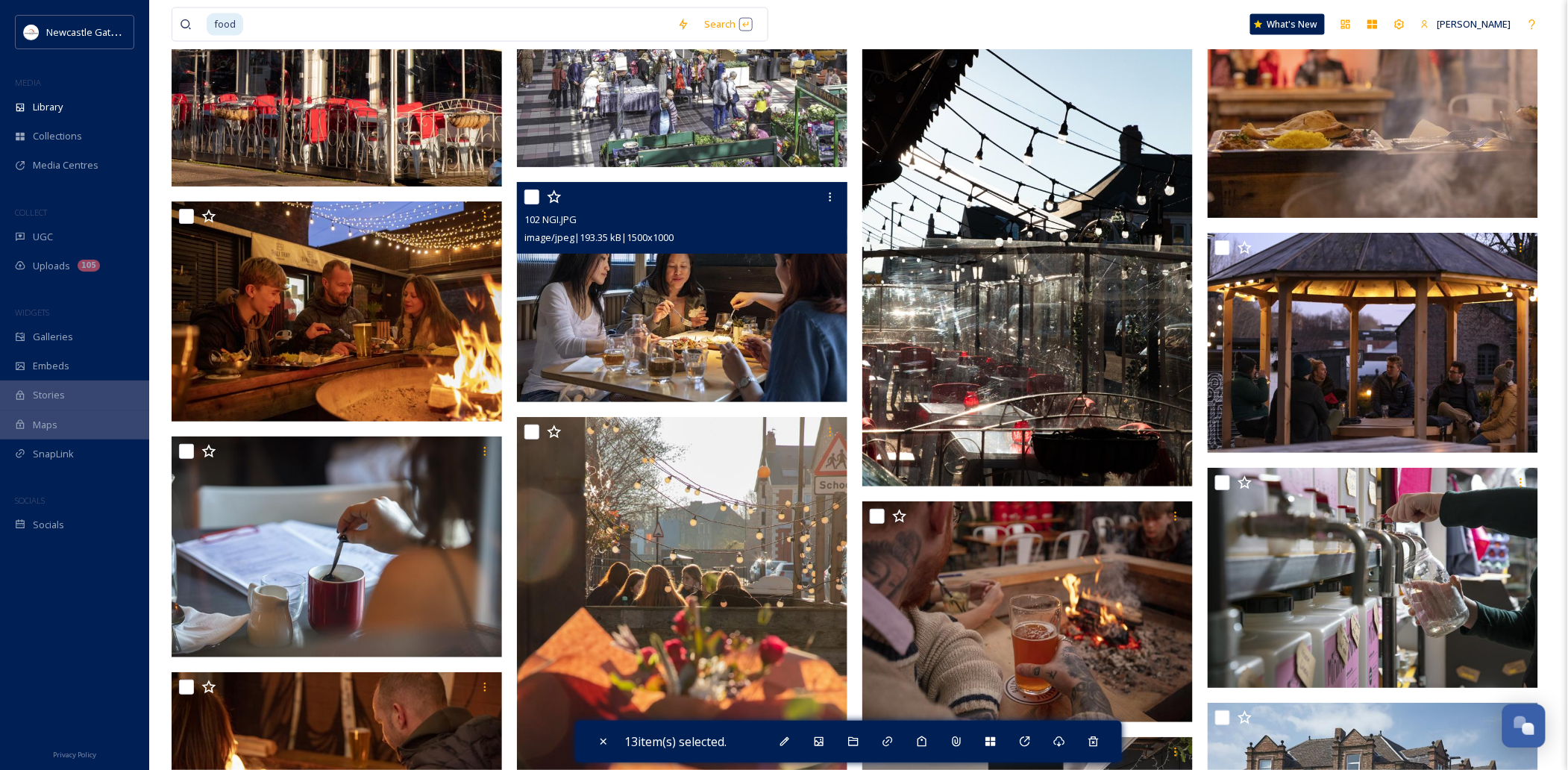
click at [529, 198] on input "checkbox" at bounding box center [532, 197] width 15 height 15
checkbox input "true"
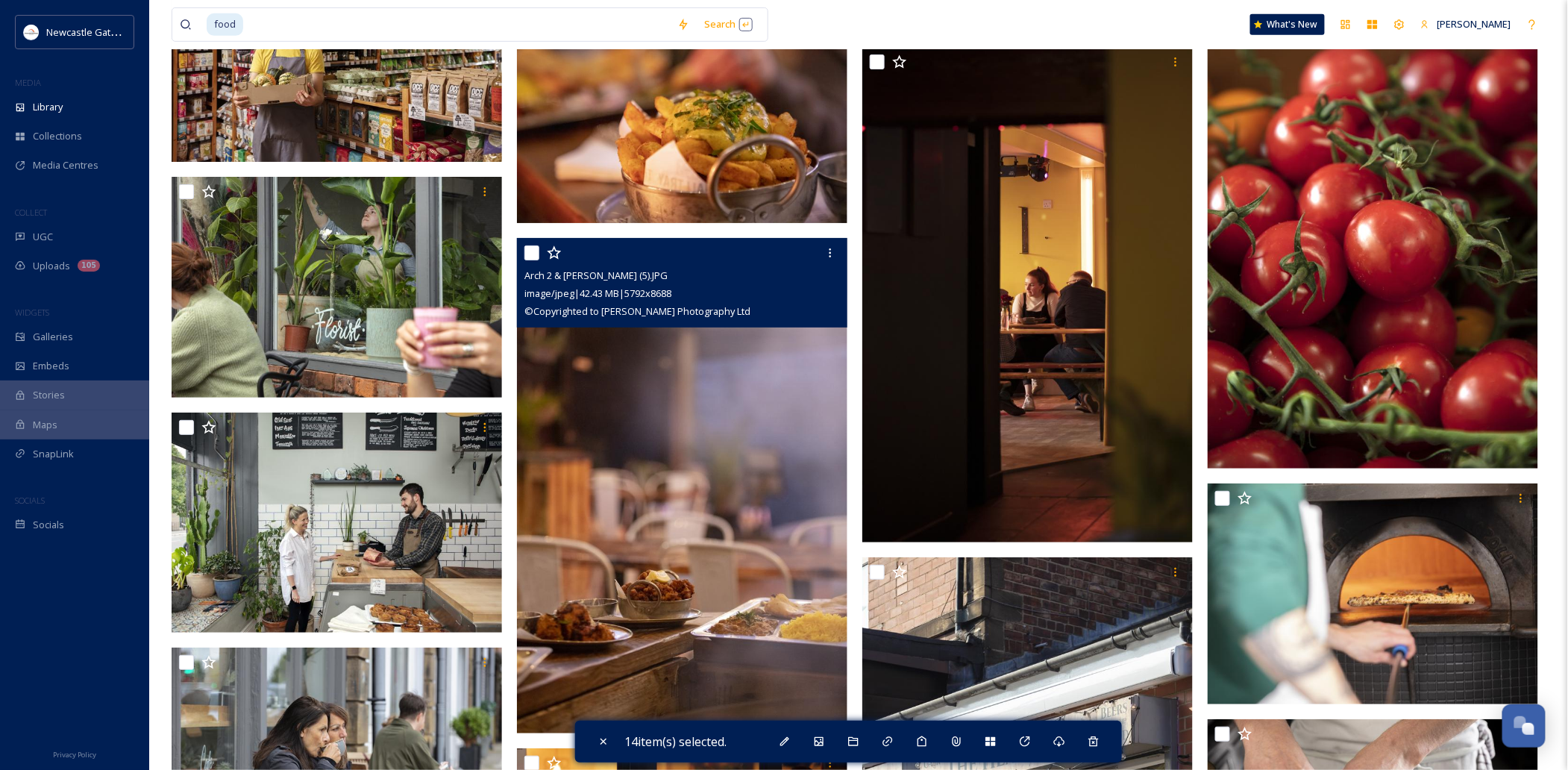
scroll to position [26220, 0]
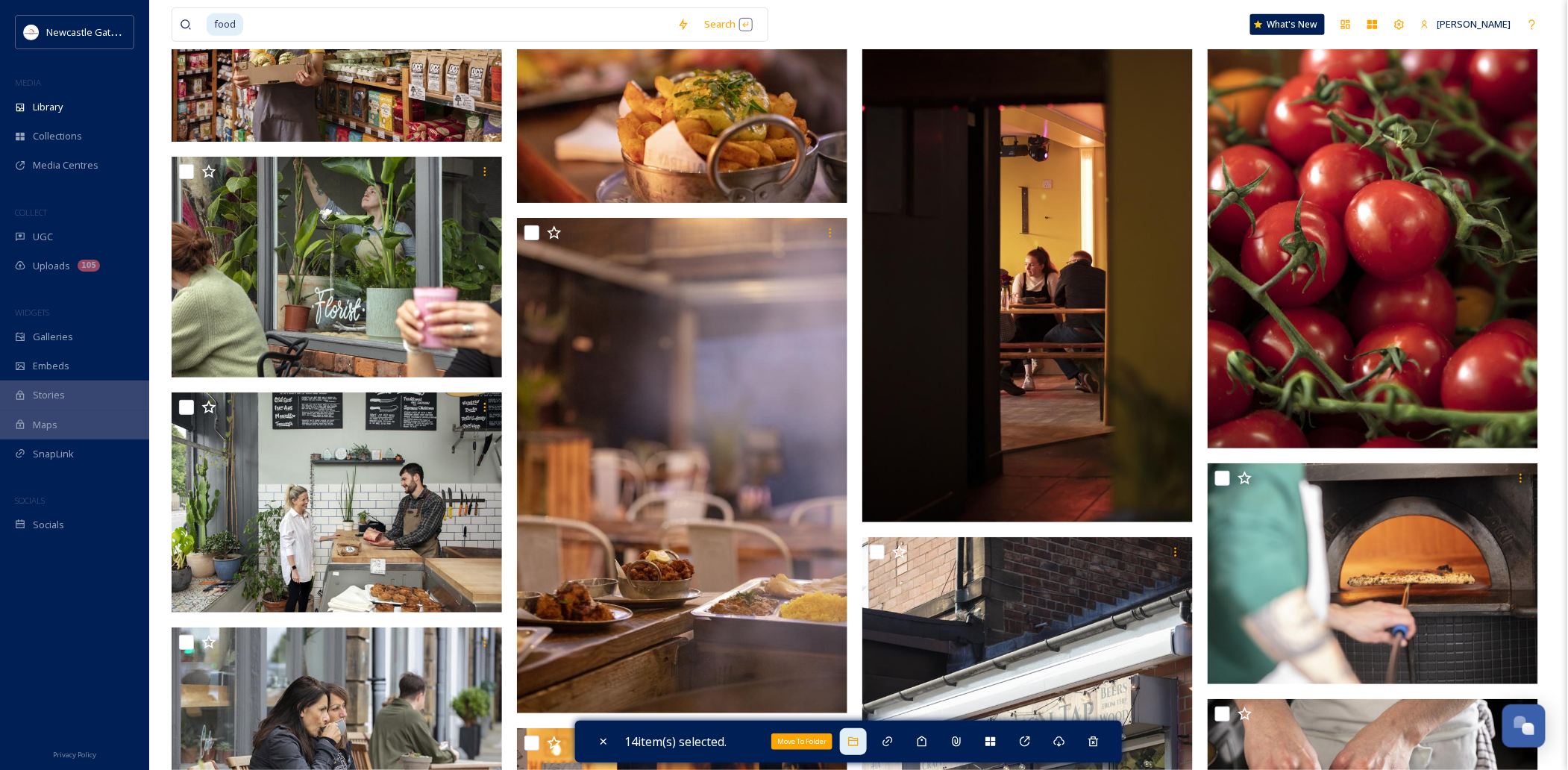
click at [864, 577] on div "Move To Folder" at bounding box center [853, 742] width 27 height 27
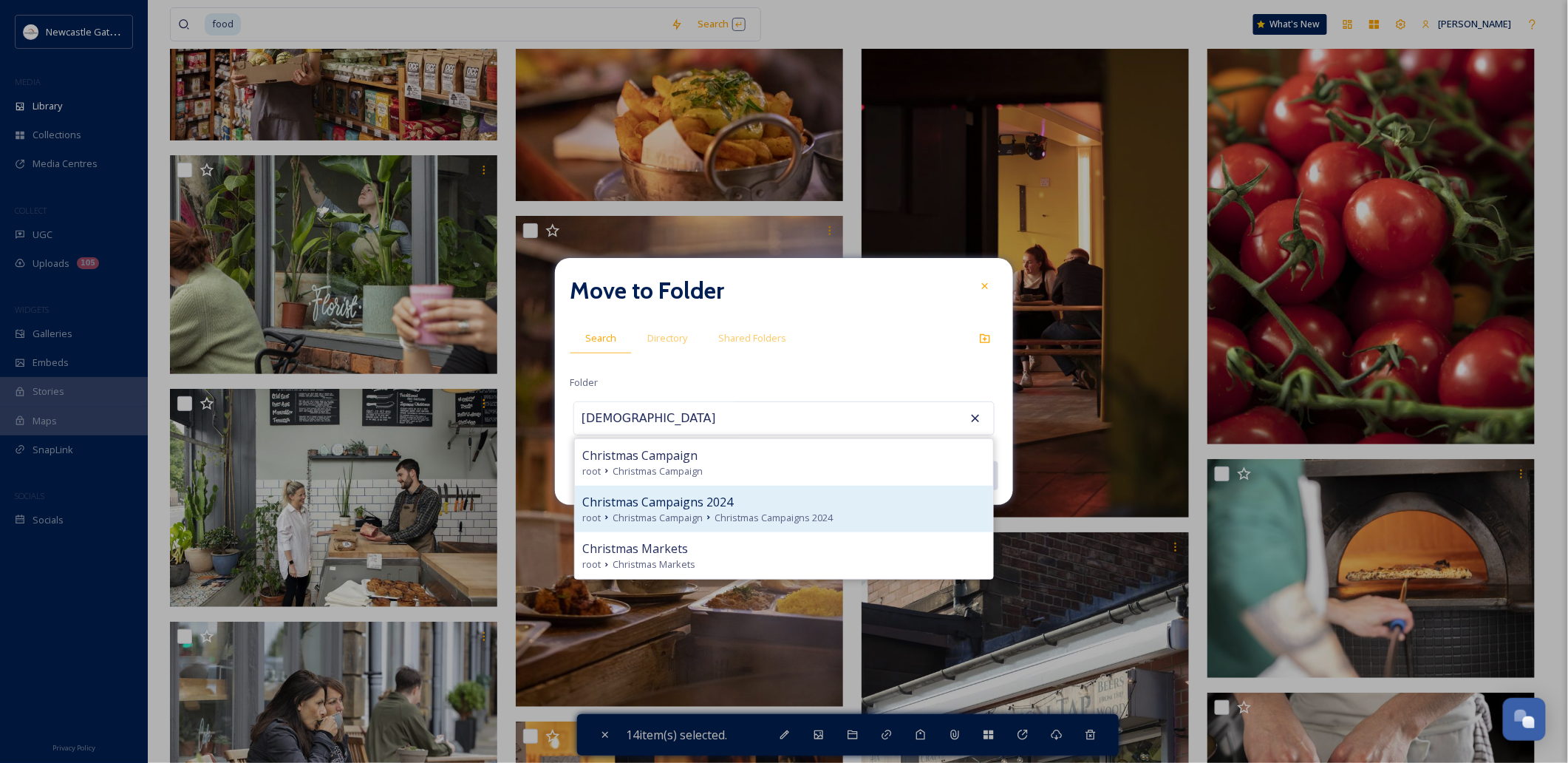
click at [734, 511] on span "Christmas Campaigns 2024" at bounding box center [773, 518] width 118 height 14
type input "Christmas Campaigns 2024"
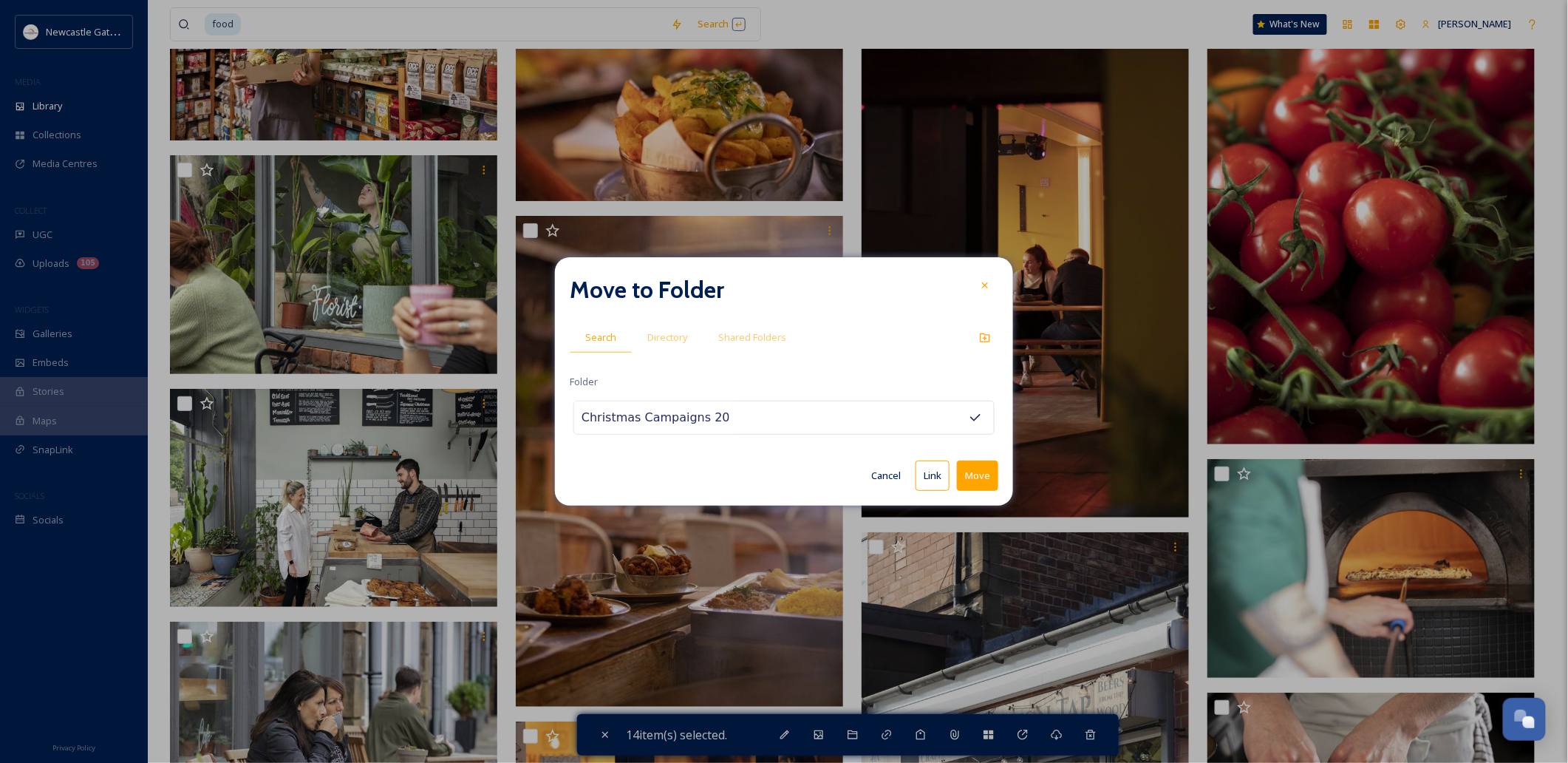
click at [982, 473] on button "Move" at bounding box center [977, 476] width 41 height 30
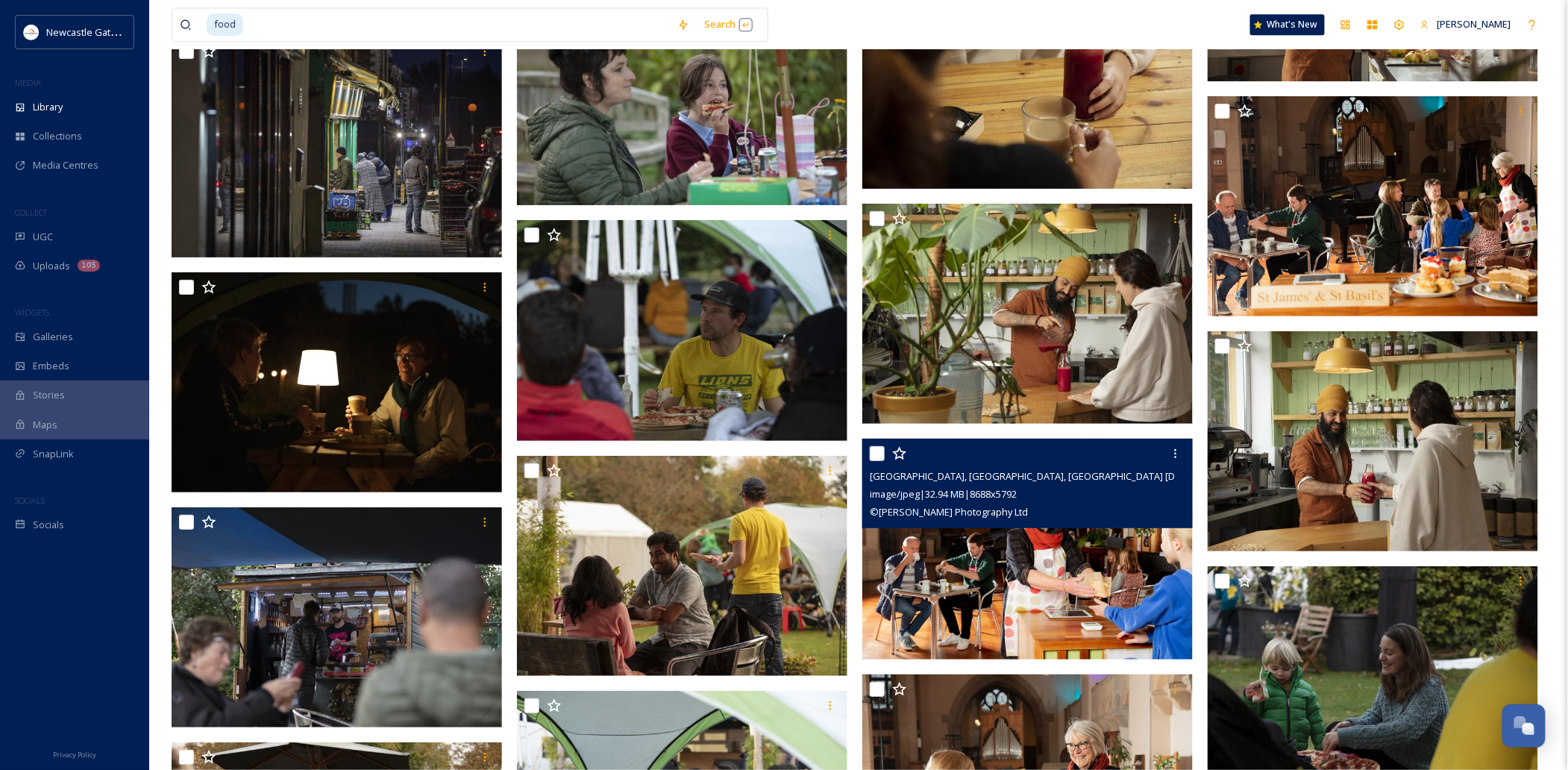
scroll to position [30298, 0]
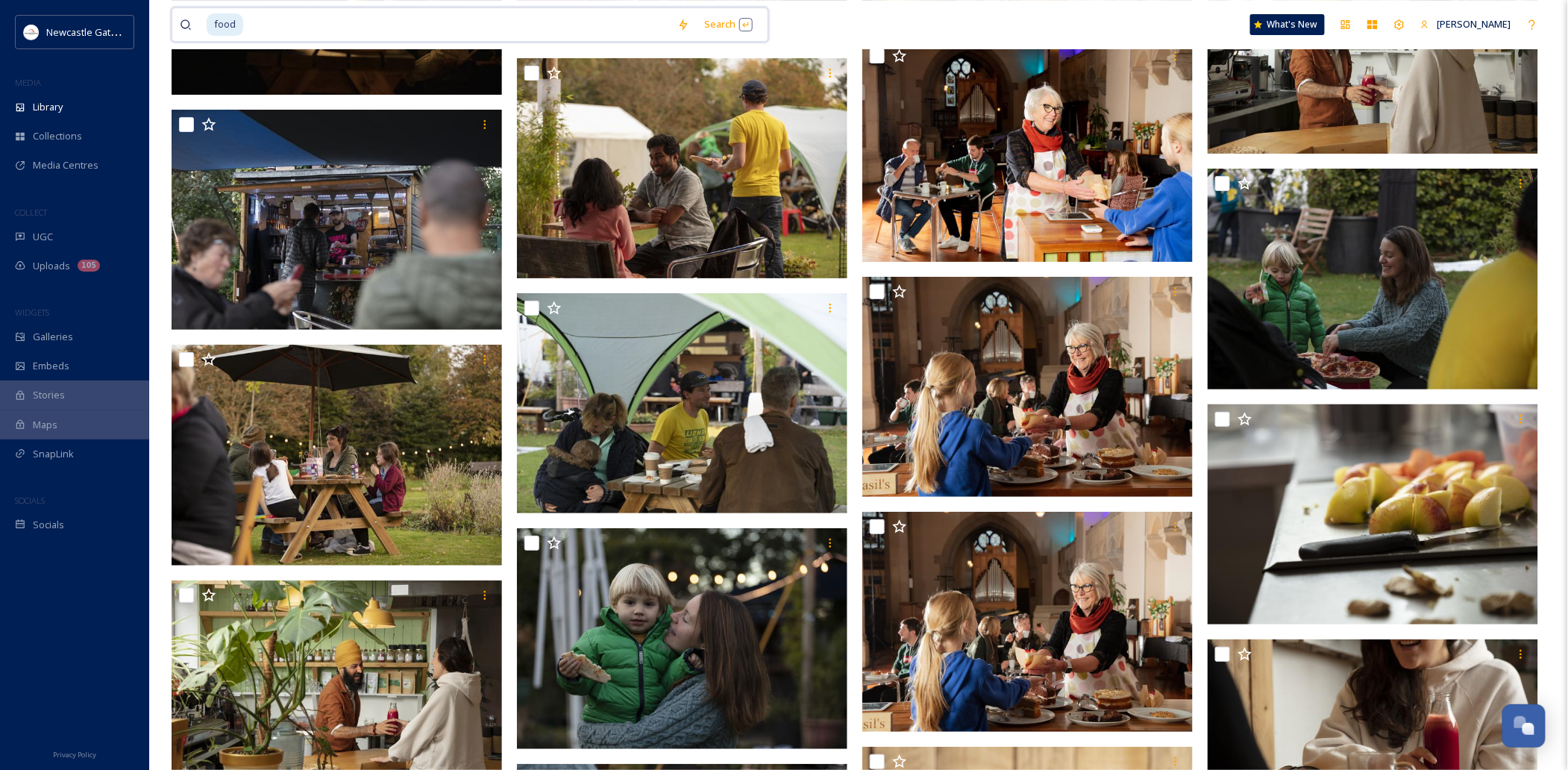
click at [264, 23] on input at bounding box center [457, 24] width 425 height 33
drag, startPoint x: 1553, startPoint y: 76, endPoint x: 1499, endPoint y: 52, distance: 59.1
click at [1176, 76] on div "food Search What's New [PERSON_NAME] Library Search Organise New Your Selection…" at bounding box center [858, 69] width 1418 height 60734
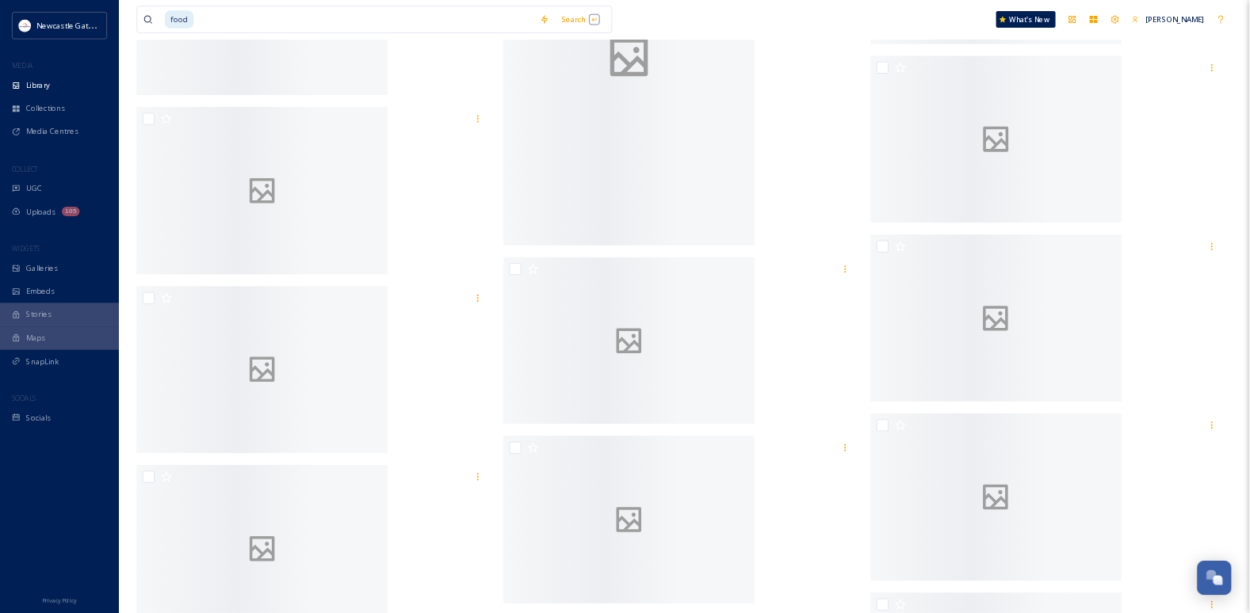
scroll to position [39914, 0]
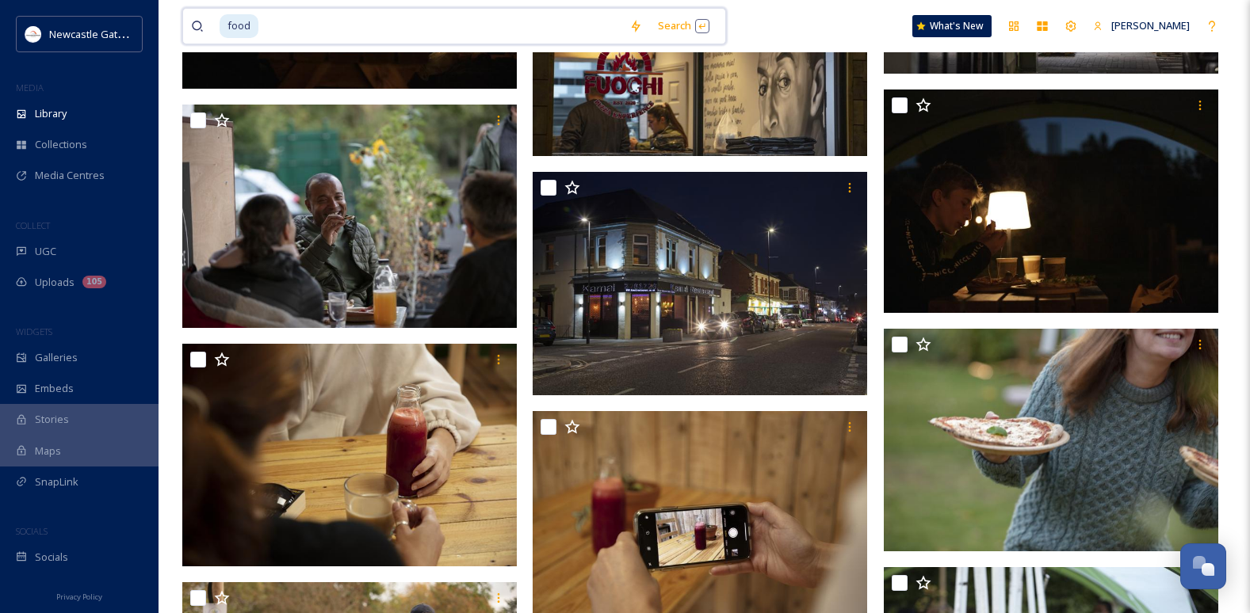
click at [260, 24] on input at bounding box center [440, 26] width 361 height 35
type input "f"
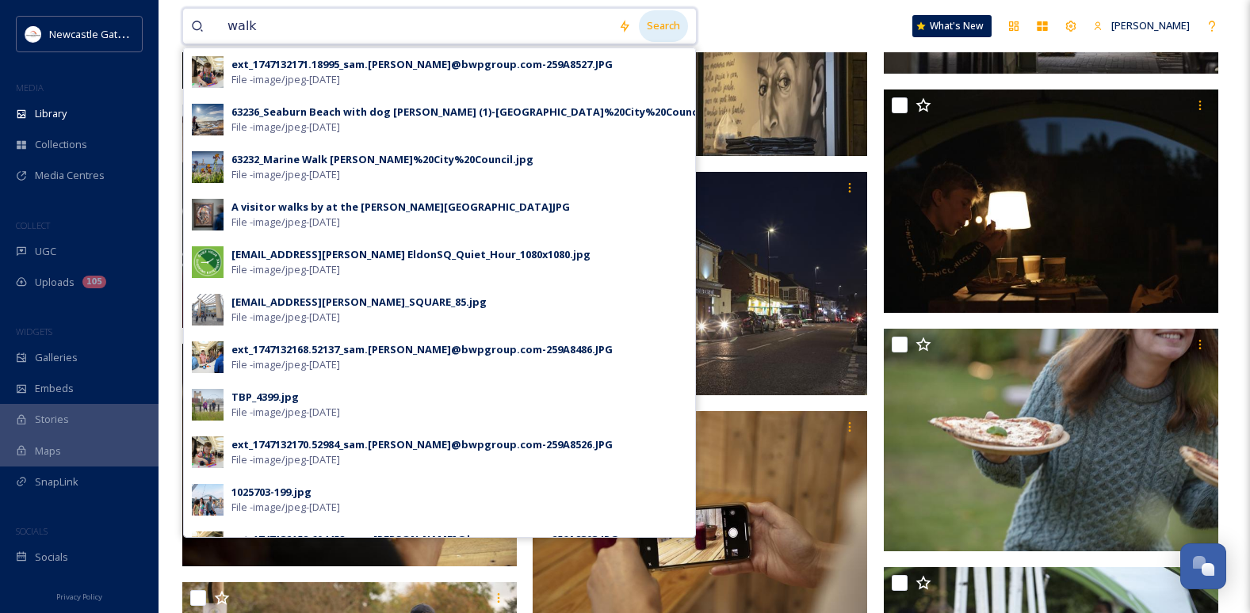
type input "walk"
click at [684, 32] on div "Search" at bounding box center [663, 25] width 49 height 31
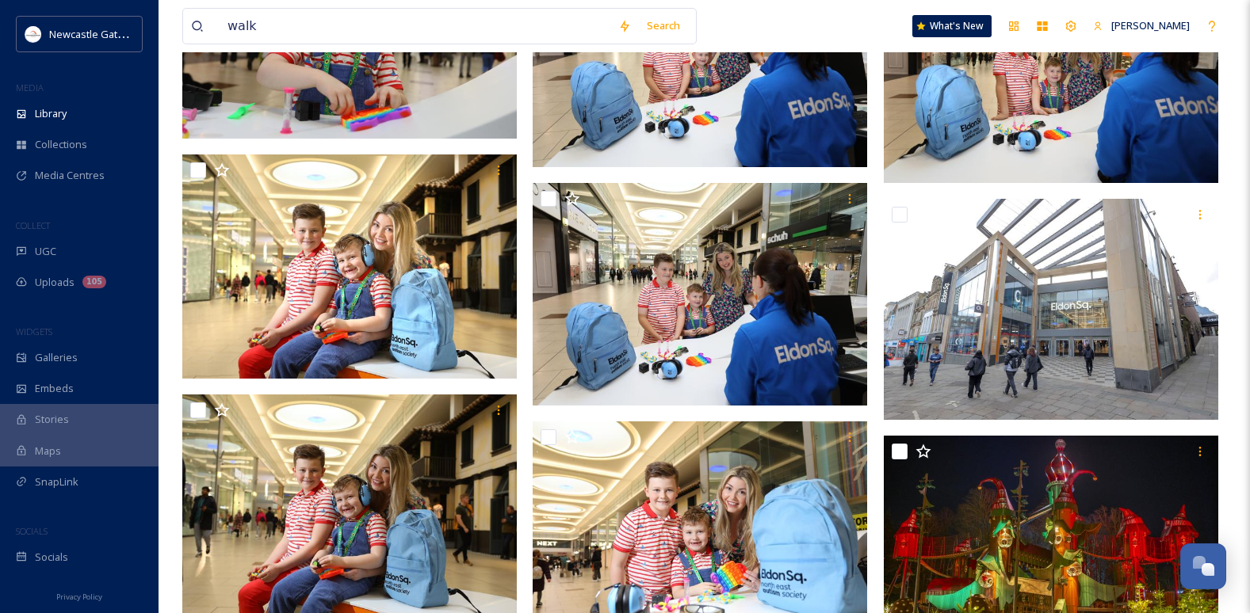
scroll to position [1189, 0]
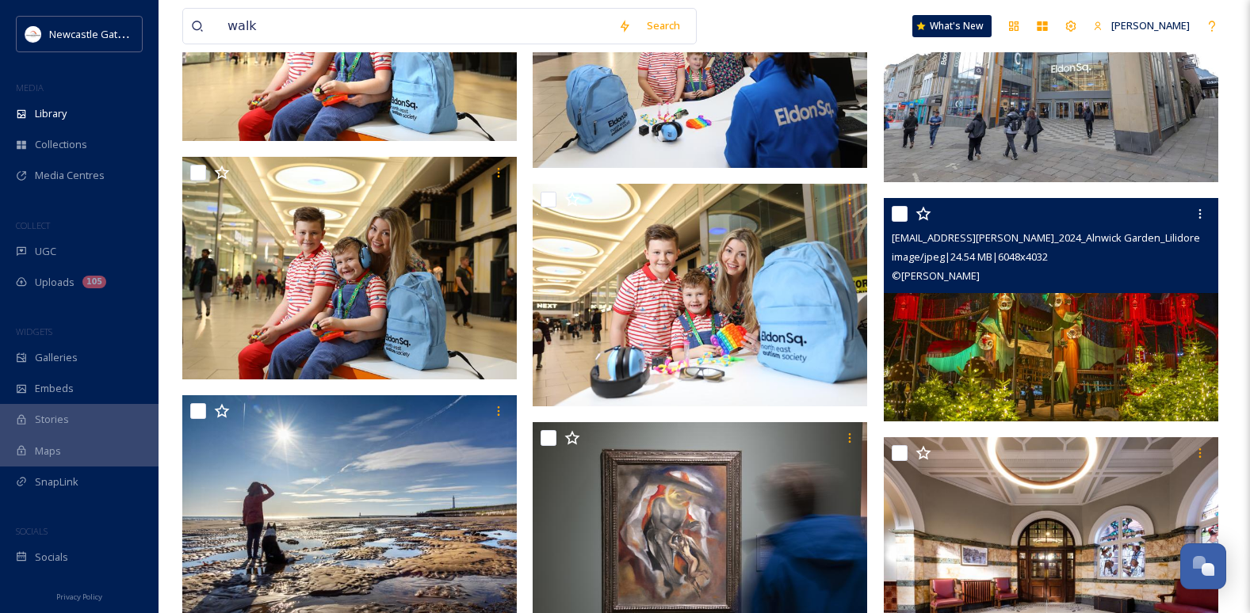
click at [1106, 345] on img at bounding box center [1051, 310] width 334 height 224
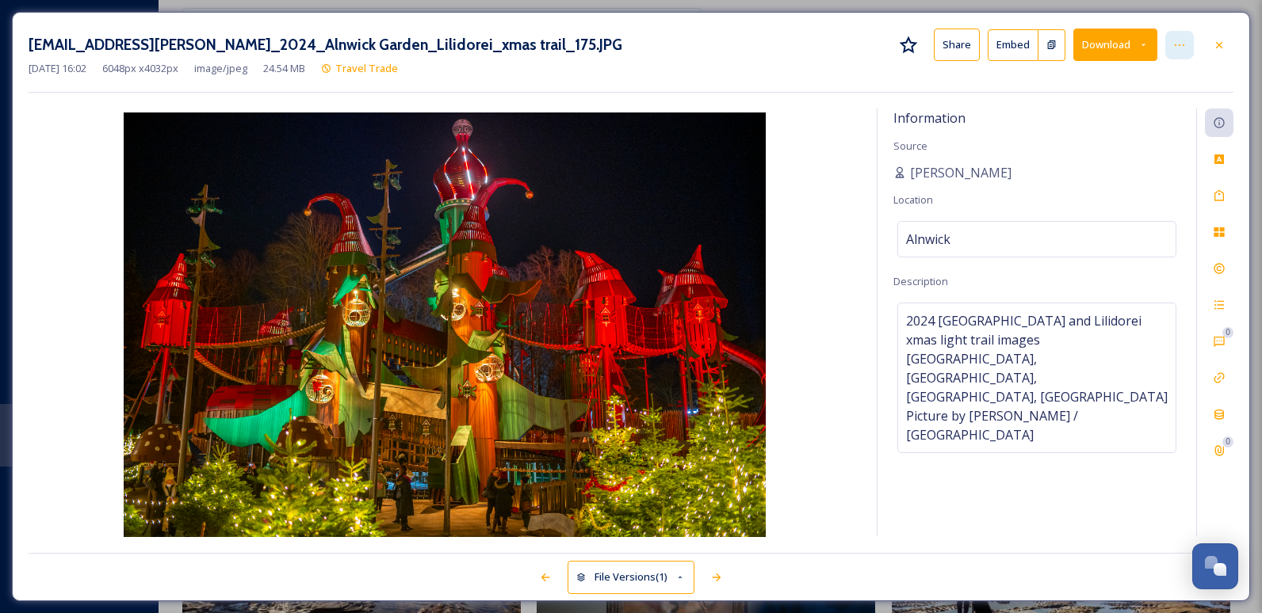
click at [1179, 40] on icon at bounding box center [1179, 45] width 13 height 13
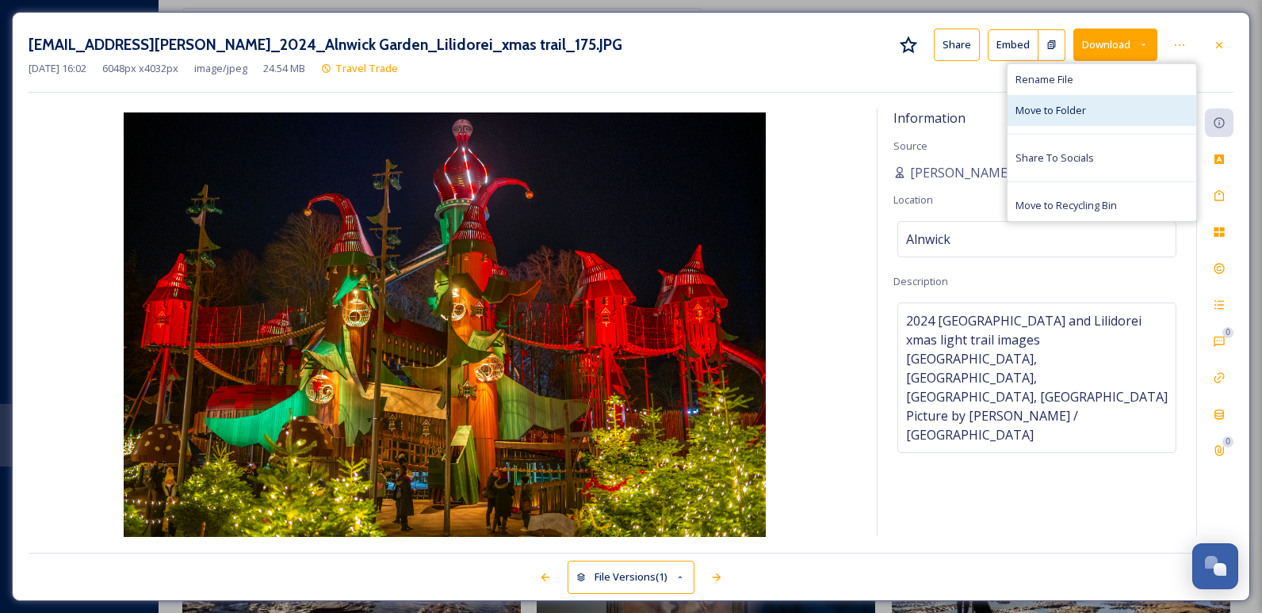
click at [1074, 116] on span "Move to Folder" at bounding box center [1050, 110] width 71 height 15
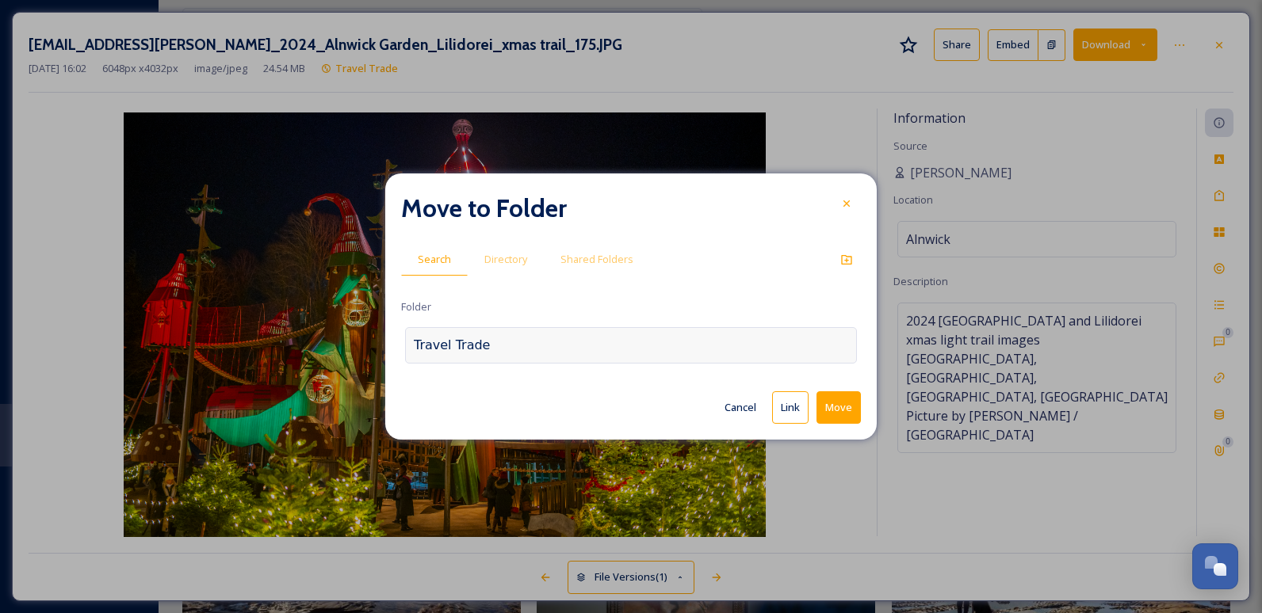
click at [504, 348] on div "Travel Trade" at bounding box center [631, 345] width 452 height 36
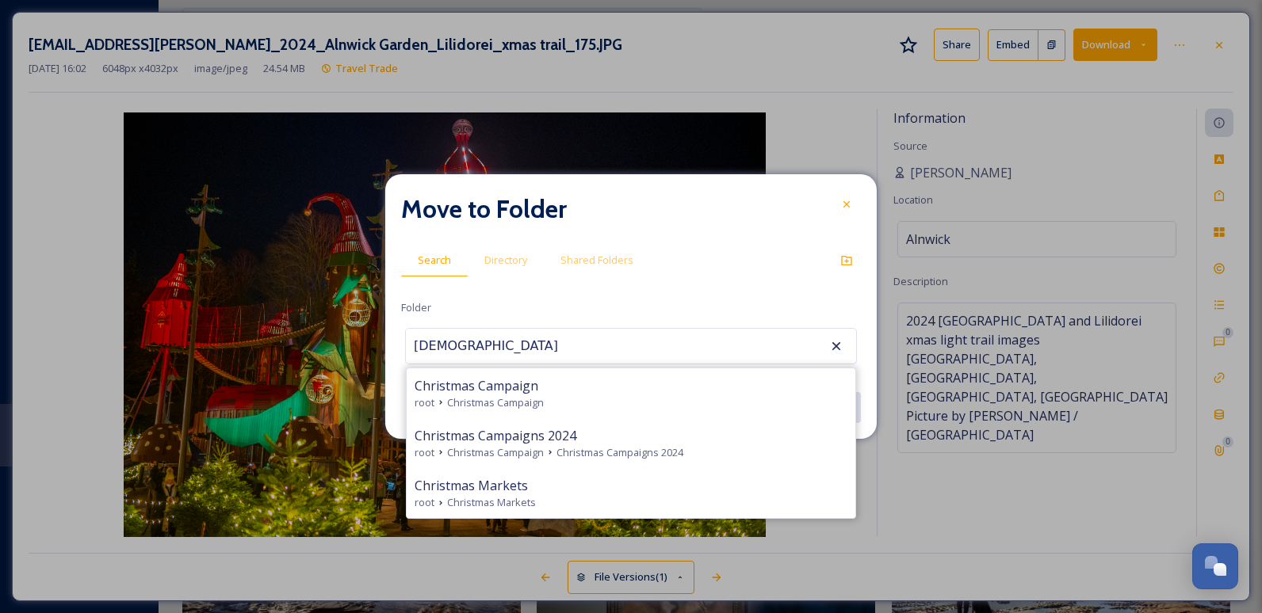
drag, startPoint x: 569, startPoint y: 445, endPoint x: 580, endPoint y: 449, distance: 11.8
click at [570, 447] on span "Christmas Campaigns 2024" at bounding box center [619, 452] width 127 height 15
type input "Christmas Campaigns 2024"
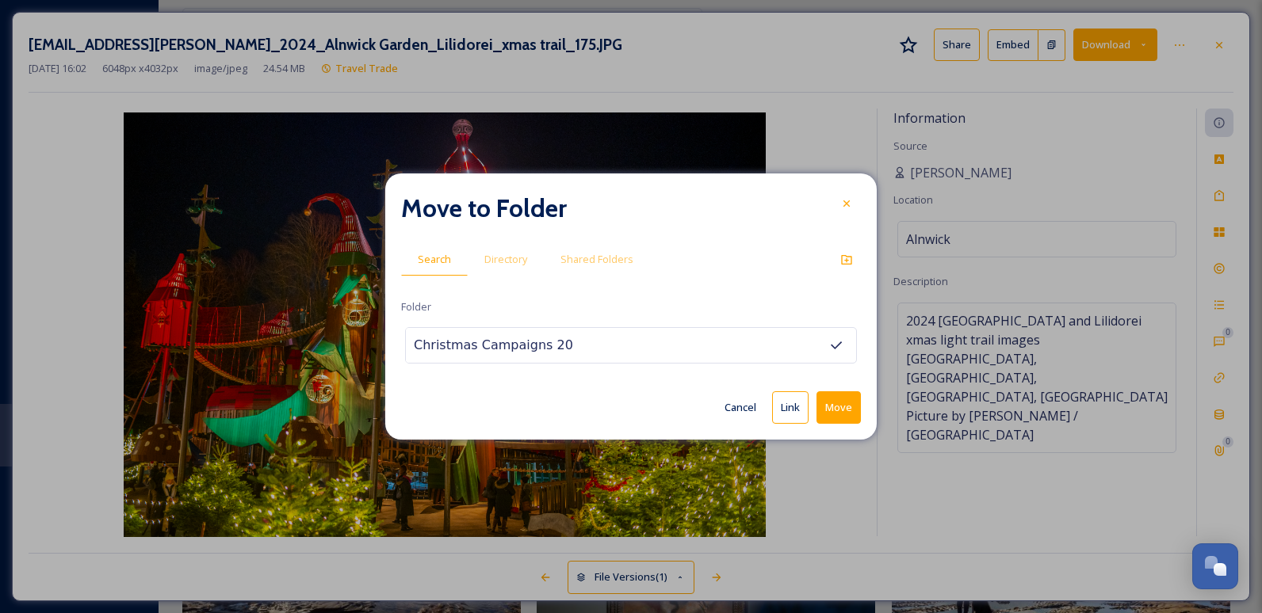
click at [837, 411] on button "Move" at bounding box center [838, 408] width 44 height 32
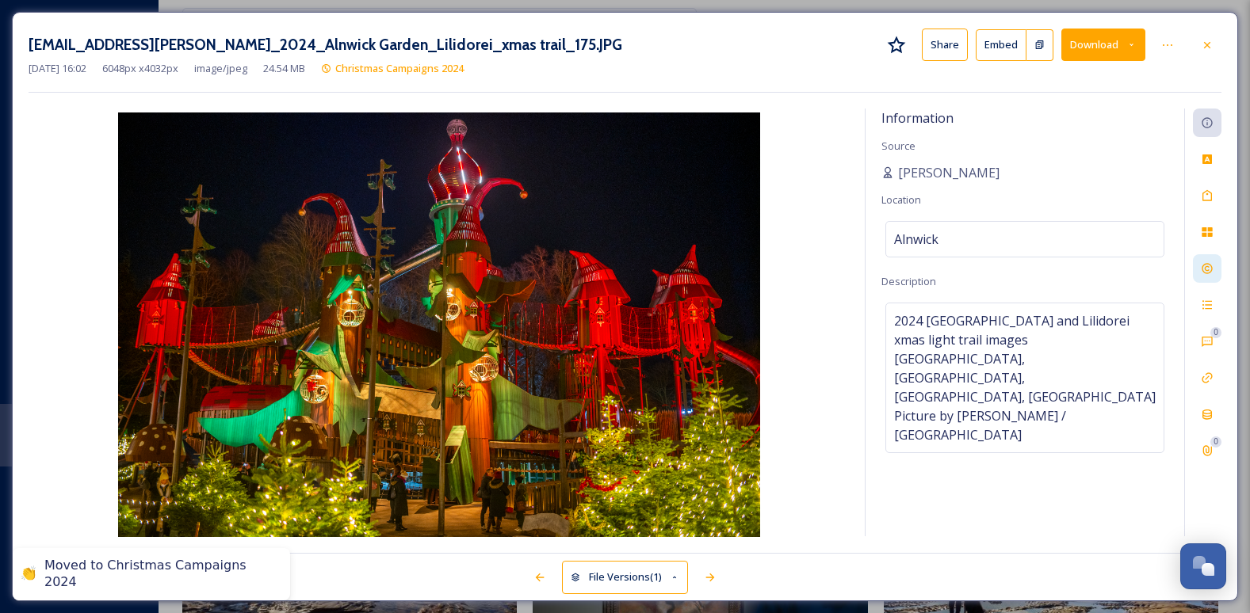
click at [1205, 272] on icon at bounding box center [1207, 268] width 13 height 13
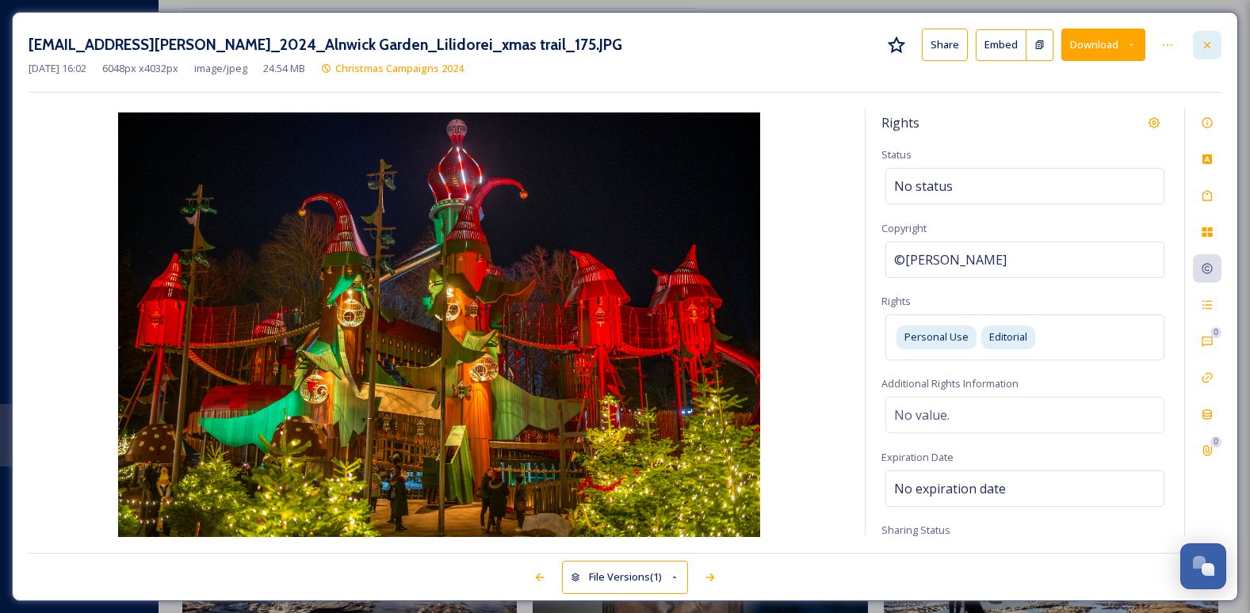
click at [1203, 55] on div at bounding box center [1207, 45] width 29 height 29
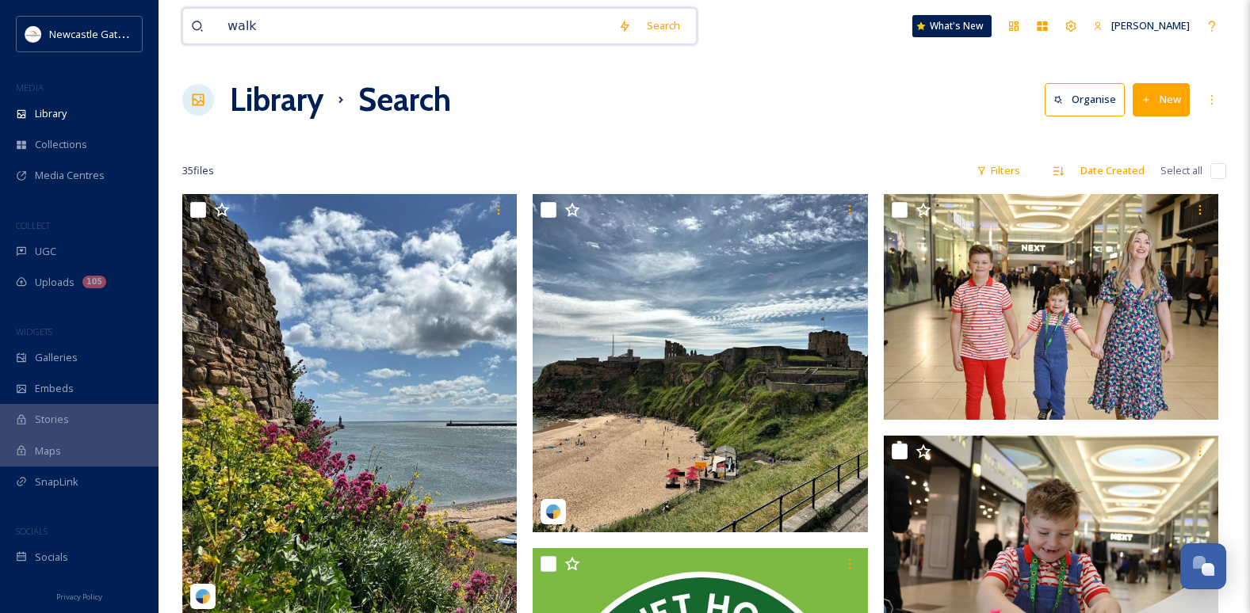
drag, startPoint x: 335, startPoint y: 34, endPoint x: 304, endPoint y: 45, distance: 32.8
click at [333, 34] on input "walk" at bounding box center [415, 26] width 391 height 35
type input "w"
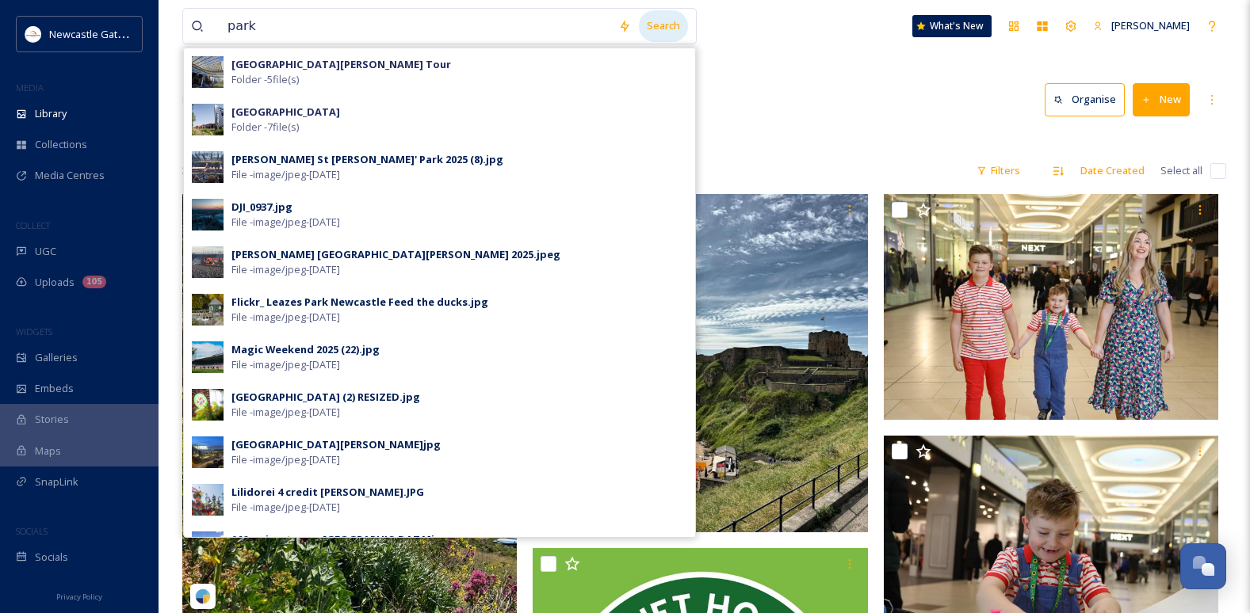
click at [664, 21] on div "Search" at bounding box center [663, 25] width 49 height 31
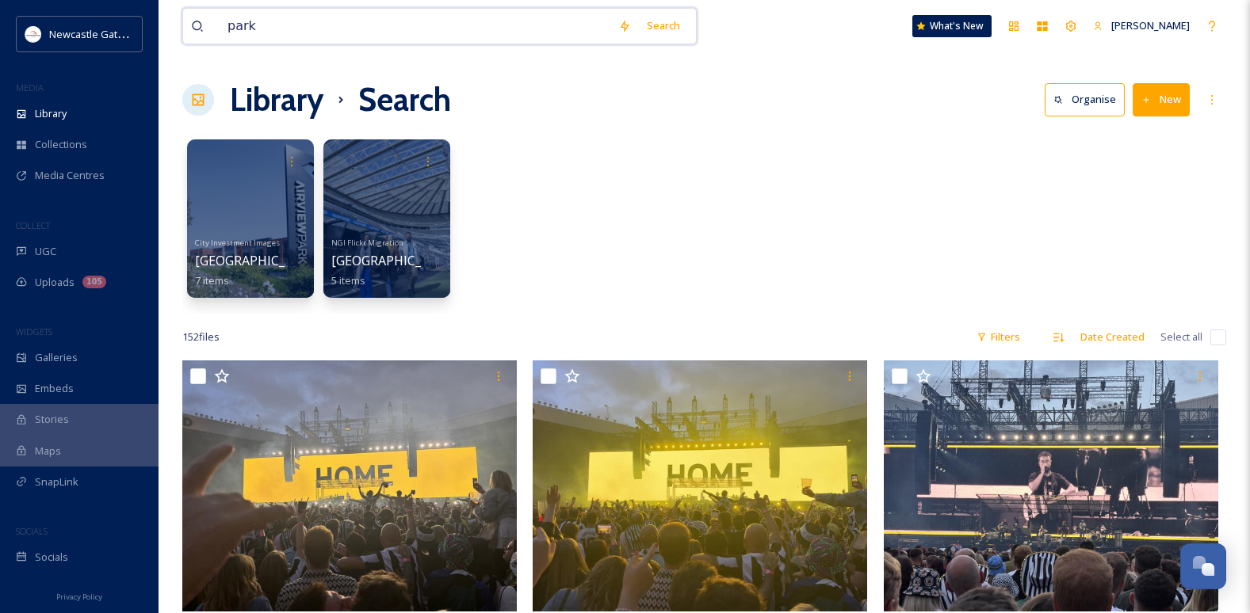
click at [315, 36] on input "park" at bounding box center [415, 26] width 391 height 35
type input "p"
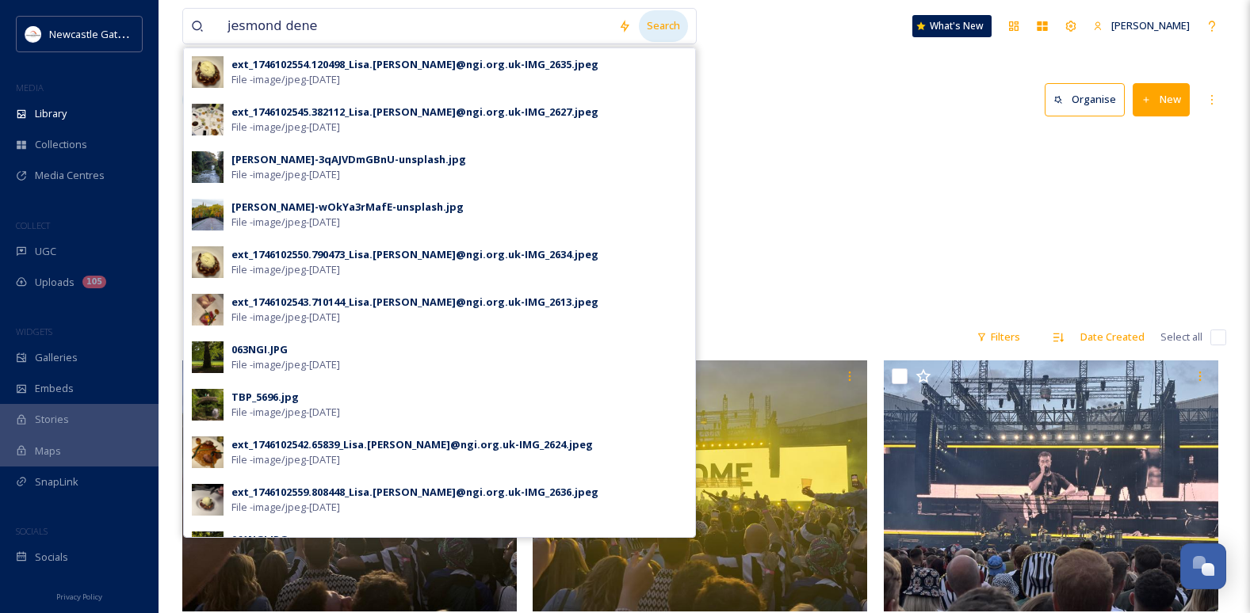
click at [681, 22] on div "Search" at bounding box center [663, 25] width 49 height 31
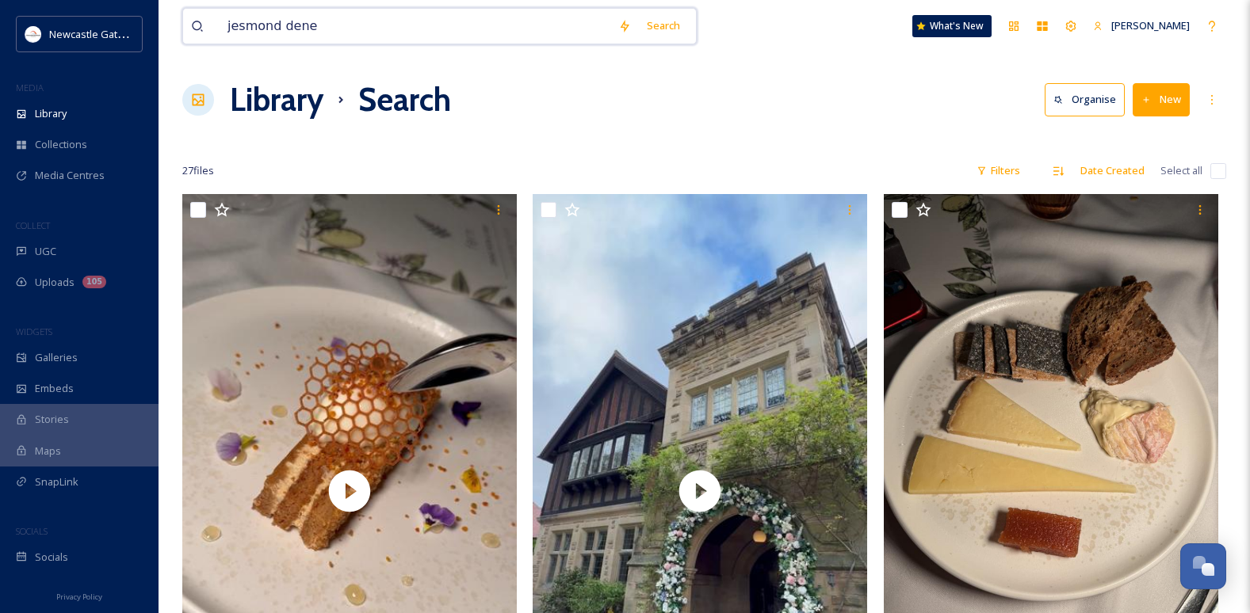
drag, startPoint x: 326, startPoint y: 29, endPoint x: 212, endPoint y: 28, distance: 113.3
click at [212, 28] on div "jesmond dene" at bounding box center [400, 26] width 419 height 35
drag, startPoint x: 271, startPoint y: 29, endPoint x: 228, endPoint y: 29, distance: 42.8
click at [228, 29] on input "[GEOGRAPHIC_DATA]" at bounding box center [415, 26] width 391 height 35
click at [678, 17] on div "Search" at bounding box center [663, 25] width 49 height 31
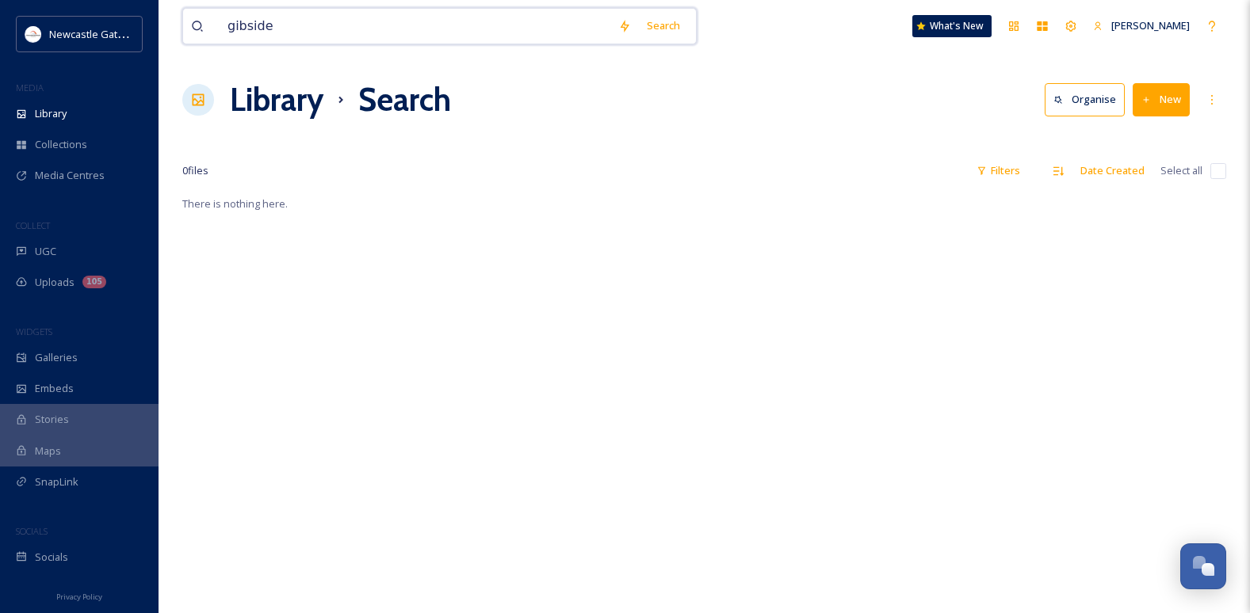
click at [363, 12] on input "gibside" at bounding box center [415, 26] width 391 height 35
type input "g"
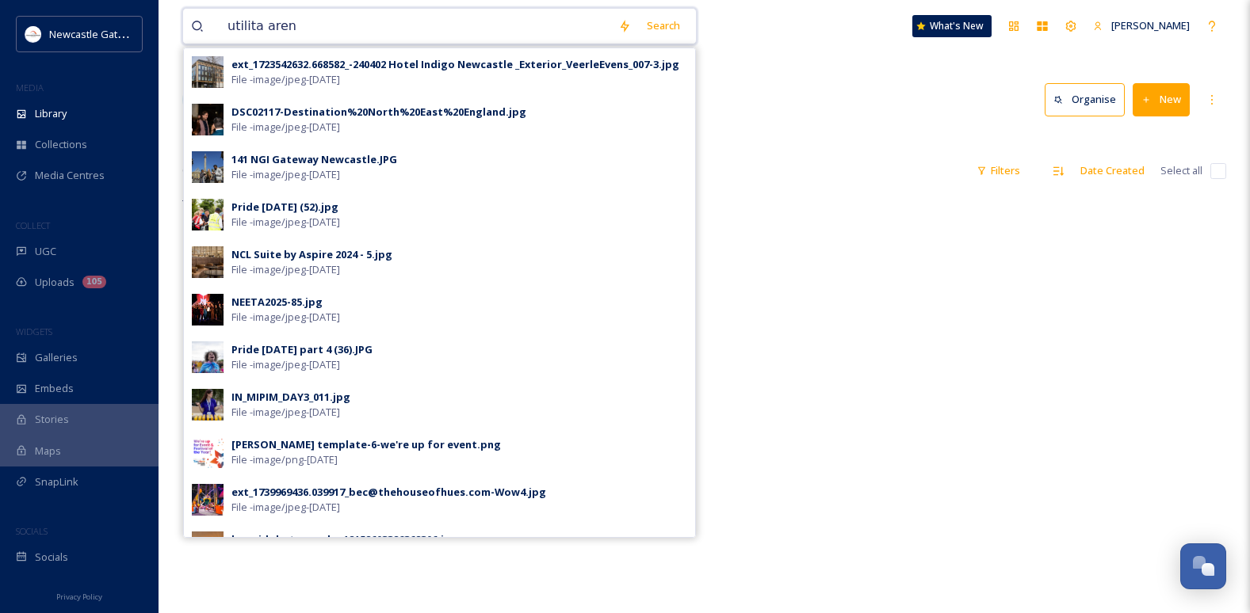
type input "[GEOGRAPHIC_DATA]"
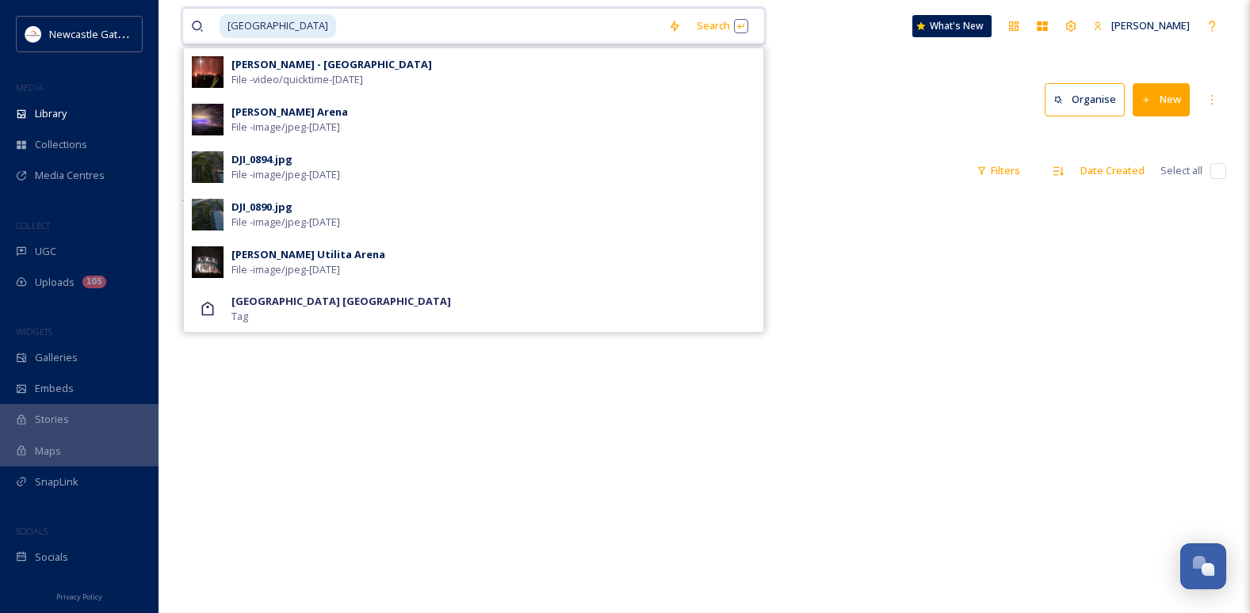
drag, startPoint x: 359, startPoint y: 16, endPoint x: 202, endPoint y: 26, distance: 157.3
click at [202, 26] on div "[GEOGRAPHIC_DATA]" at bounding box center [425, 26] width 469 height 35
type input "u"
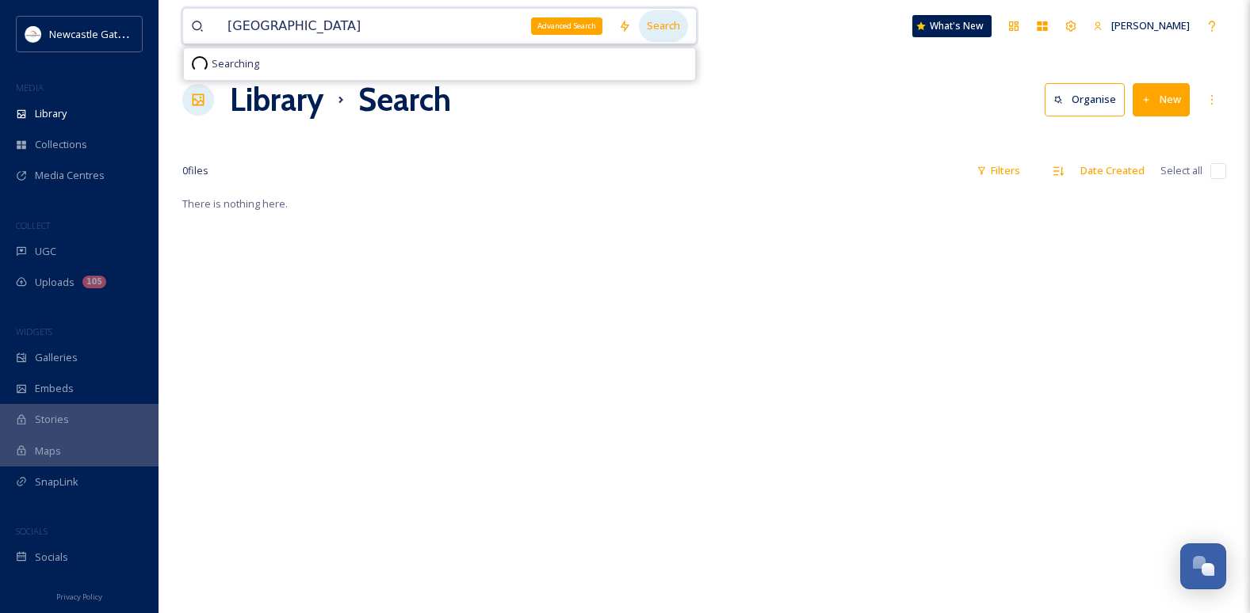
type input "[GEOGRAPHIC_DATA]"
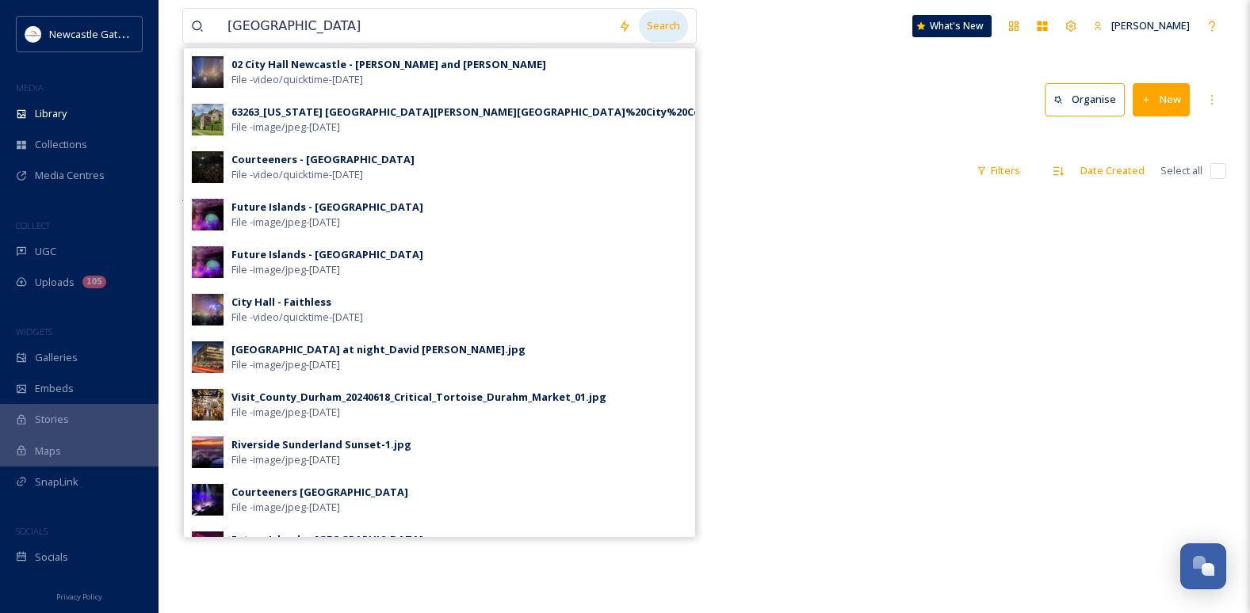
click at [670, 28] on div "Search" at bounding box center [663, 25] width 49 height 31
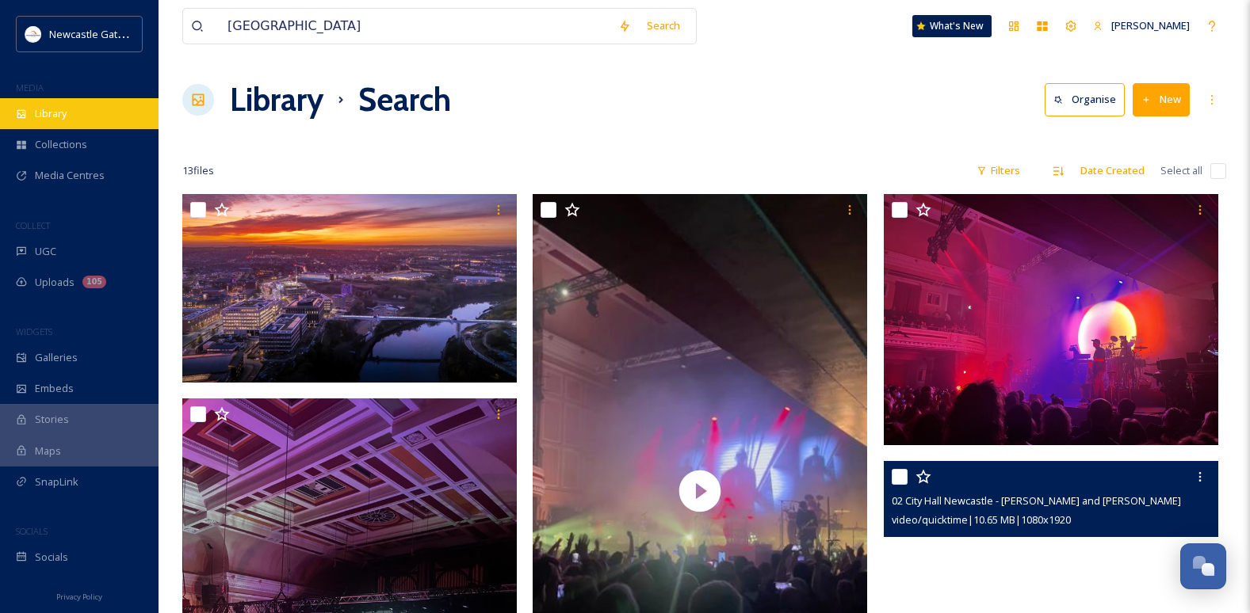
click at [95, 108] on div "Library" at bounding box center [79, 113] width 159 height 31
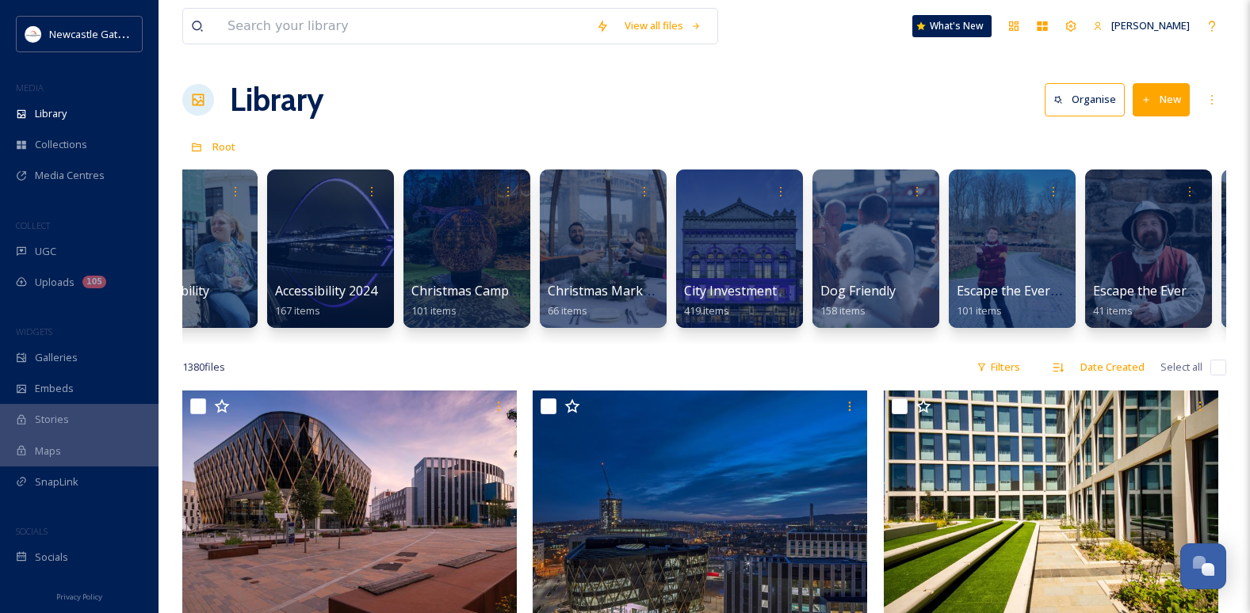
scroll to position [0, 495]
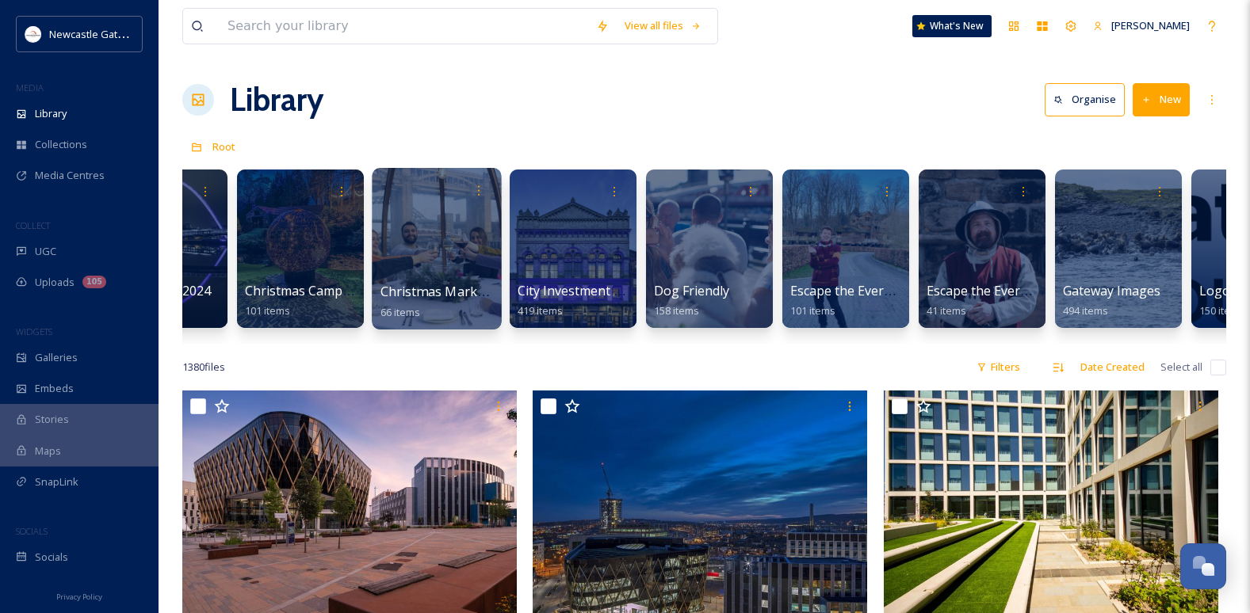
click at [417, 269] on div at bounding box center [436, 249] width 129 height 162
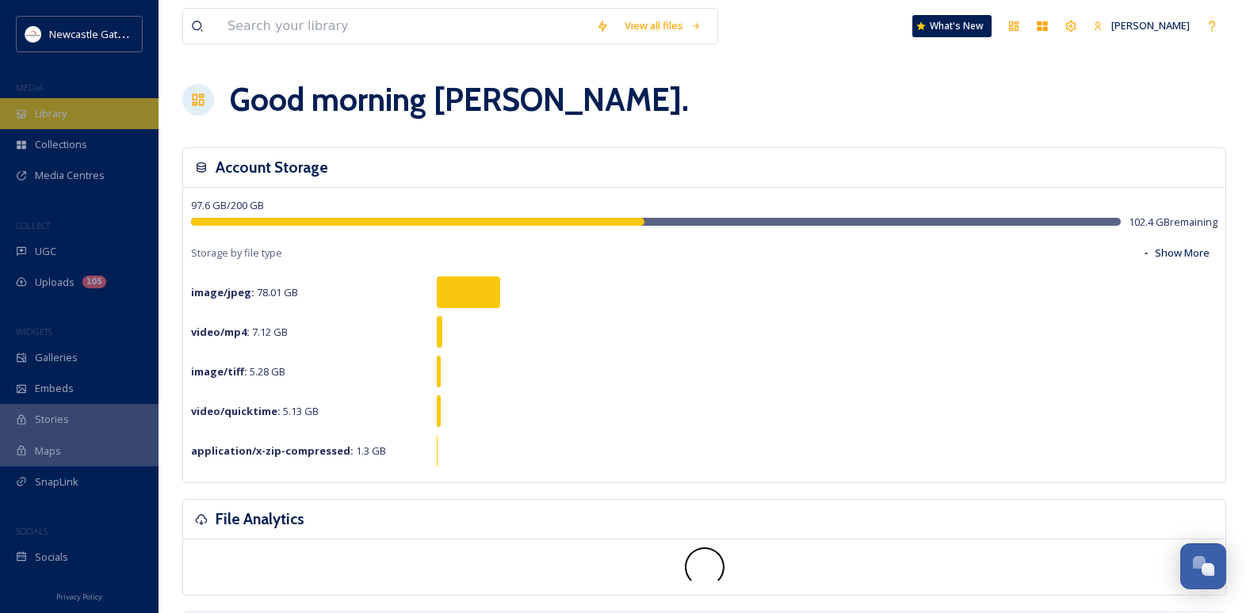
click at [86, 125] on div "Library" at bounding box center [79, 113] width 159 height 31
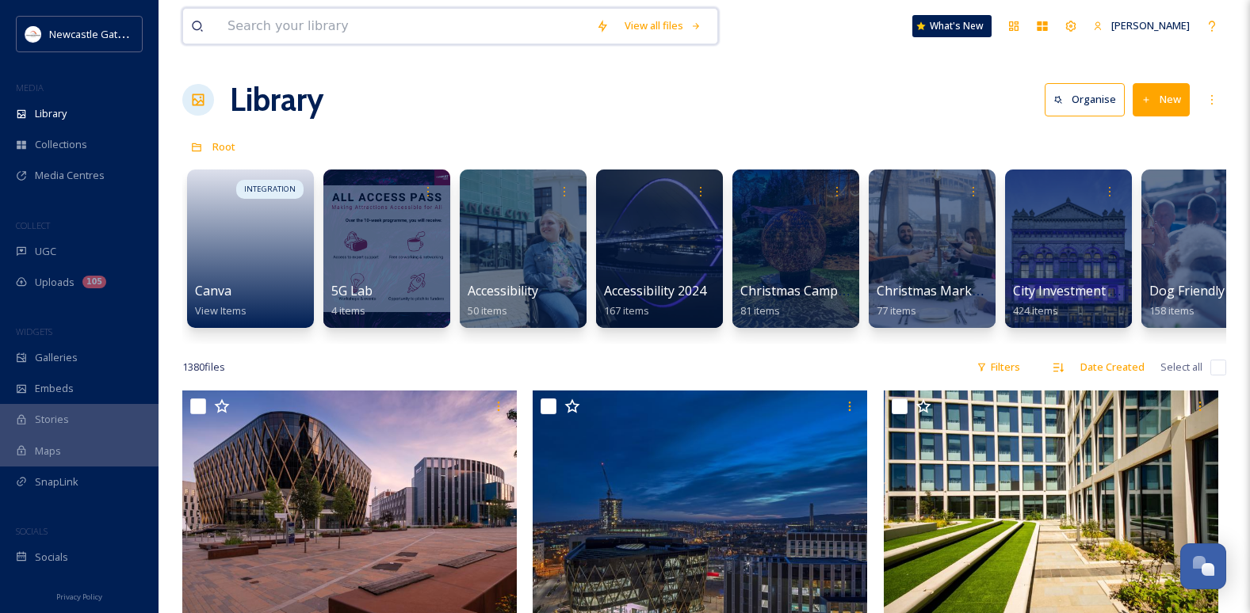
click at [359, 24] on input at bounding box center [404, 26] width 369 height 35
click at [796, 134] on div "Root" at bounding box center [704, 147] width 1044 height 30
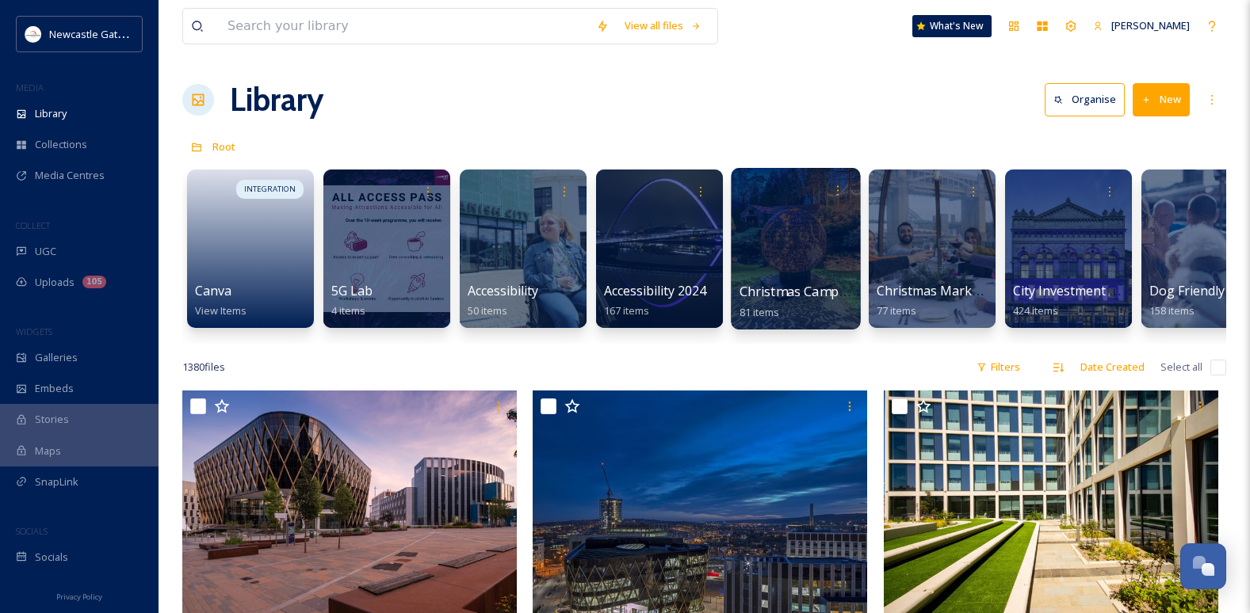
click at [803, 256] on div at bounding box center [795, 249] width 129 height 162
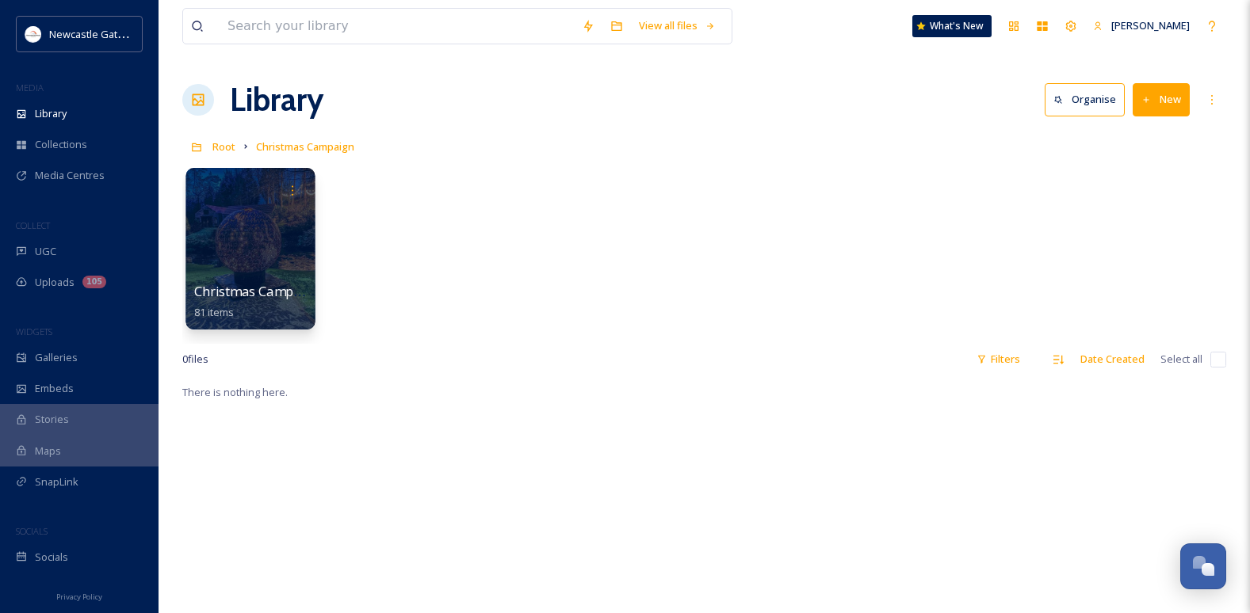
click at [273, 188] on div at bounding box center [250, 190] width 113 height 29
click at [269, 262] on div at bounding box center [249, 249] width 129 height 162
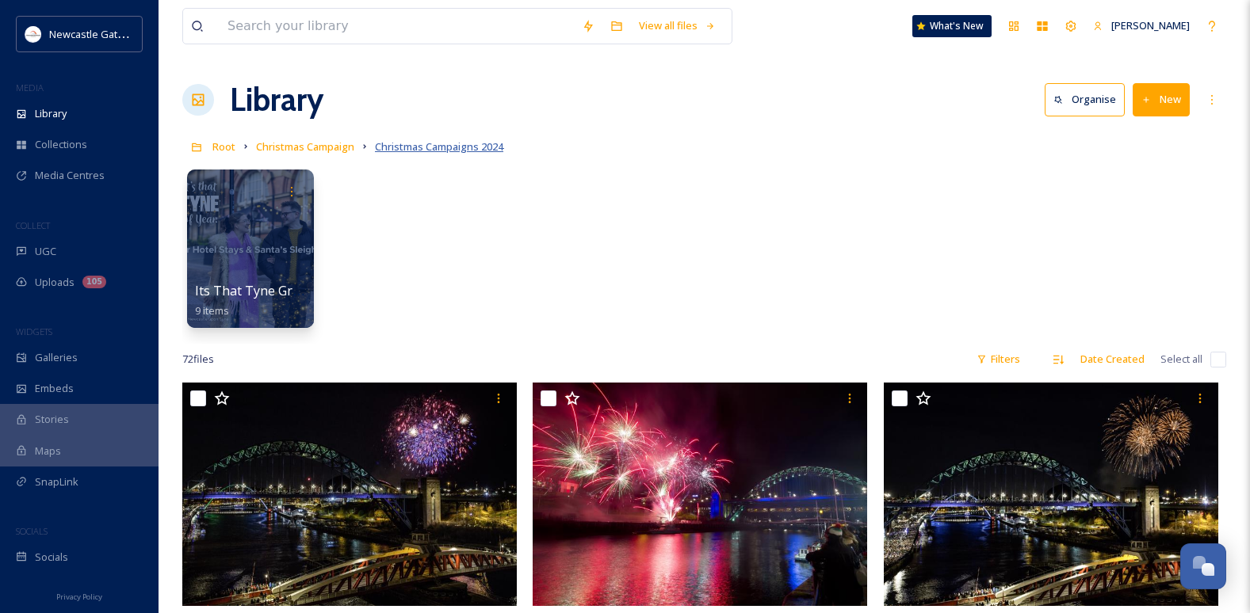
click at [476, 153] on span "Christmas Campaigns 2024" at bounding box center [439, 146] width 128 height 14
